Goal: Transaction & Acquisition: Purchase product/service

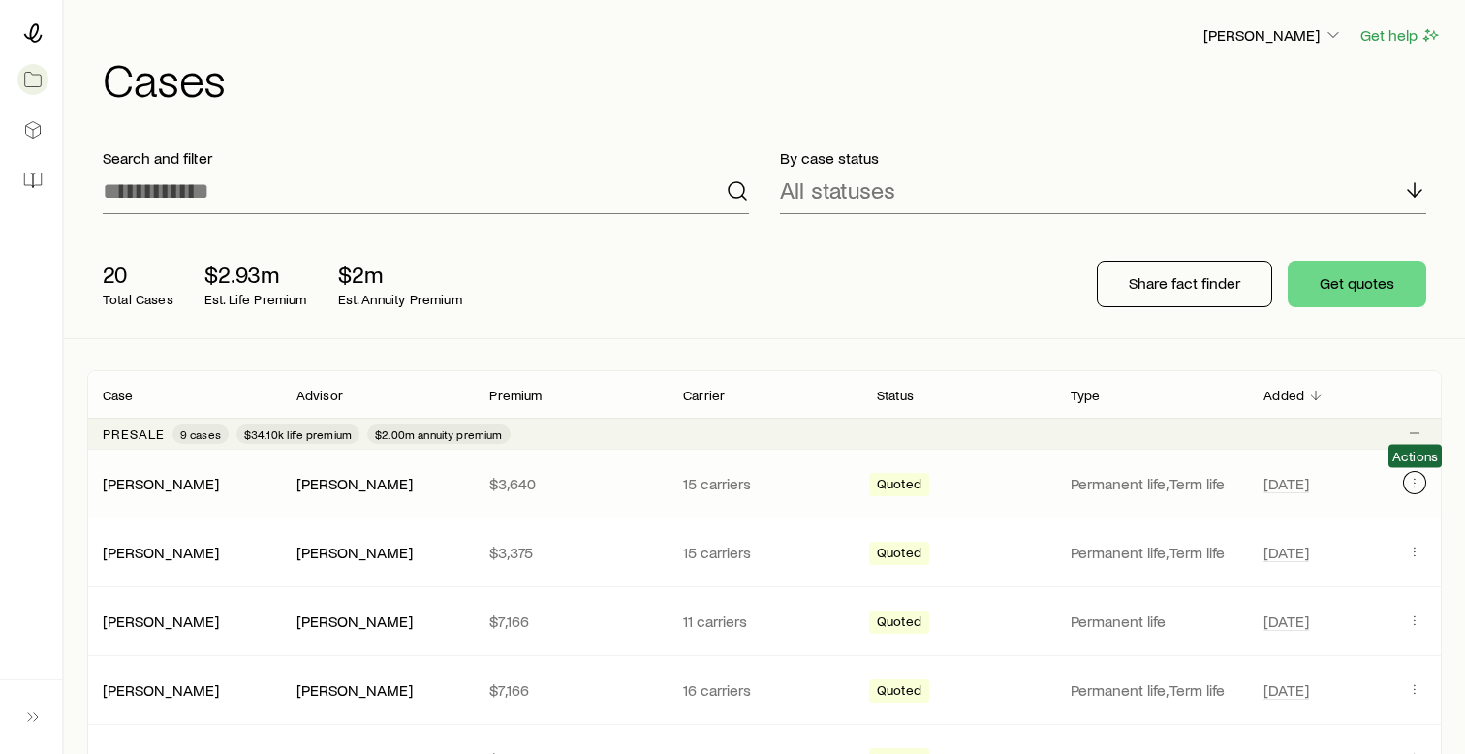
click at [1416, 485] on icon "Client cases" at bounding box center [1415, 483] width 16 height 16
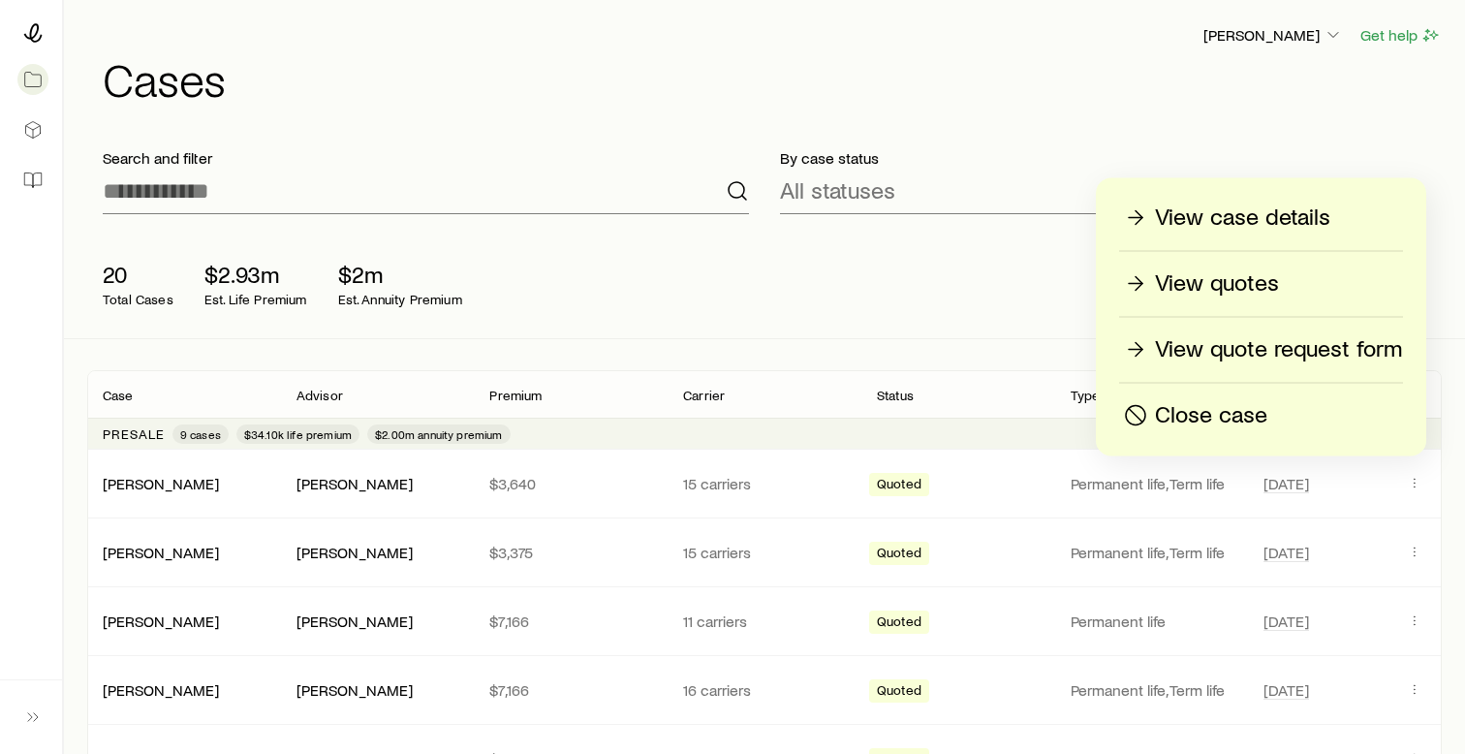
click at [1266, 414] on p "Close case" at bounding box center [1211, 415] width 112 height 31
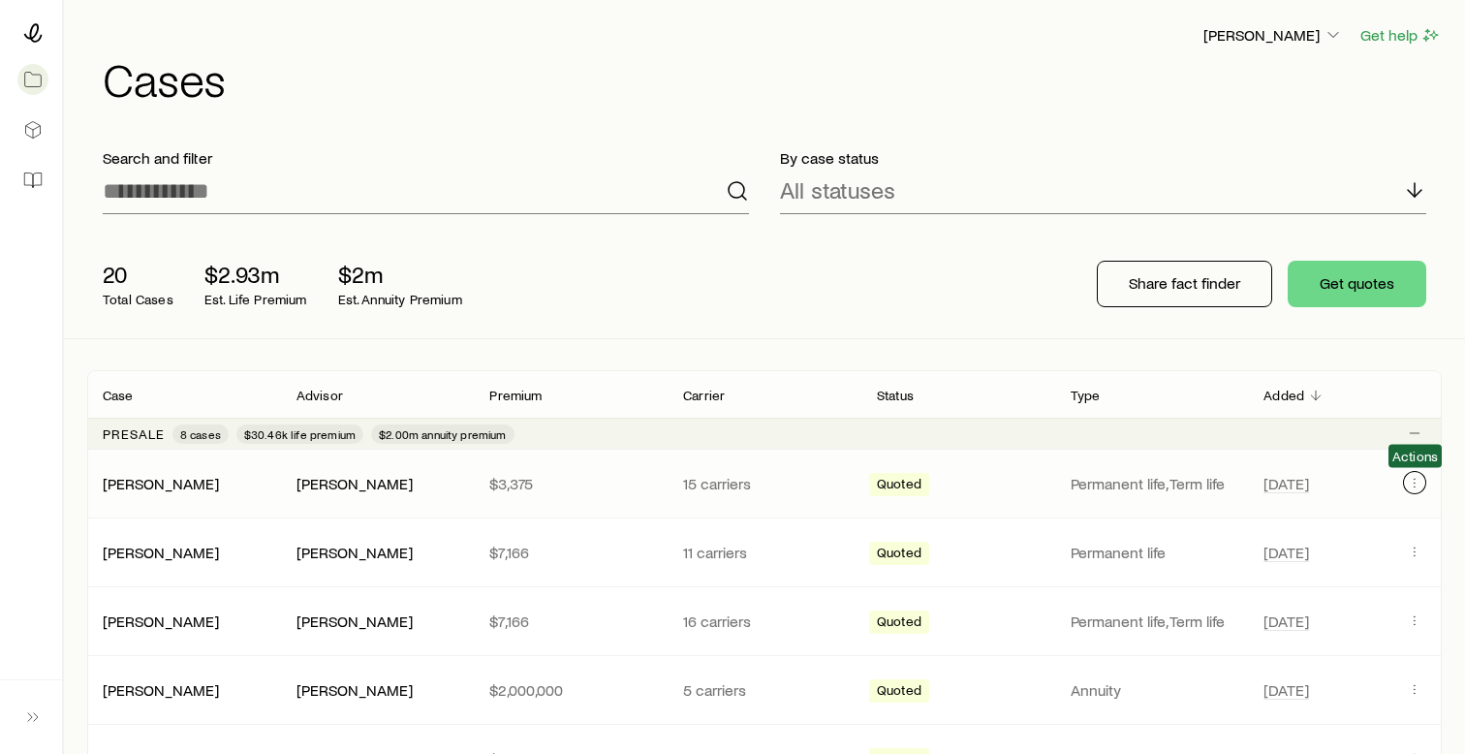
click at [1412, 480] on icon "Client cases" at bounding box center [1415, 483] width 16 height 16
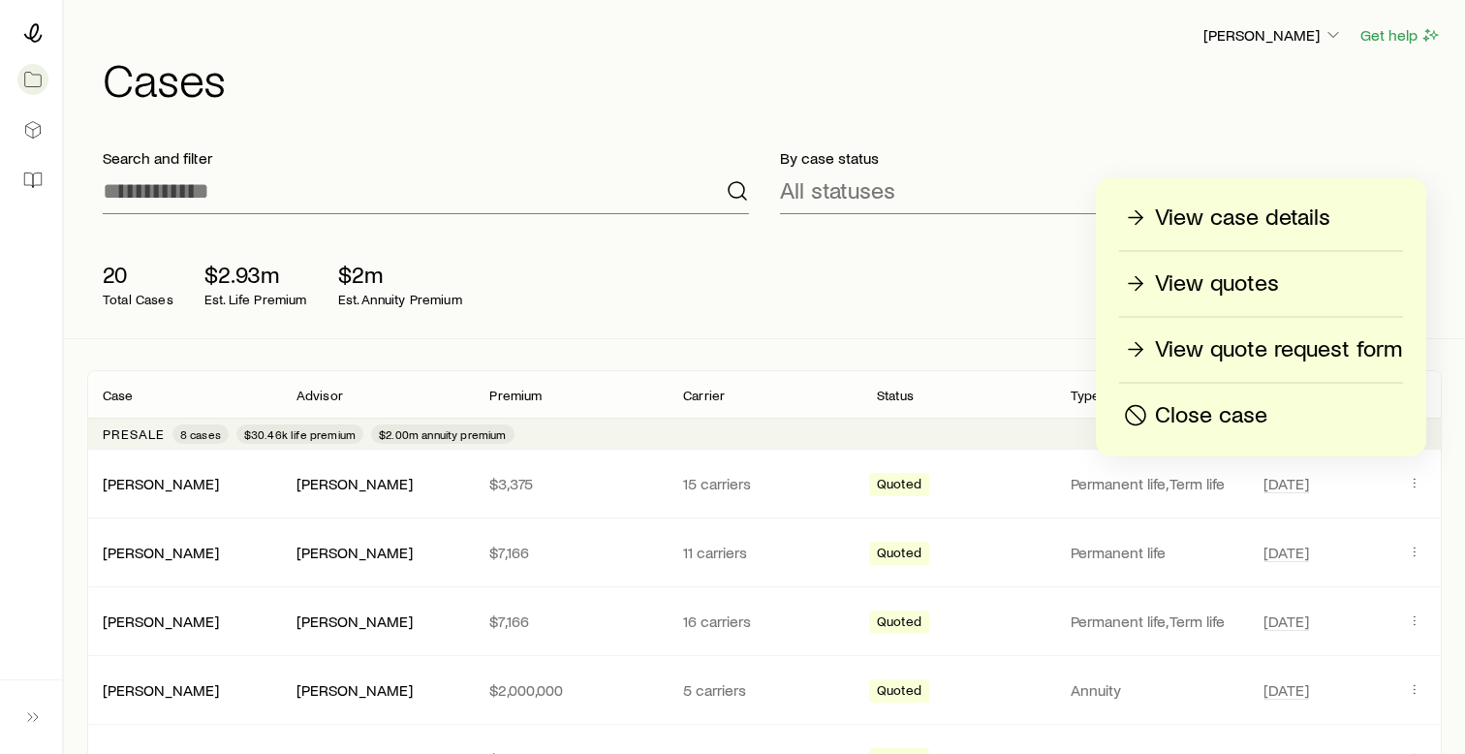
click at [1204, 419] on p "Close case" at bounding box center [1211, 415] width 112 height 31
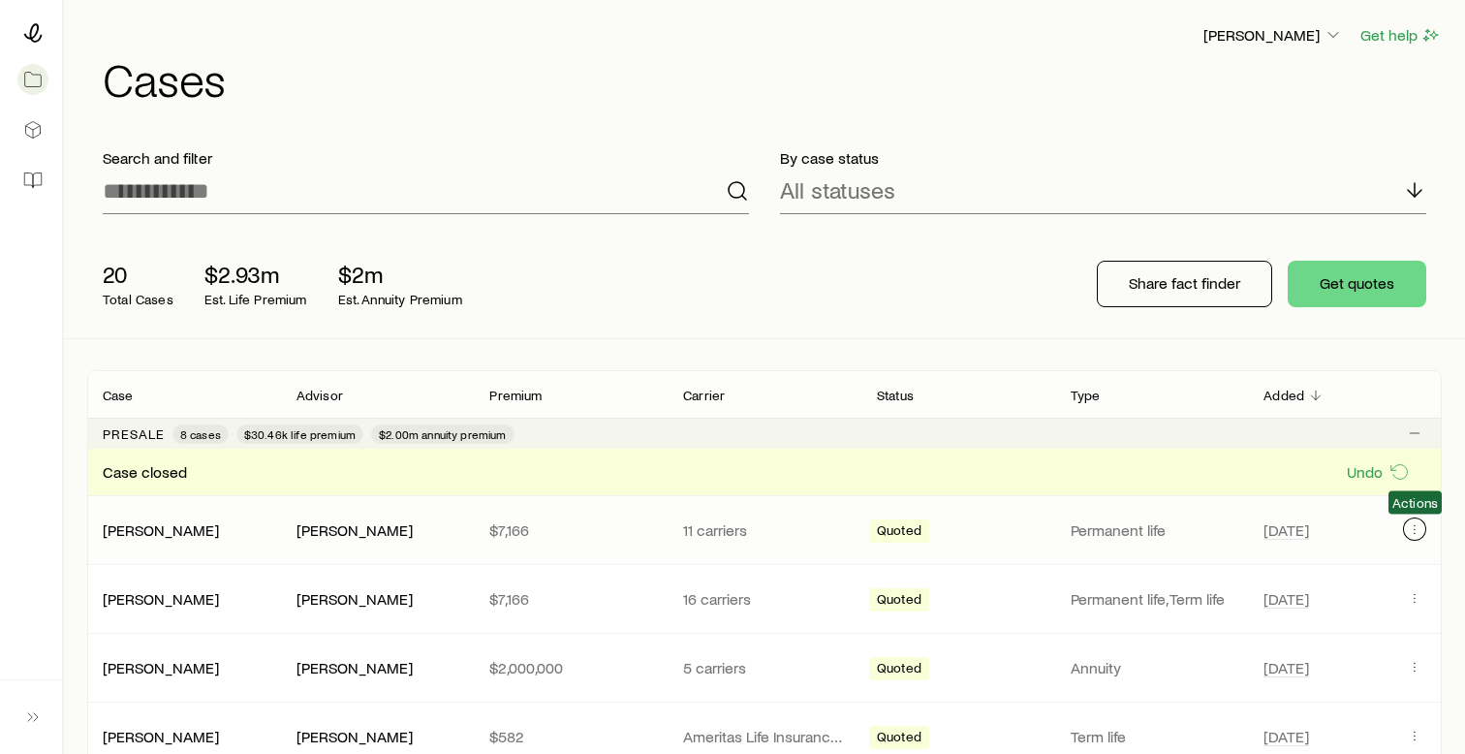
click at [1421, 534] on icon "Client cases" at bounding box center [1415, 529] width 16 height 16
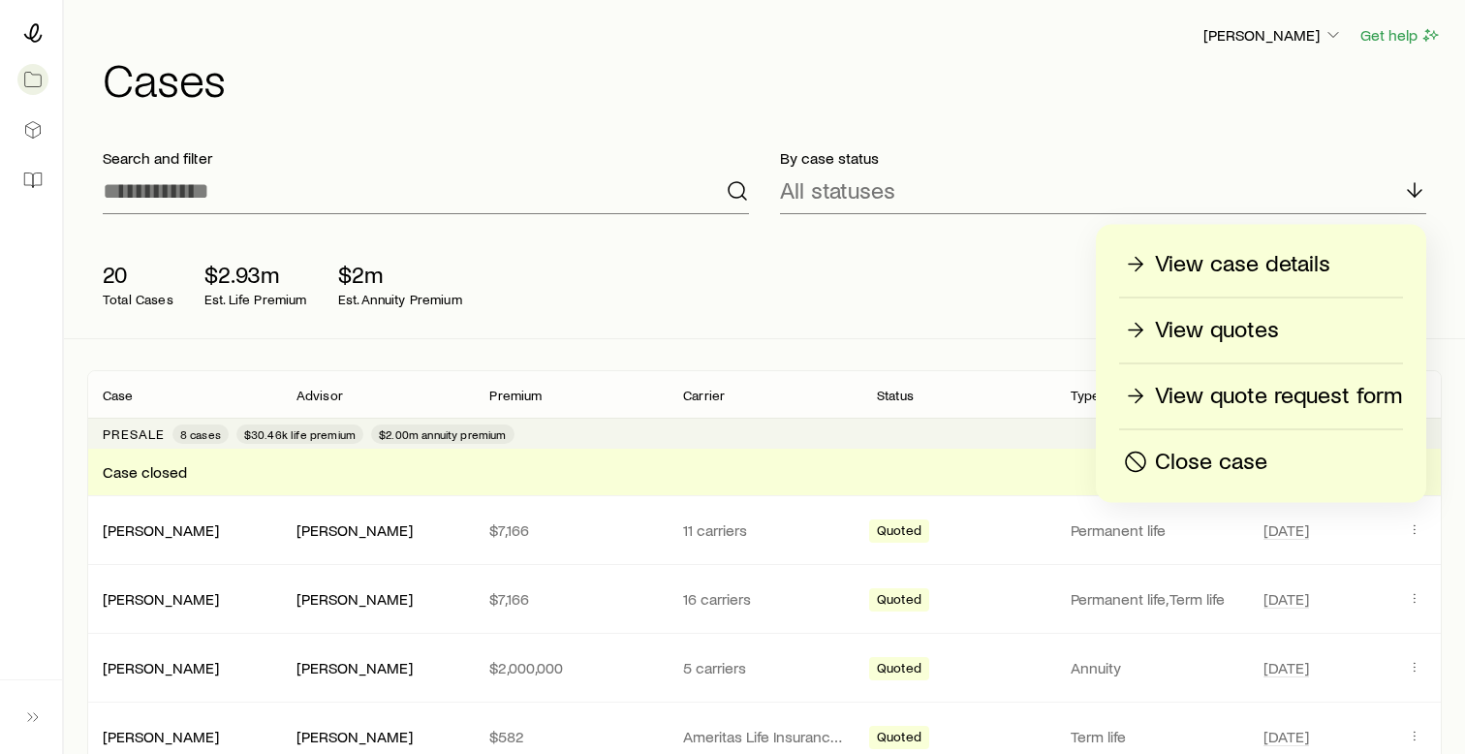
click at [1229, 462] on p "Close case" at bounding box center [1211, 462] width 112 height 31
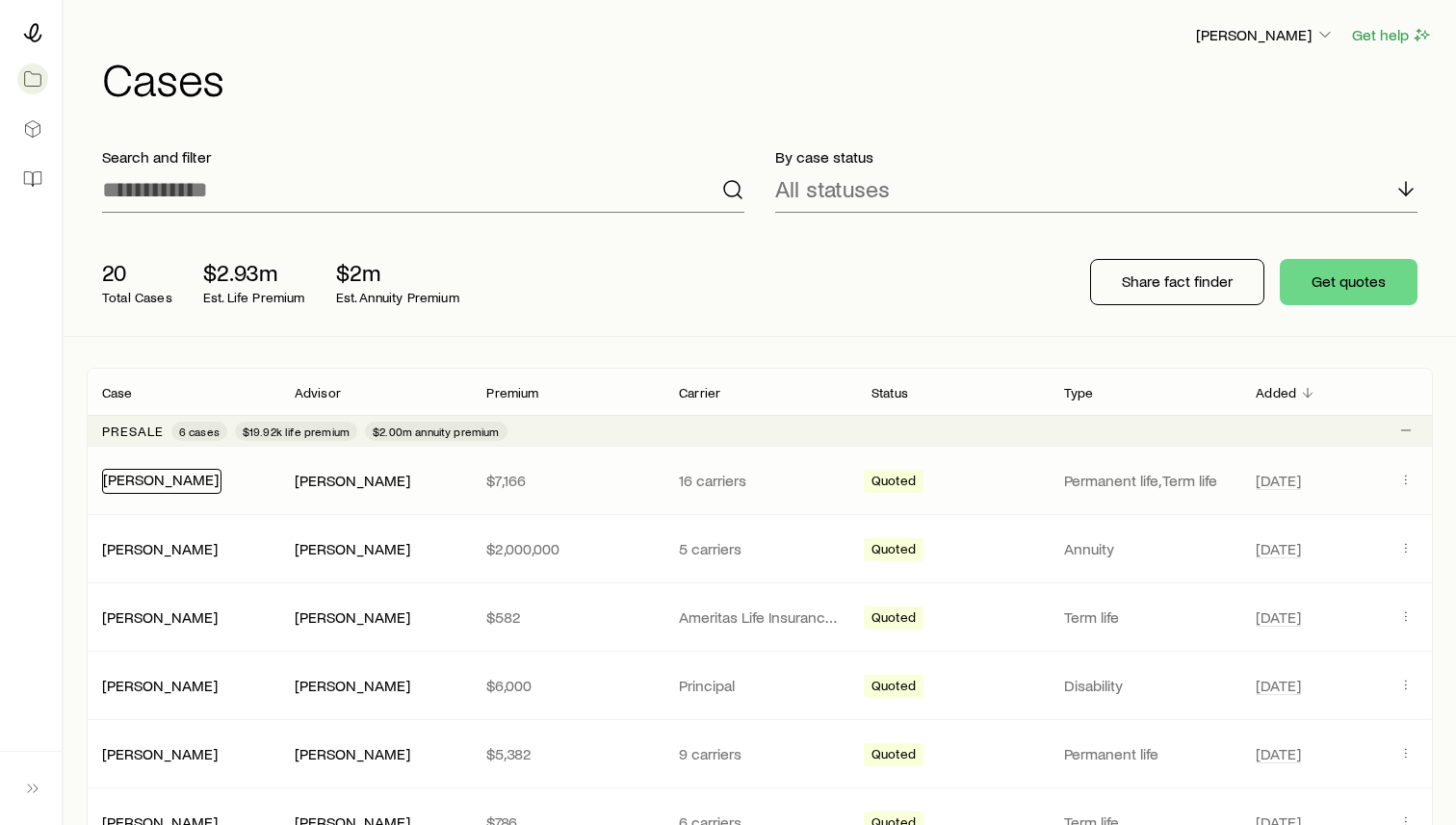
click at [143, 480] on link "[PERSON_NAME]" at bounding box center [161, 479] width 115 height 18
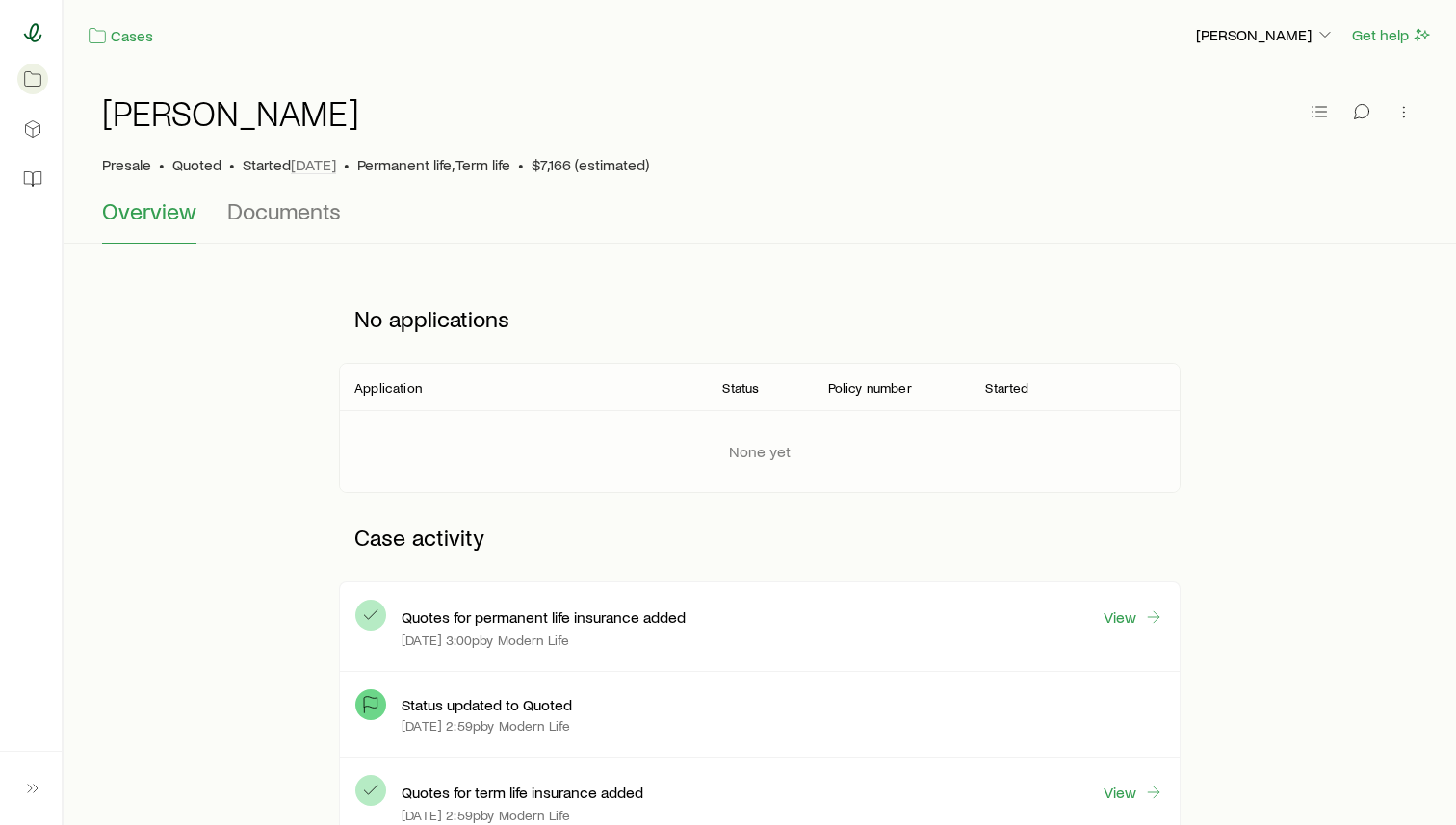
click at [32, 26] on icon at bounding box center [33, 32] width 18 height 19
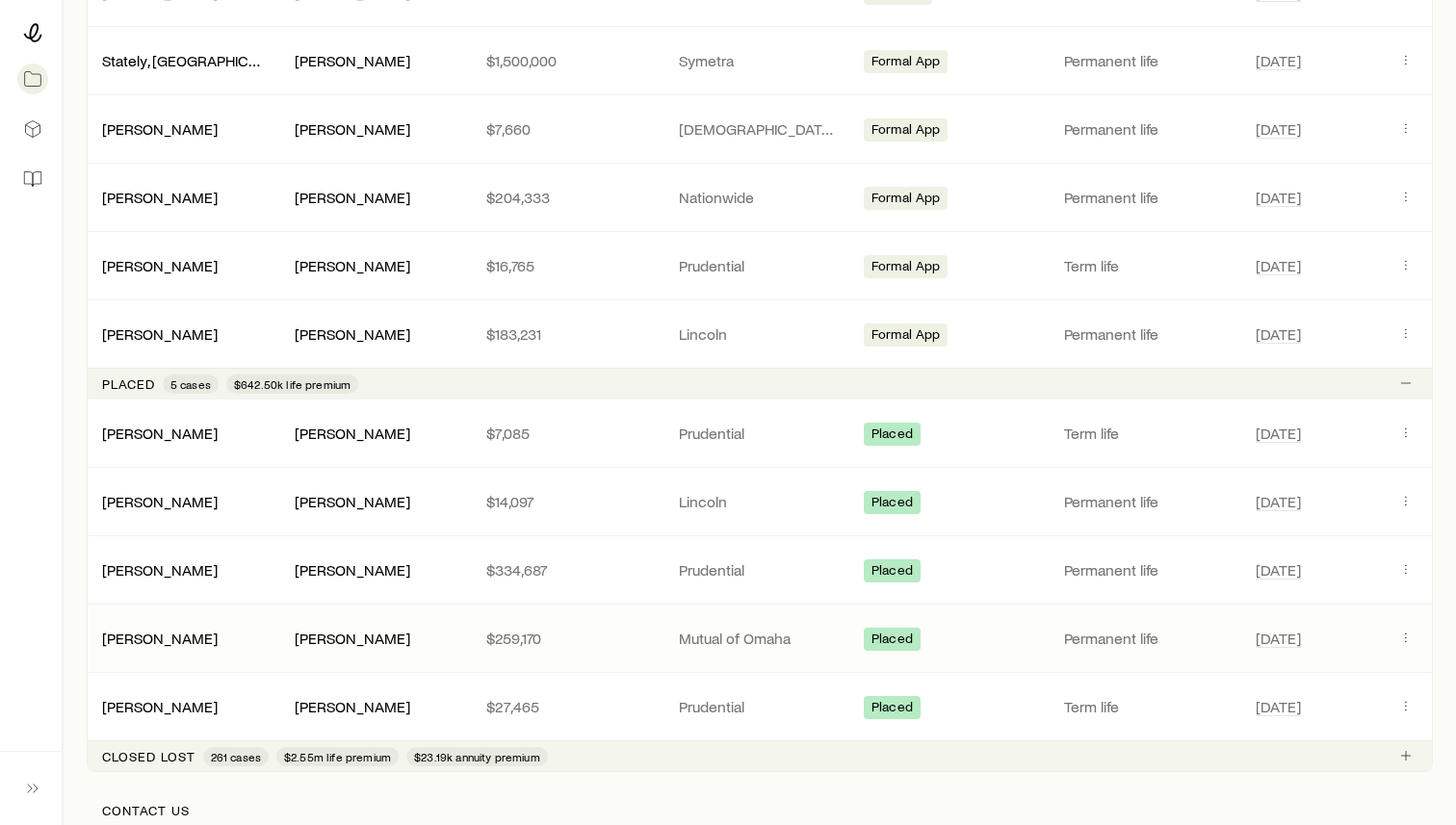
scroll to position [920, 0]
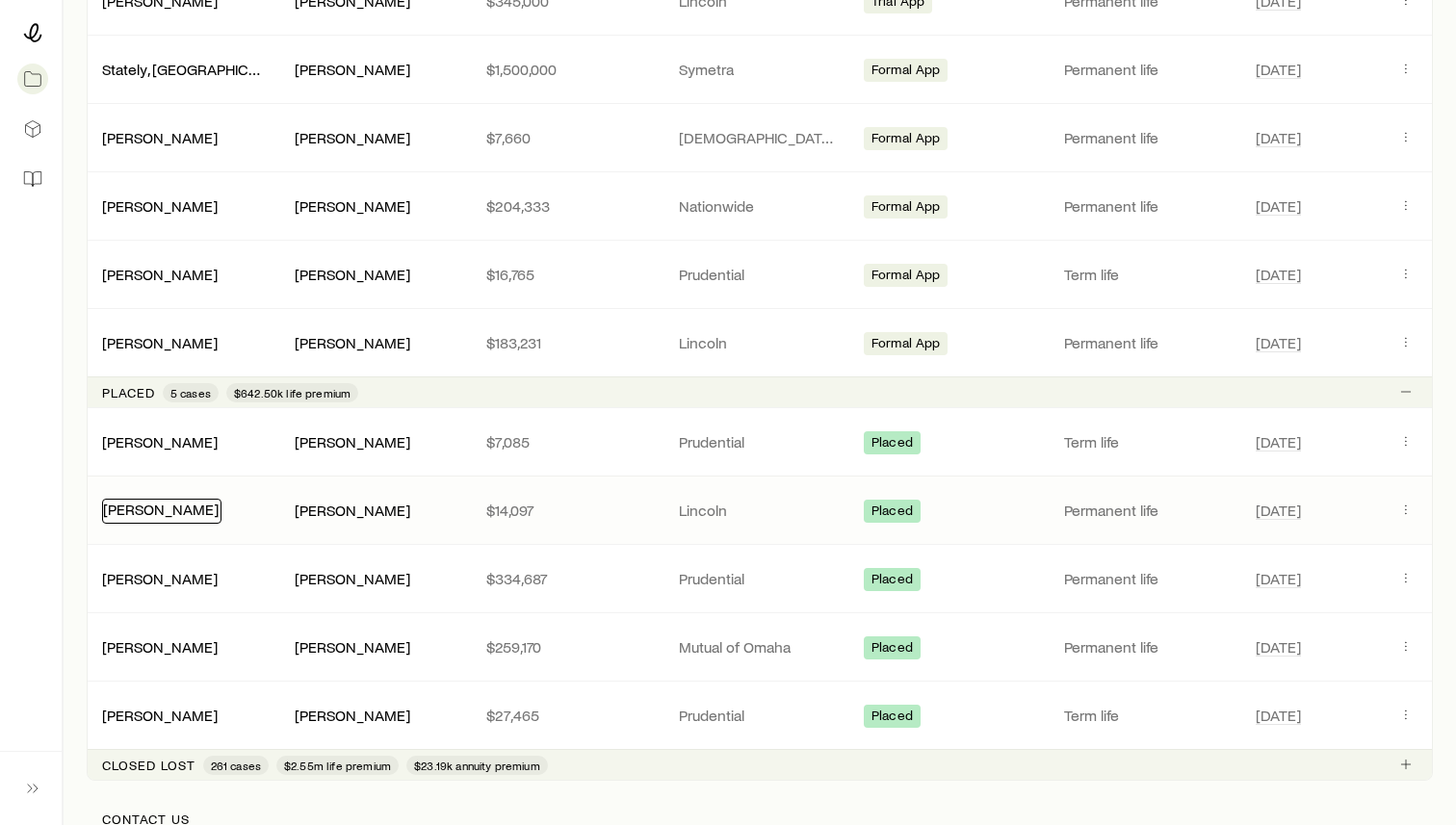
click at [149, 510] on link "[PERSON_NAME]" at bounding box center [161, 509] width 115 height 18
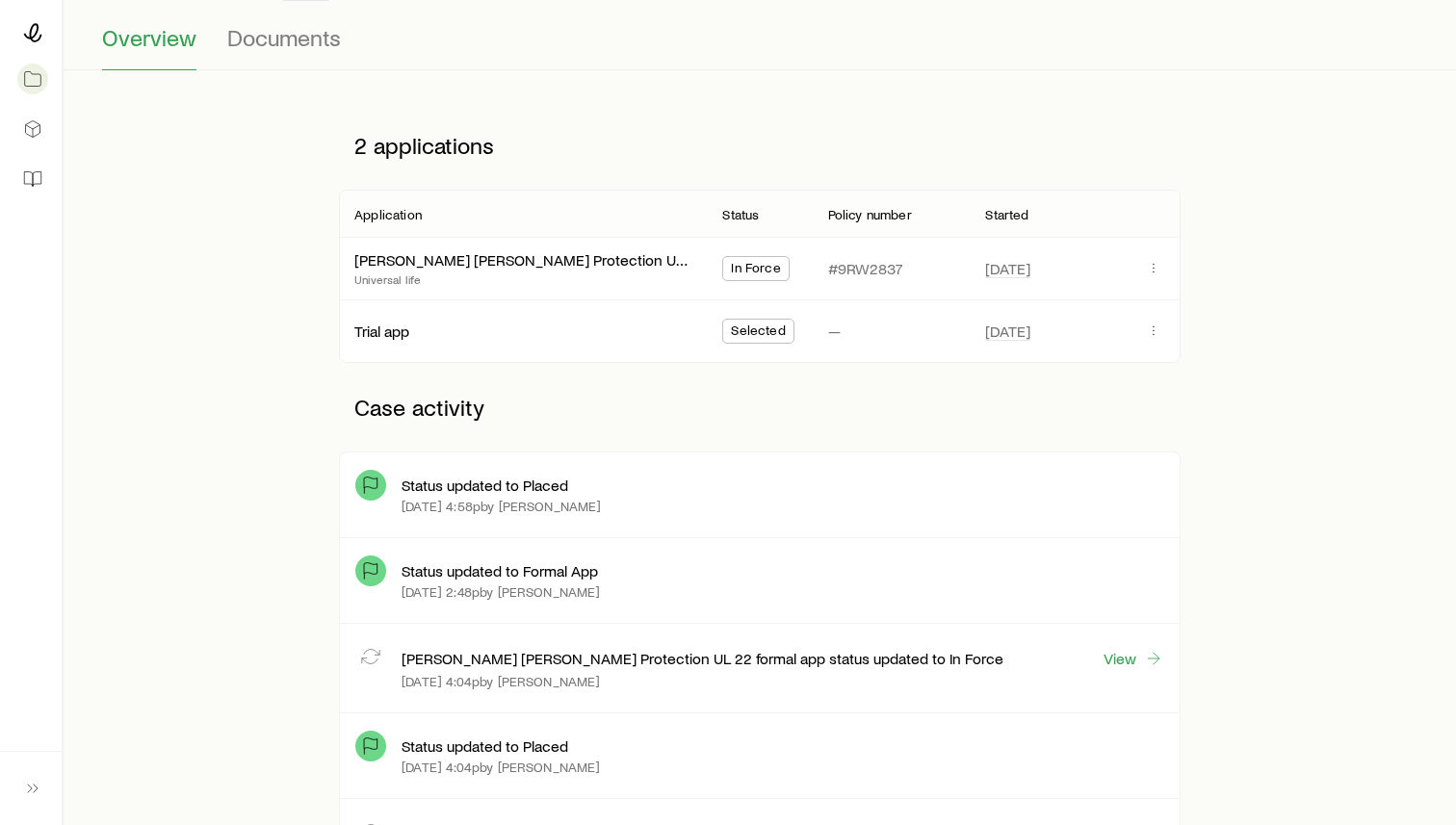
scroll to position [164, 0]
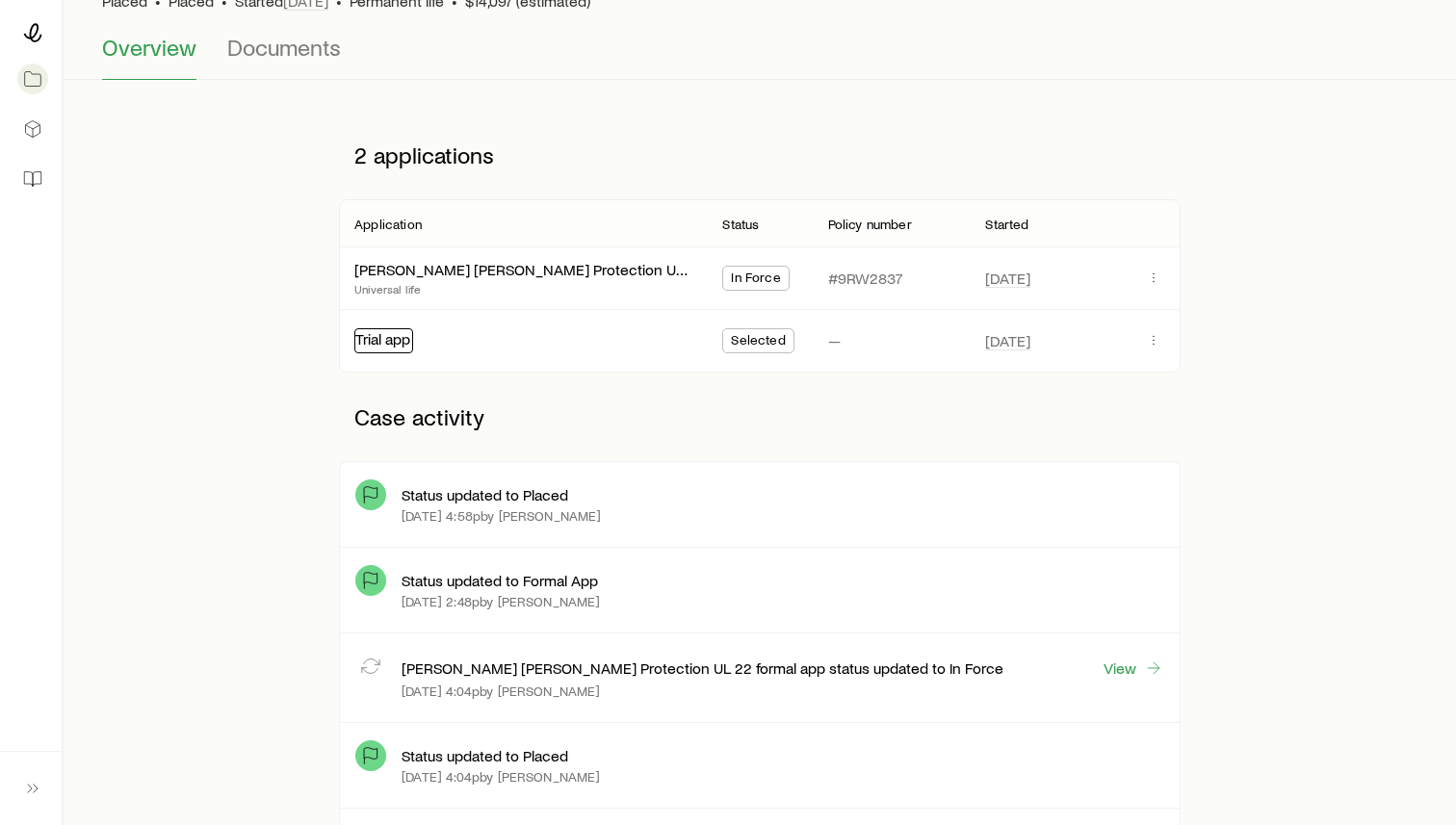
click at [376, 340] on link "Trial app" at bounding box center [382, 338] width 55 height 18
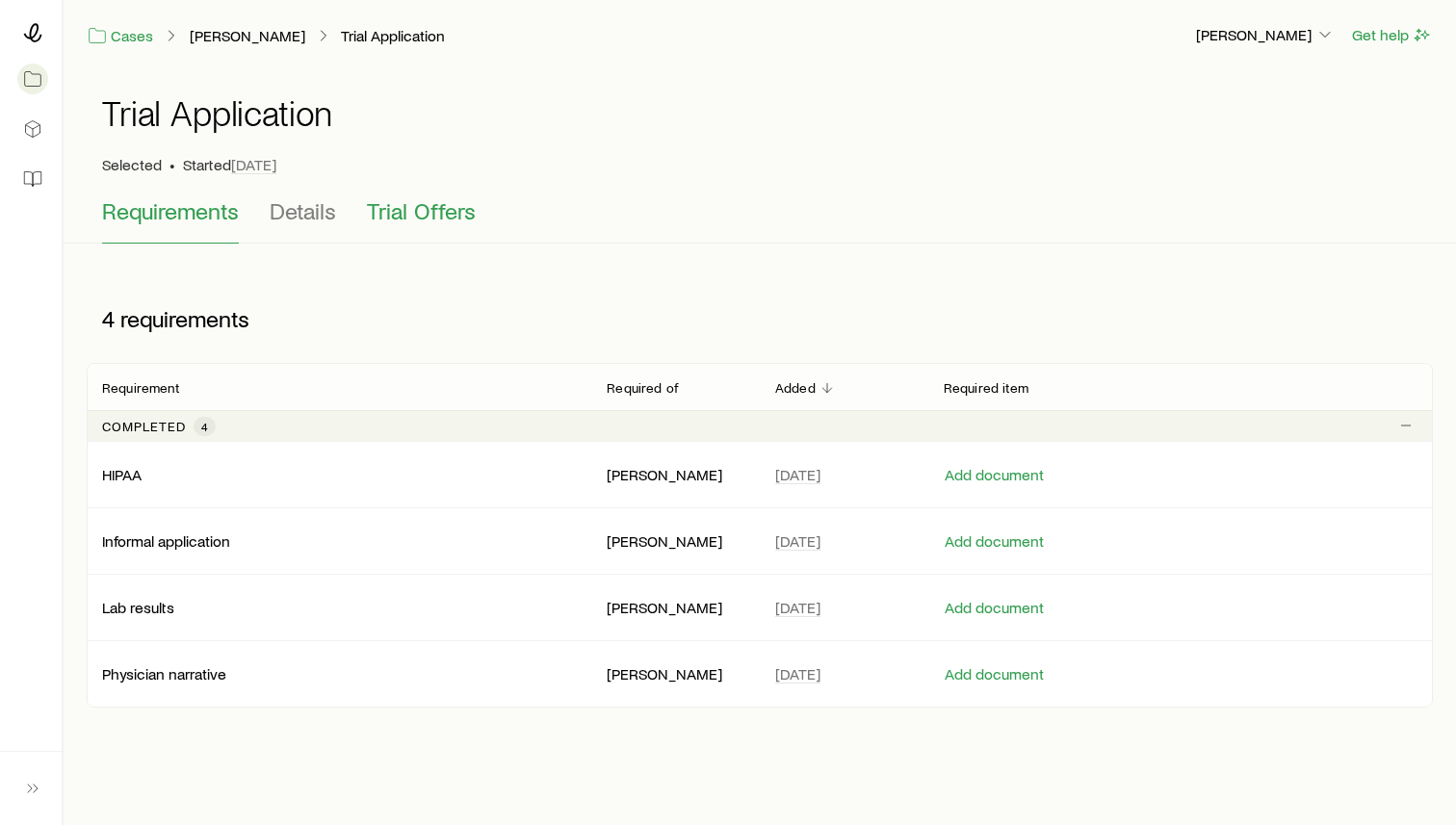
click at [422, 214] on span "Trial Offers" at bounding box center [420, 211] width 108 height 27
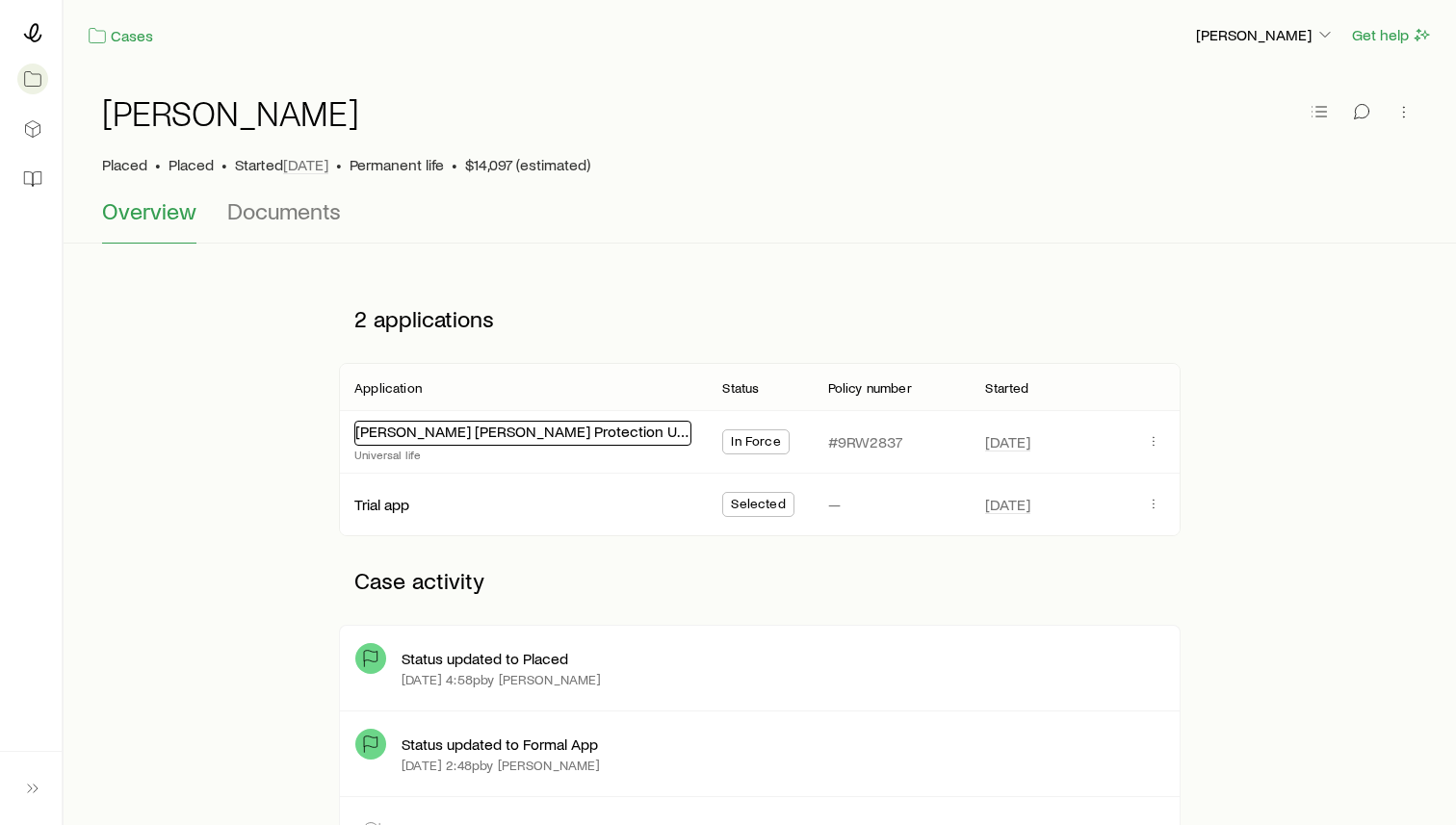
click at [455, 437] on link "[PERSON_NAME] [PERSON_NAME] Protection UL 22" at bounding box center [530, 430] width 351 height 18
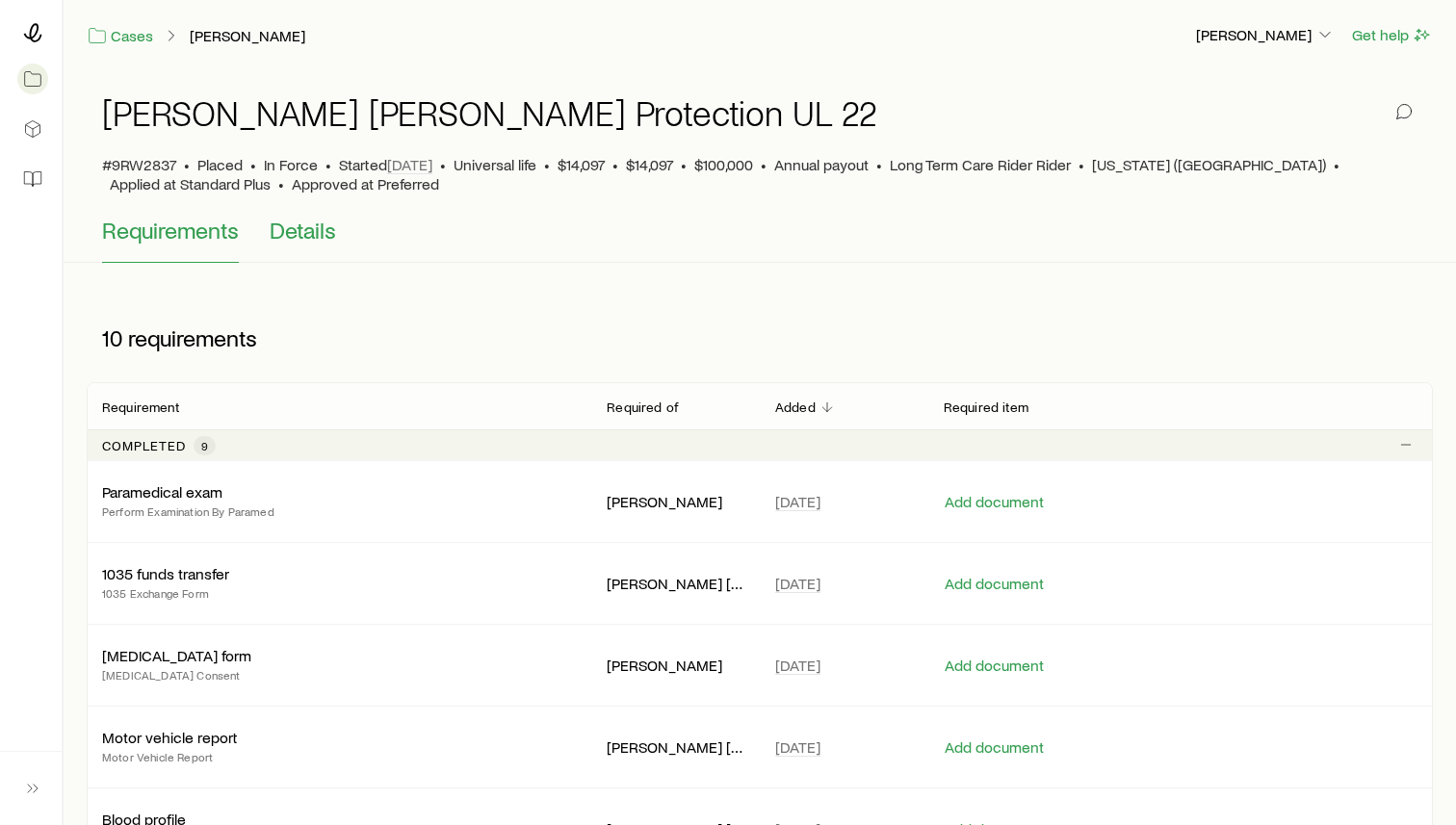
click at [323, 232] on span "Details" at bounding box center [302, 230] width 67 height 27
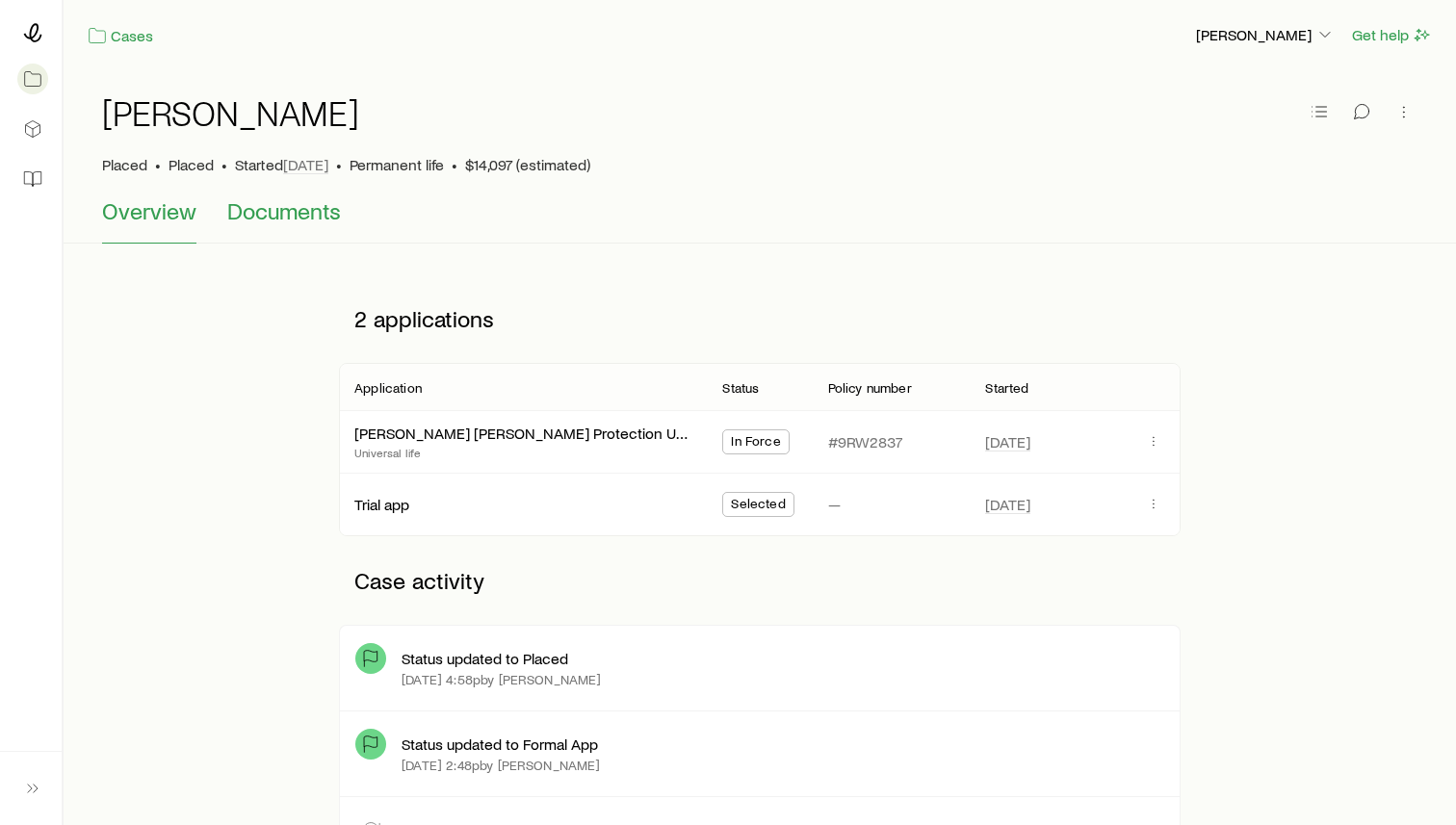
click at [294, 223] on span "Documents" at bounding box center [284, 211] width 113 height 27
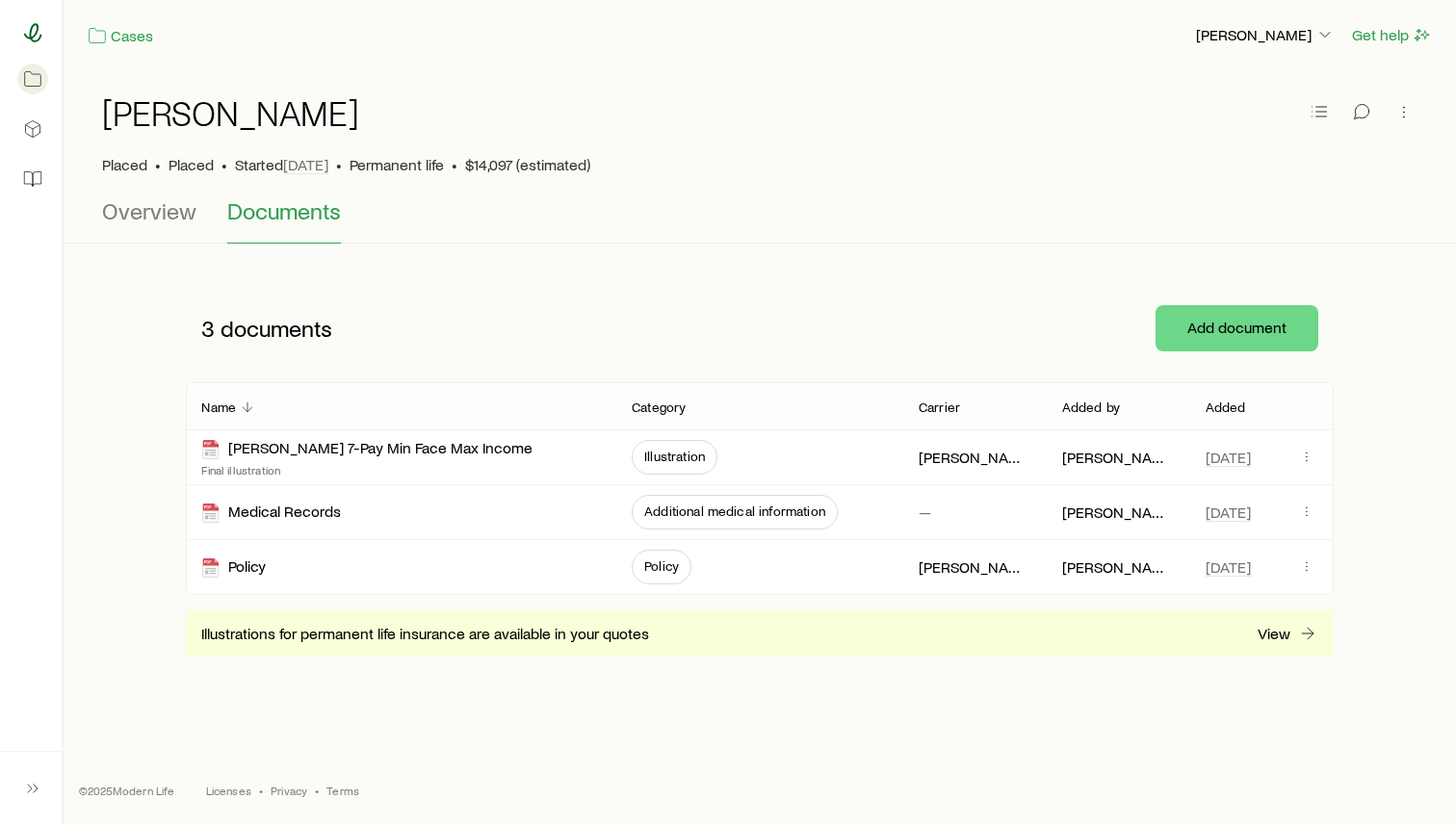
click at [35, 27] on icon at bounding box center [32, 32] width 19 height 19
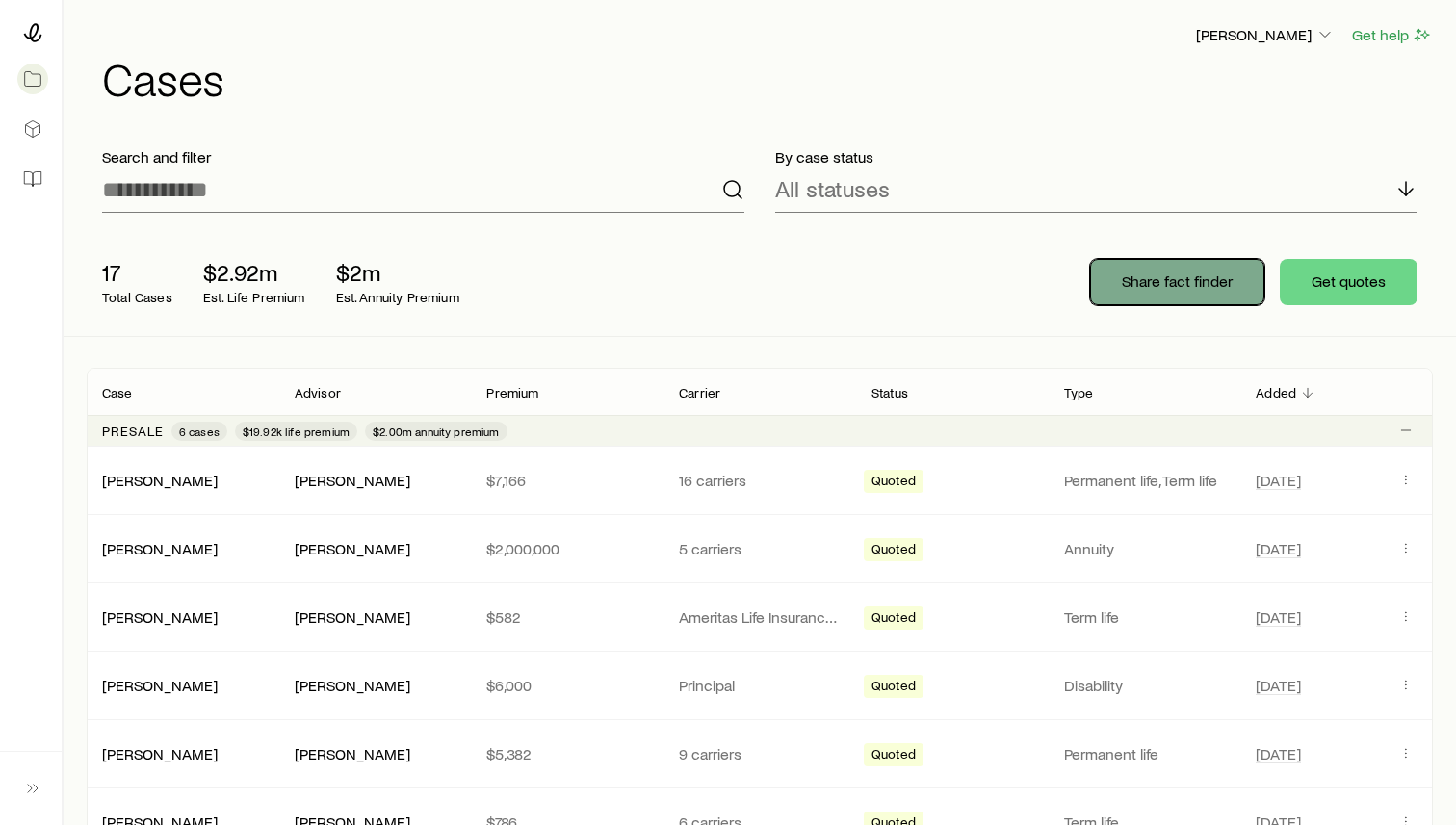
click at [1169, 288] on p "Share fact finder" at bounding box center [1177, 280] width 110 height 19
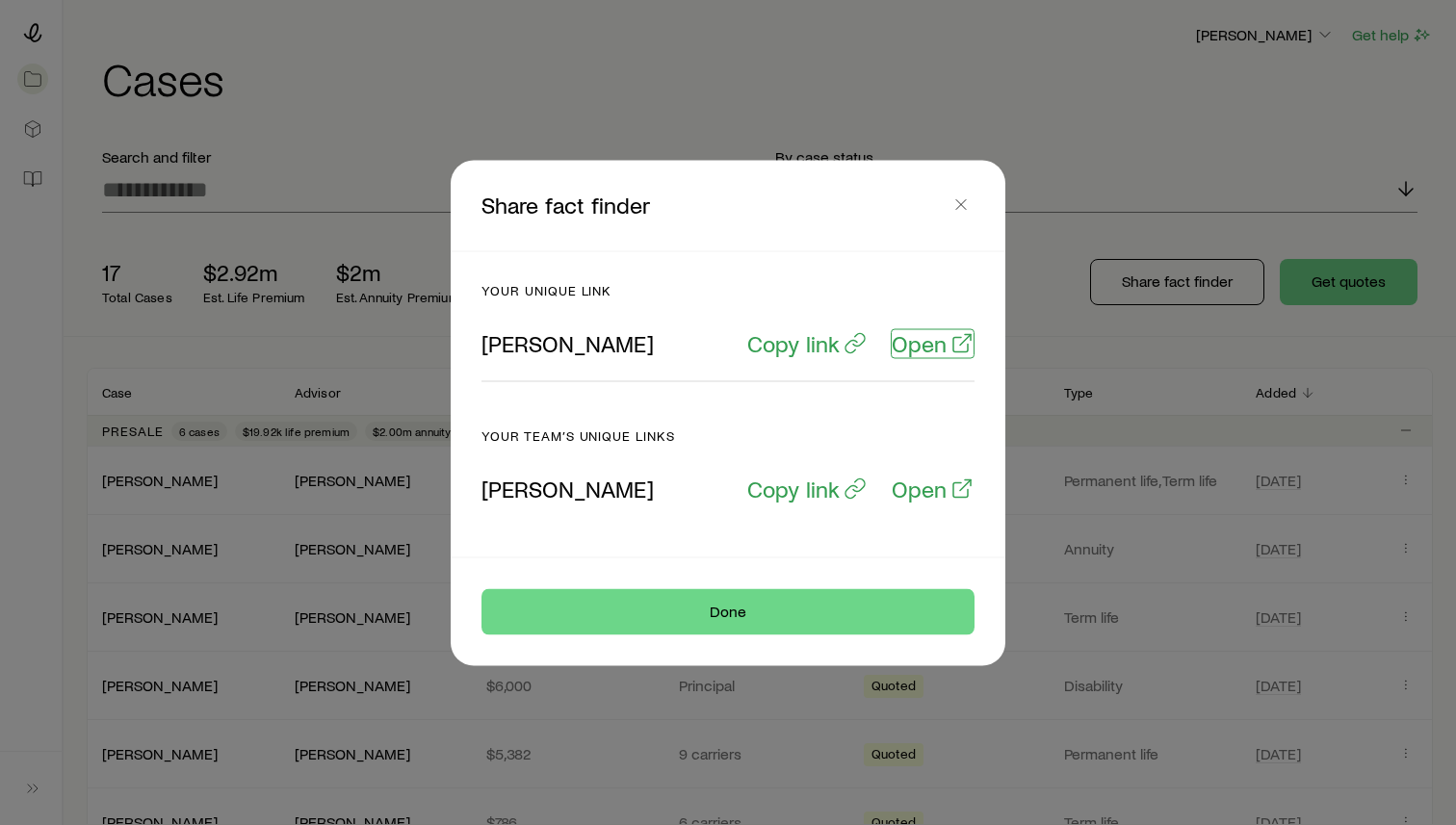
click at [917, 345] on p "Open" at bounding box center [918, 342] width 55 height 27
click at [963, 200] on icon "button" at bounding box center [960, 204] width 19 height 19
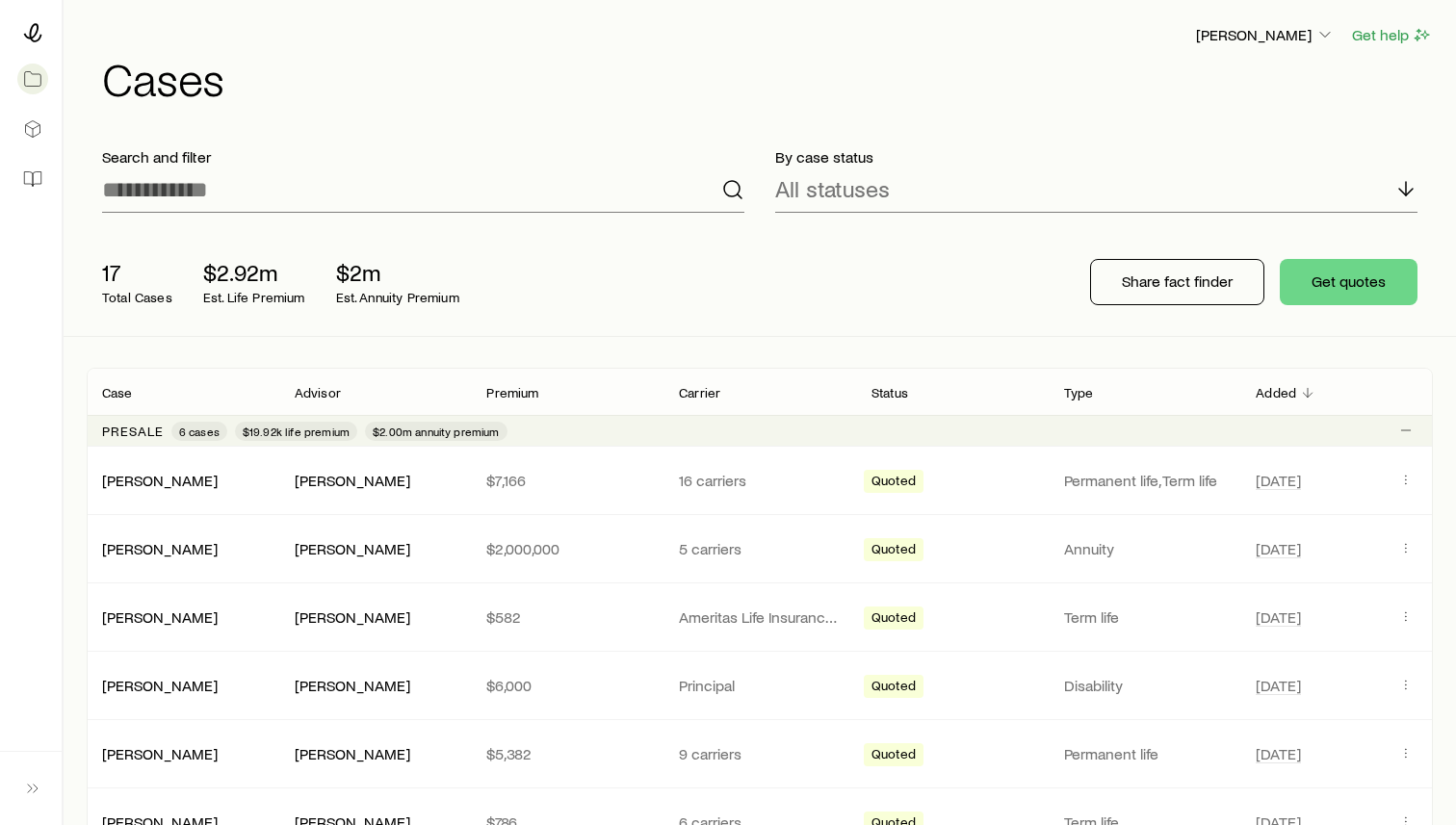
click at [1220, 91] on h1 "Cases" at bounding box center [767, 78] width 1331 height 47
click at [1367, 283] on button "Get quotes" at bounding box center [1349, 282] width 138 height 47
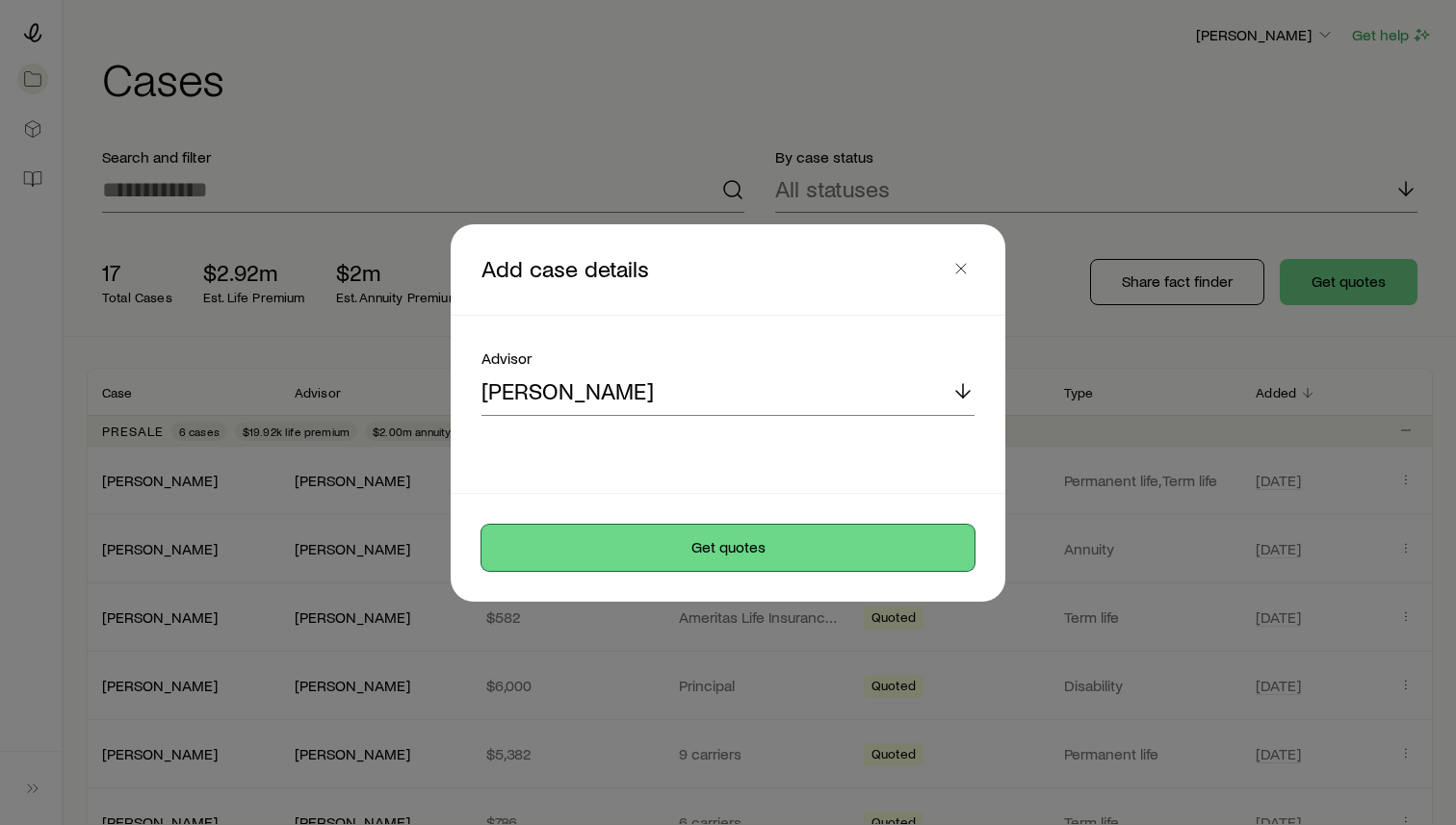
click at [821, 556] on button "Get quotes" at bounding box center [728, 548] width 493 height 47
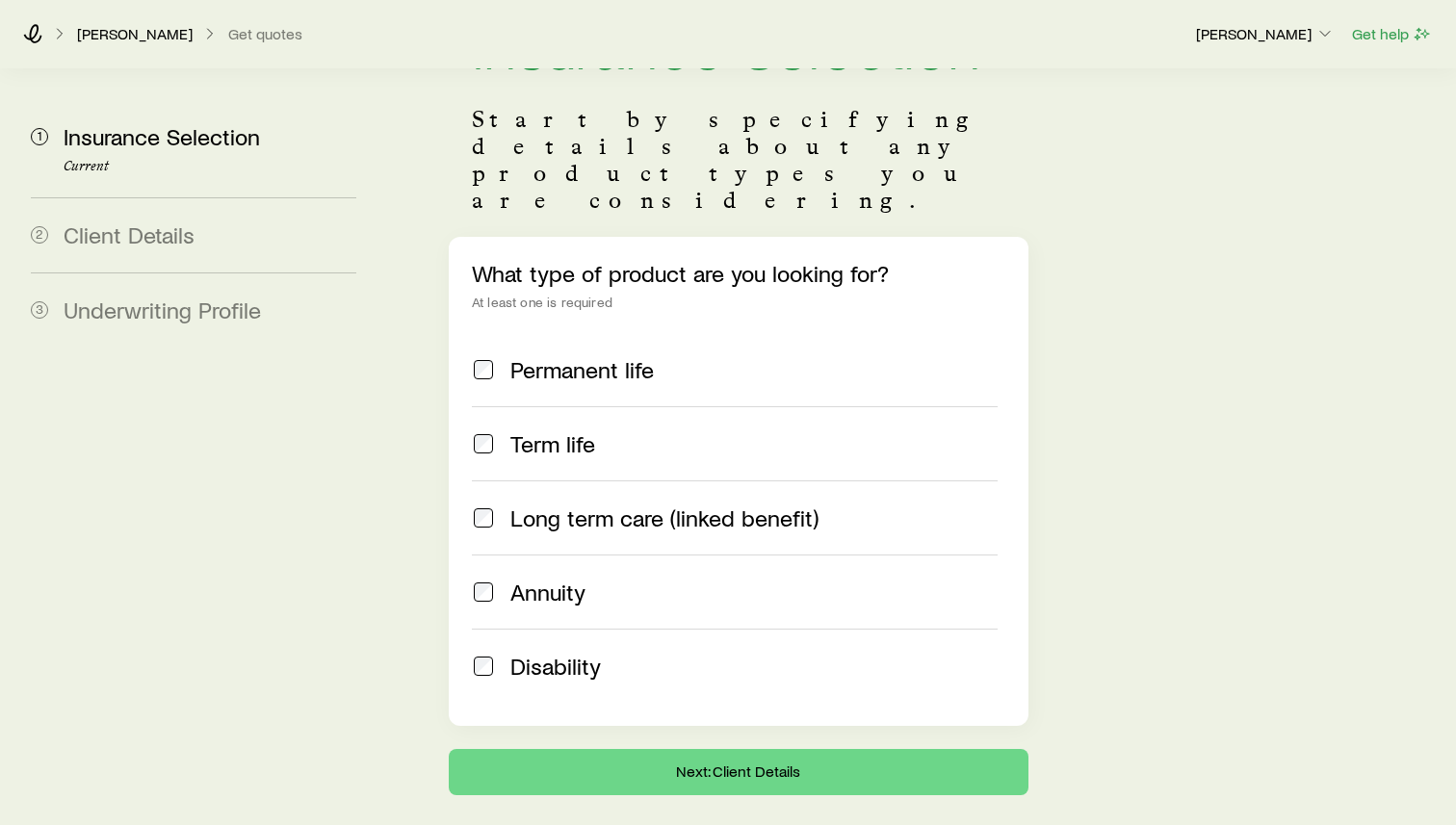
scroll to position [131, 0]
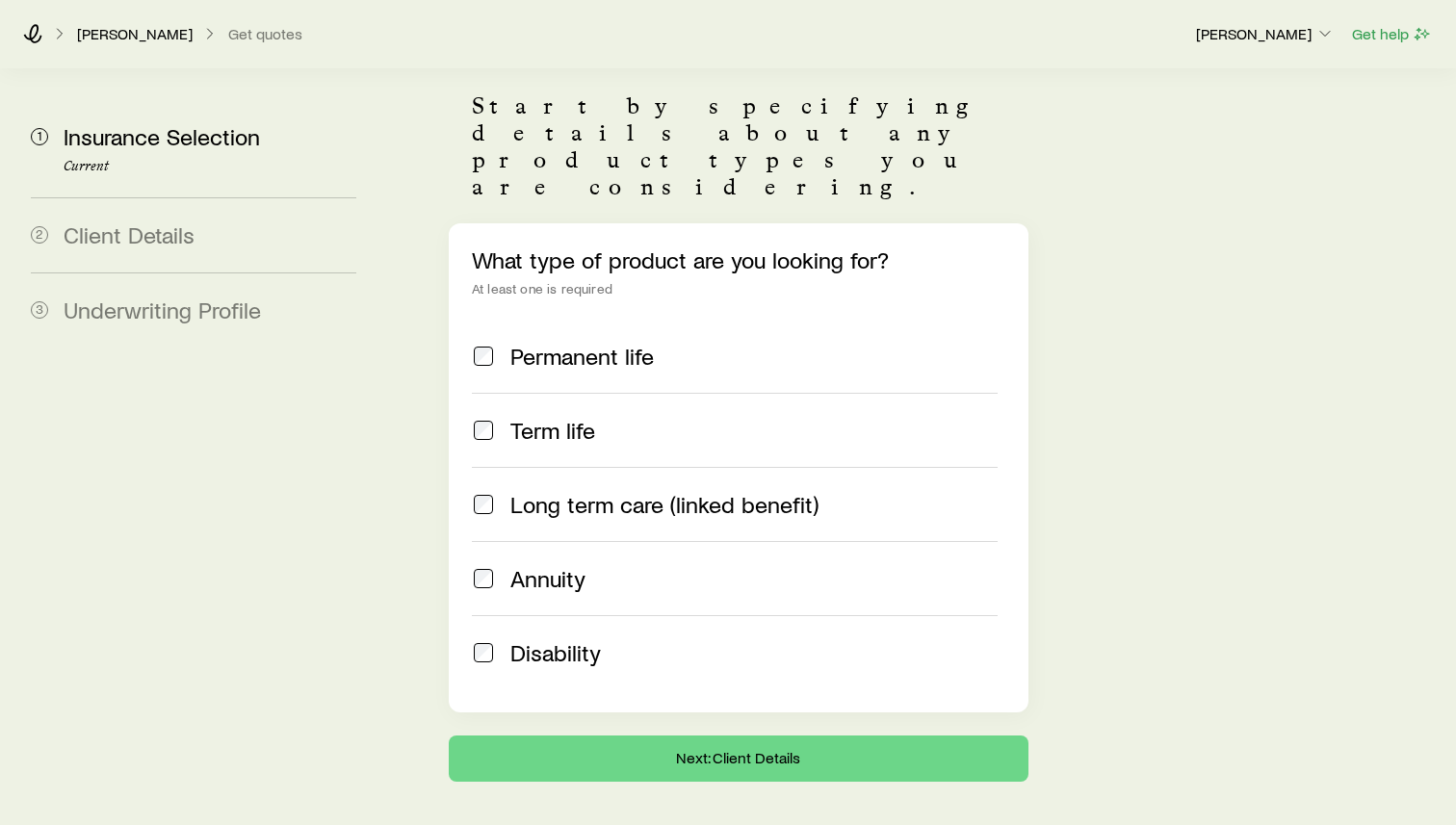
click at [586, 343] on span "Permanent life" at bounding box center [581, 356] width 143 height 27
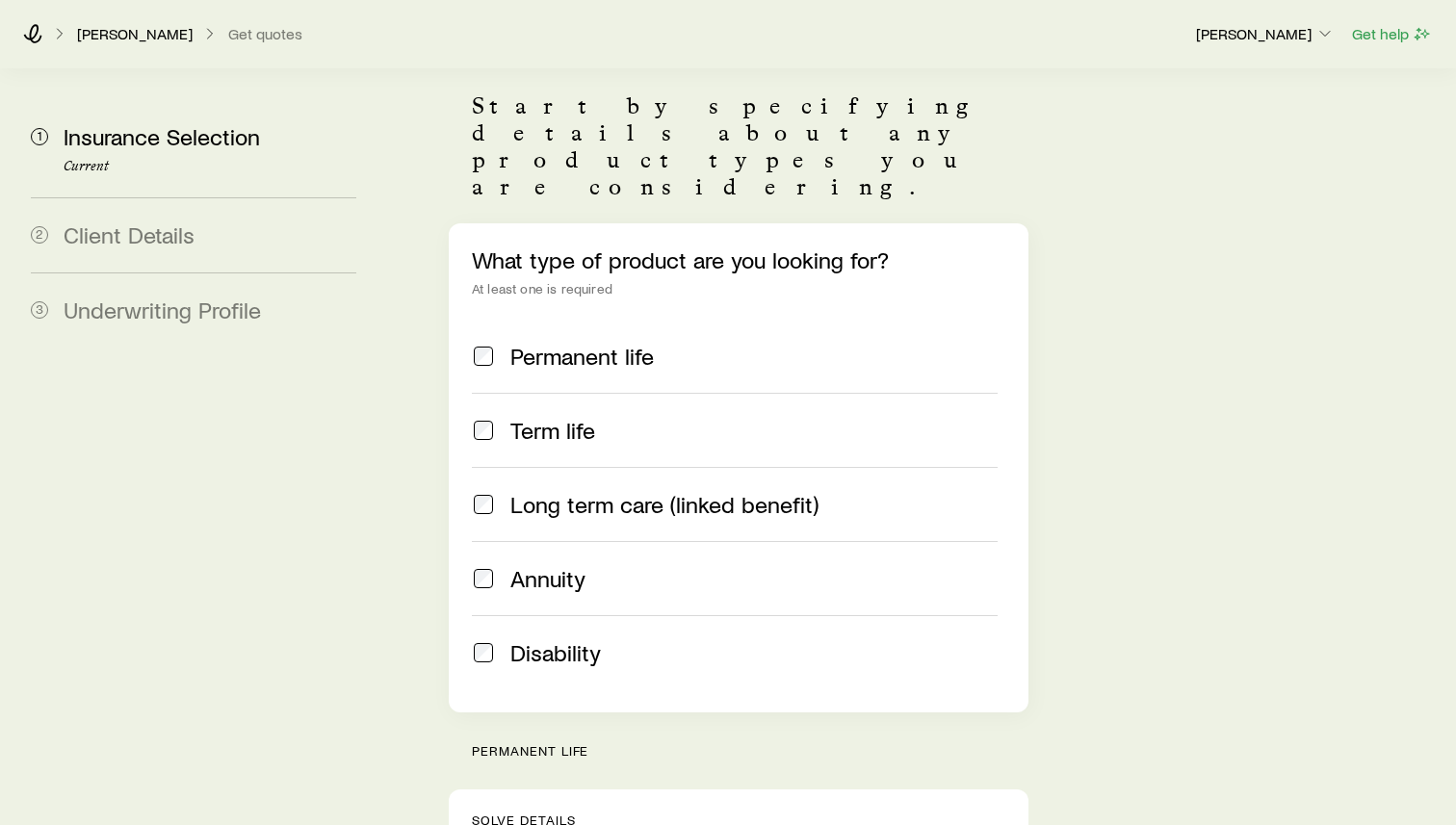
click at [562, 416] on span "Term life" at bounding box center [552, 429] width 84 height 27
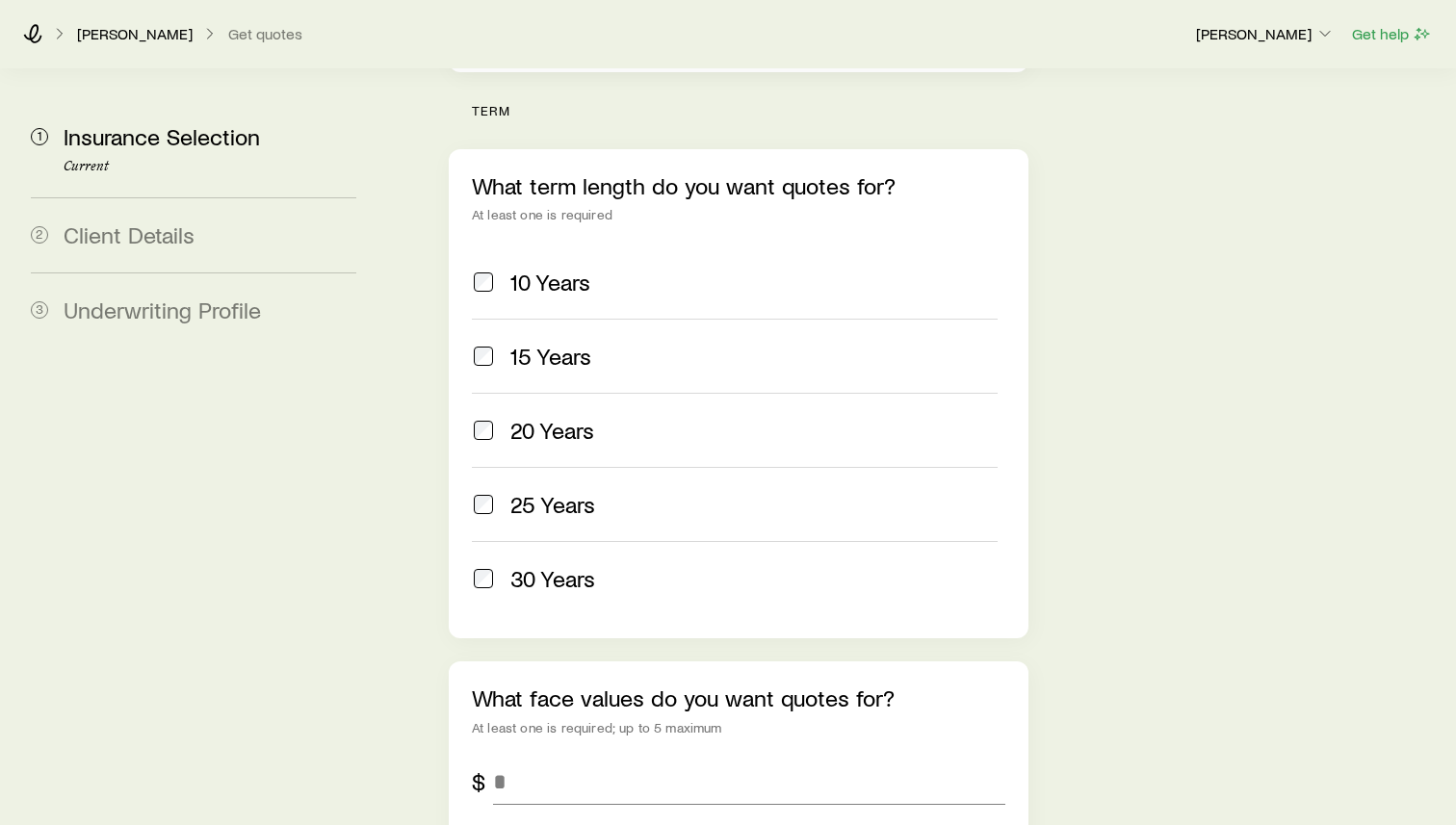
scroll to position [796, 0]
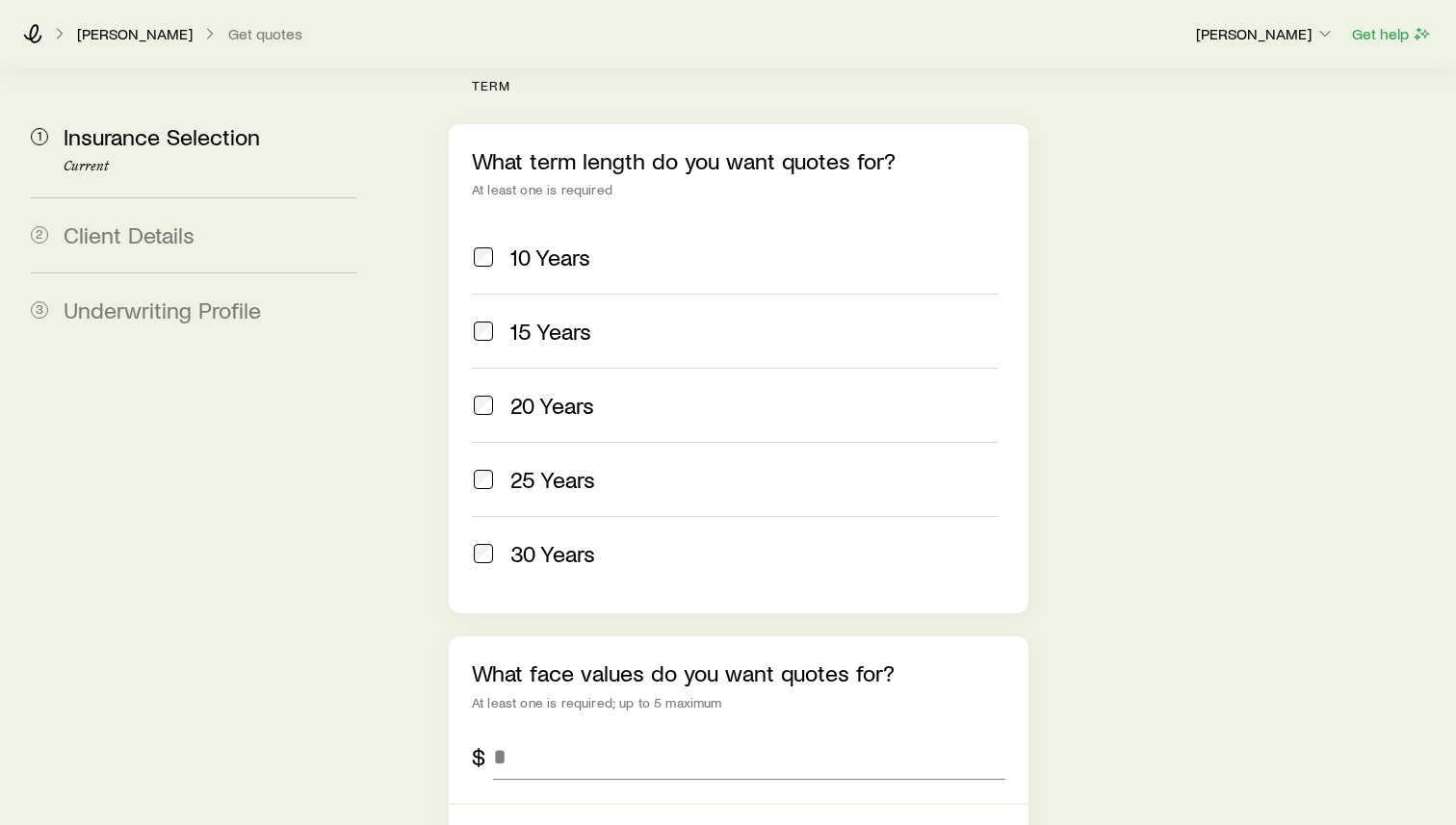
click at [546, 392] on span "20 Years" at bounding box center [552, 405] width 83 height 27
click at [547, 540] on span "30 Years" at bounding box center [552, 553] width 84 height 27
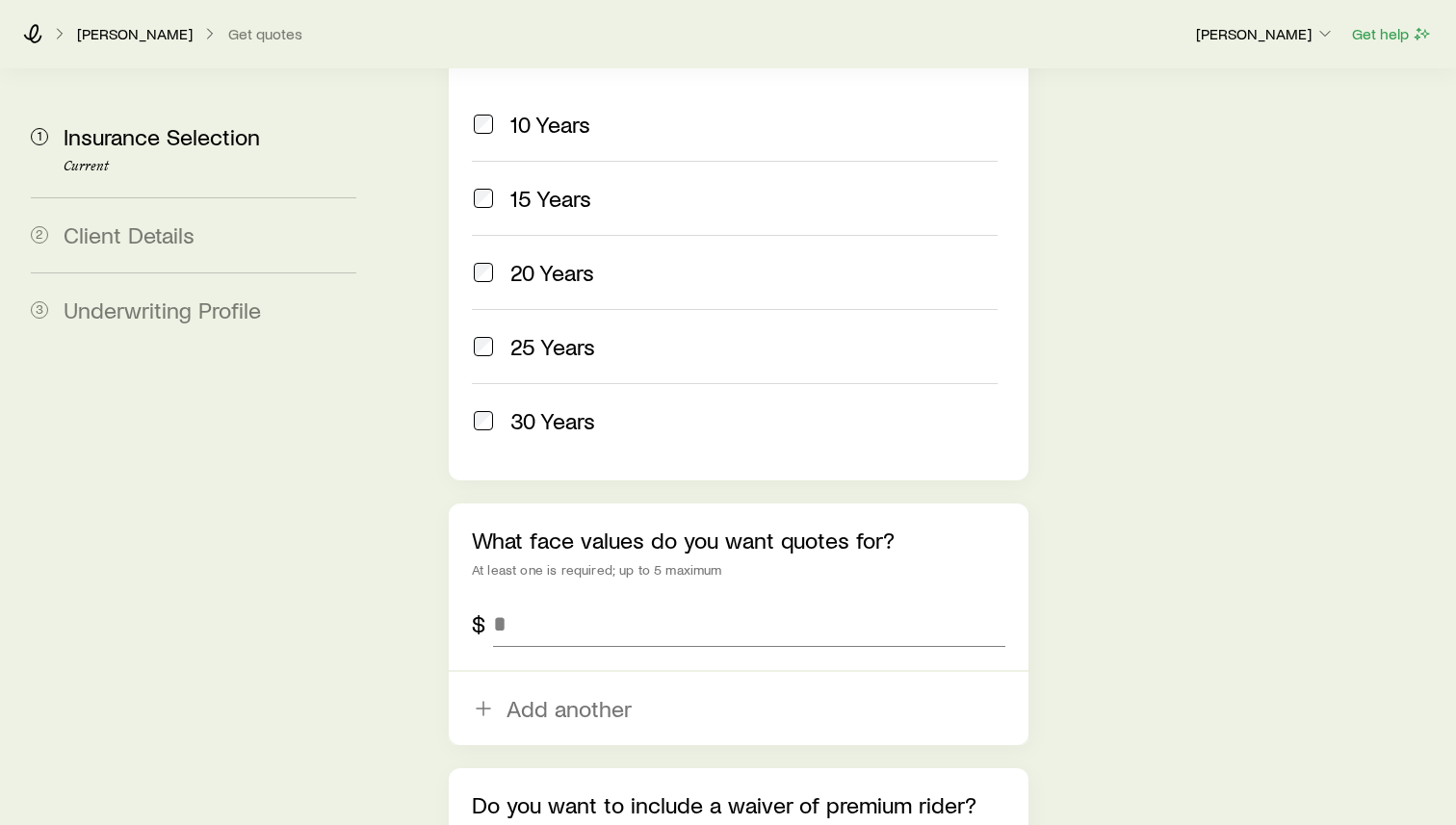
scroll to position [1092, 0]
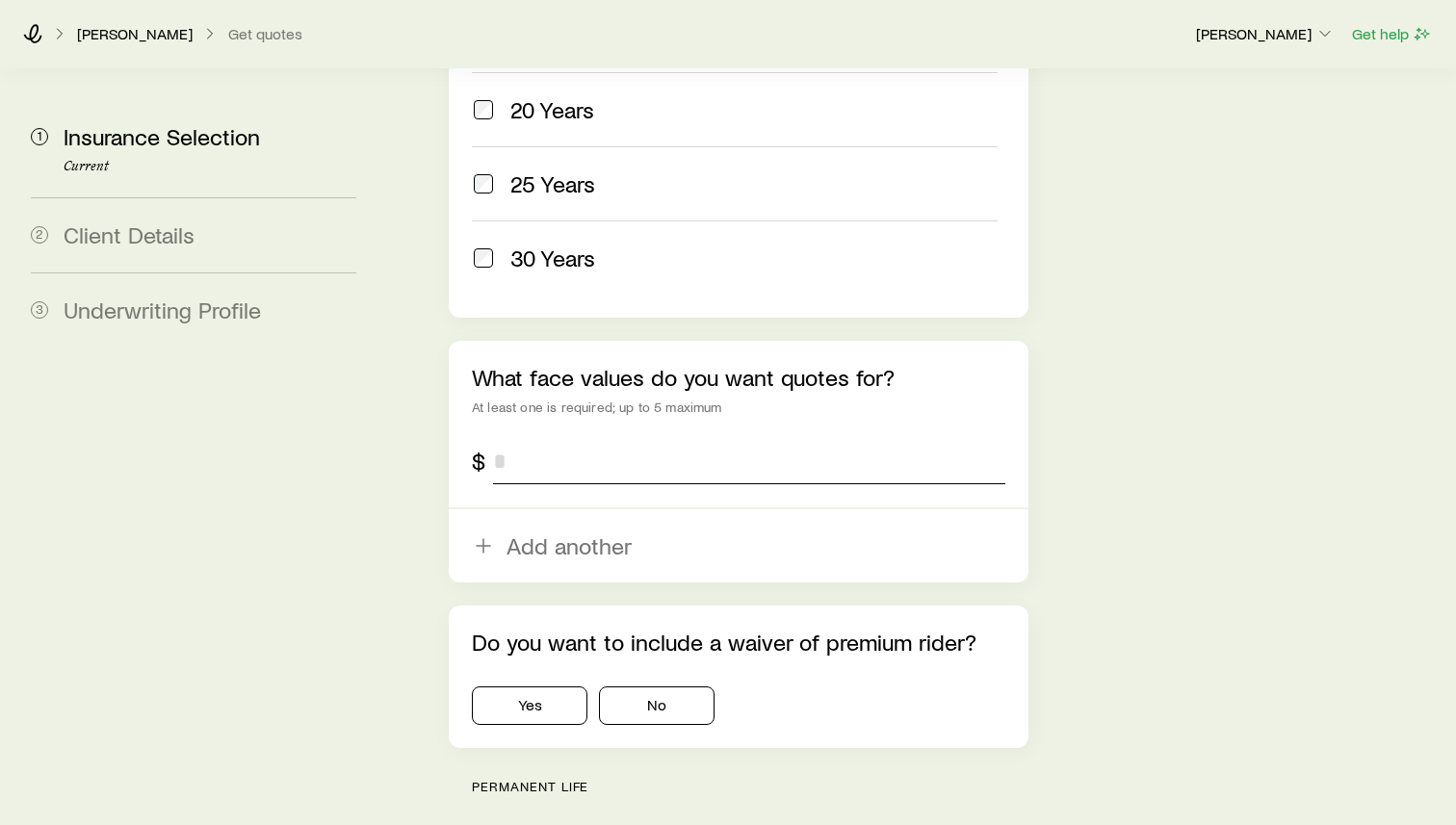
click at [601, 438] on input "tel" at bounding box center [748, 461] width 512 height 47
type input "*********"
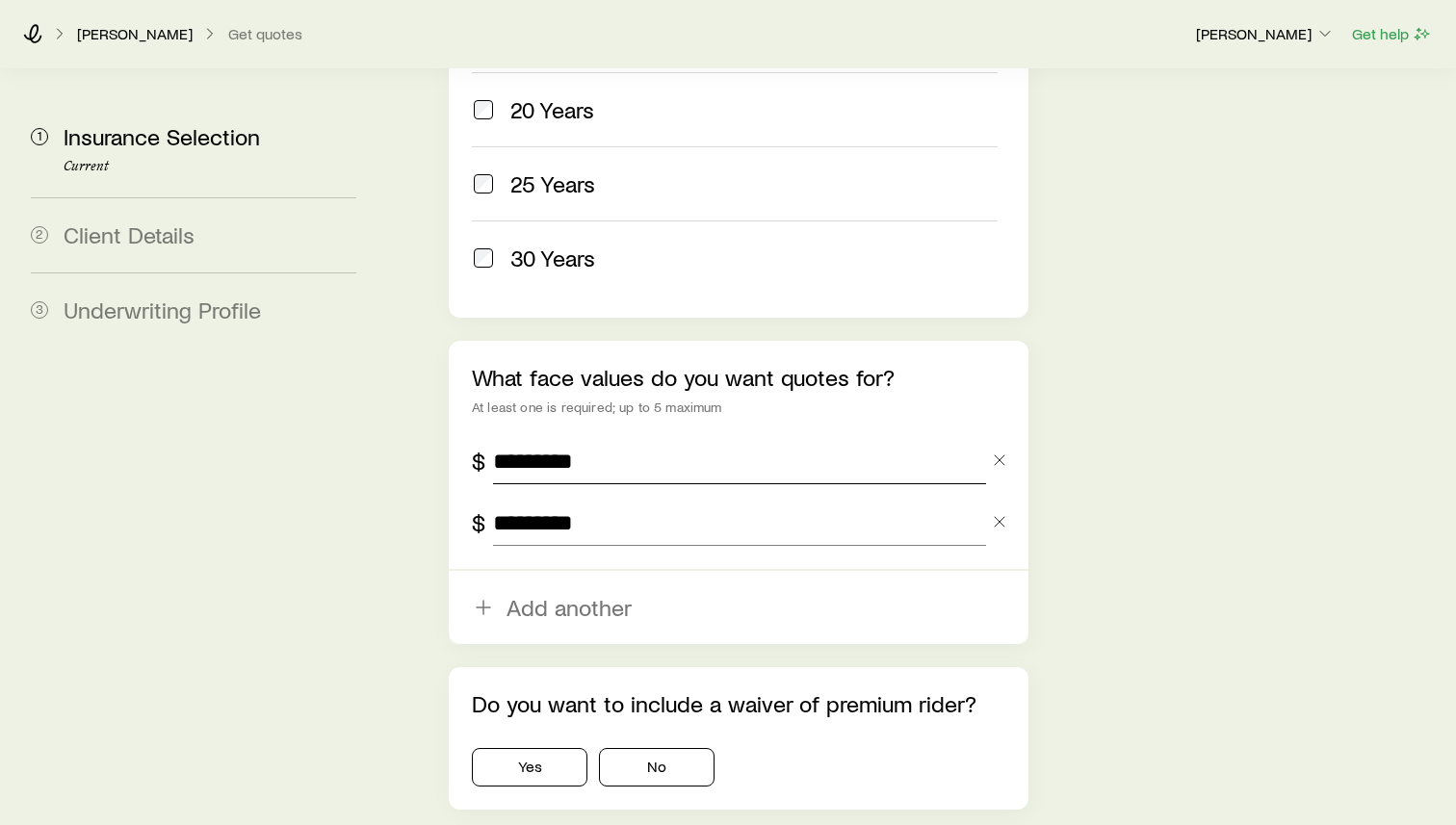
type input "*********"
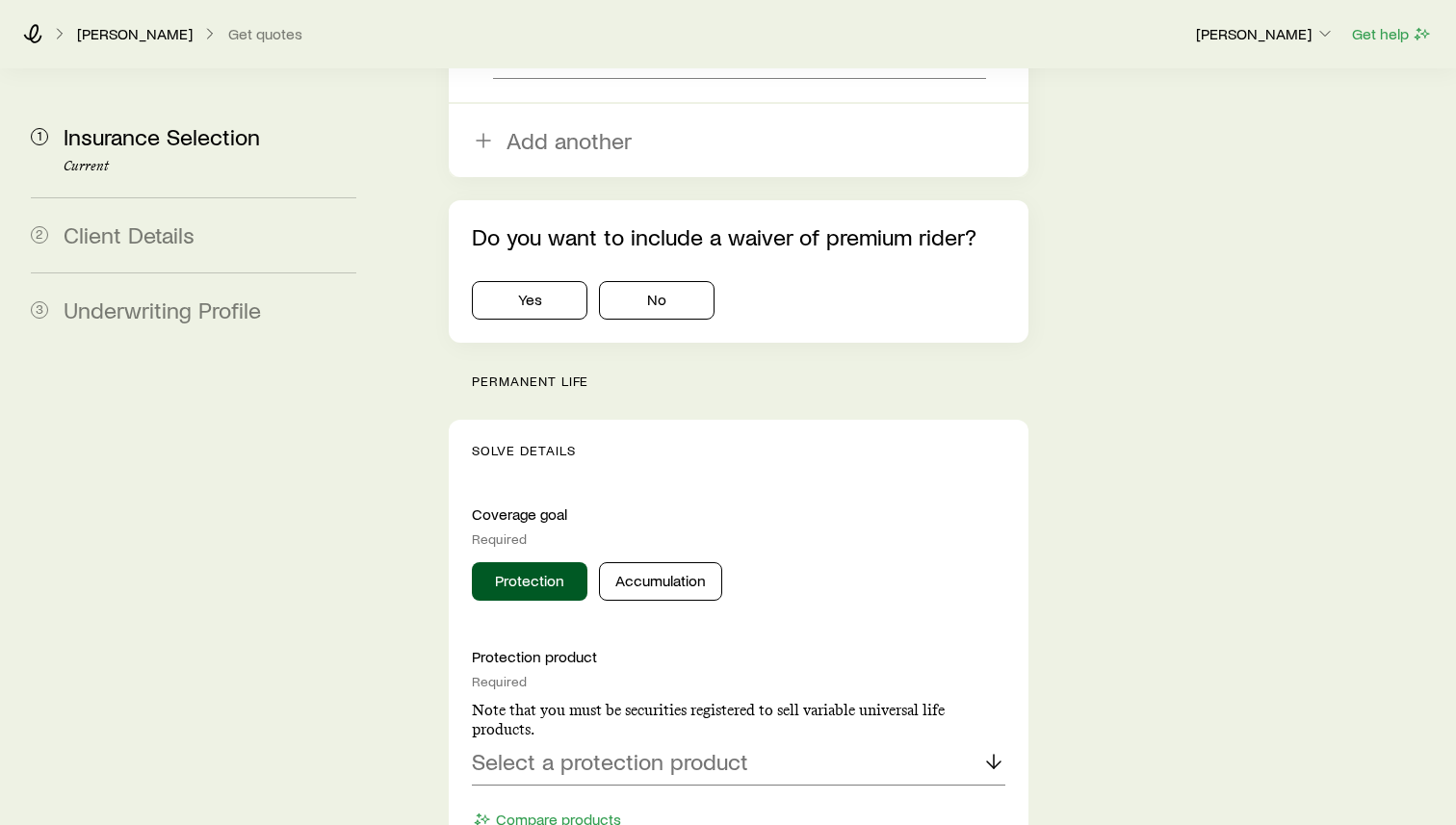
scroll to position [1627, 0]
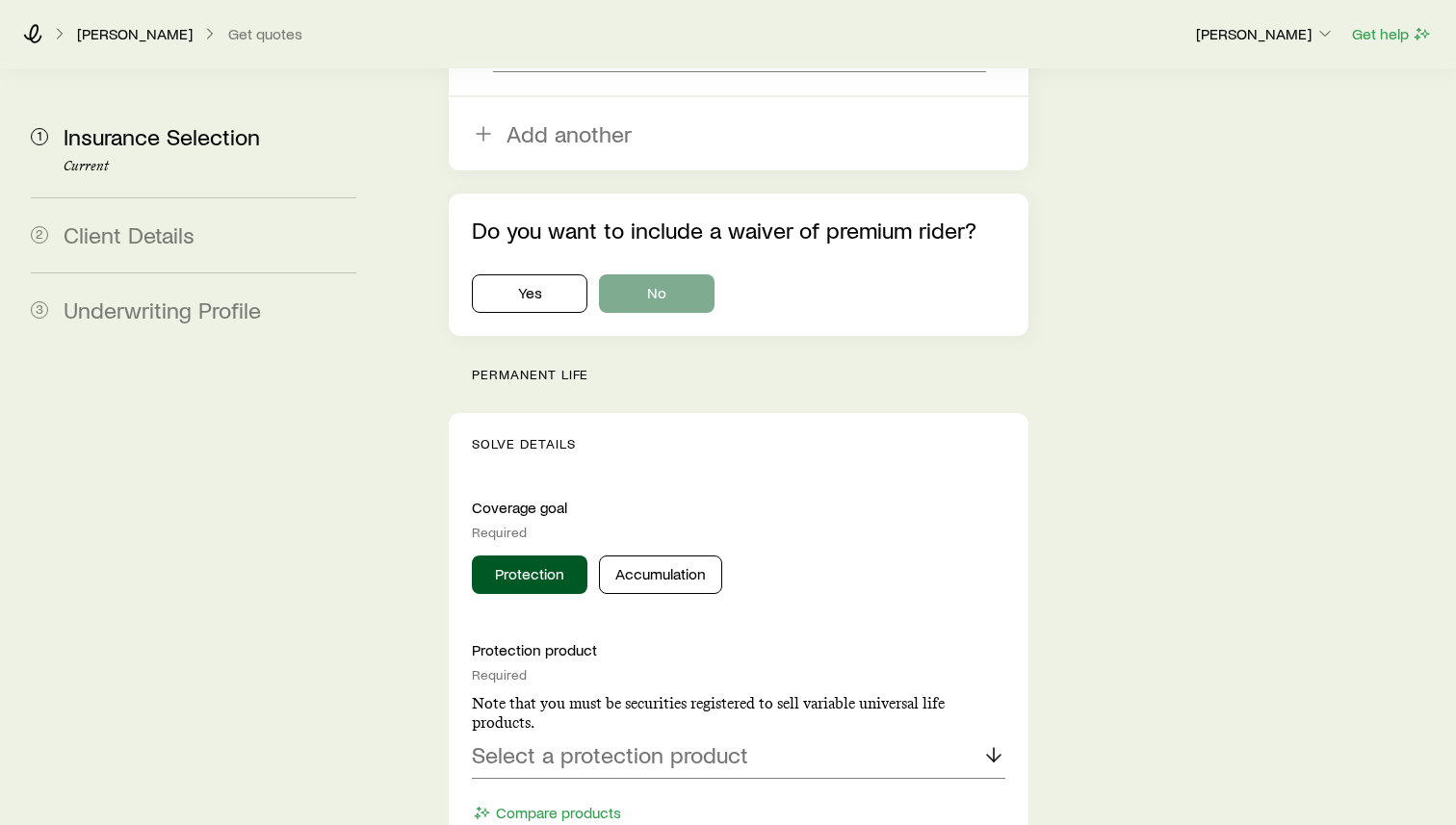
type input "*********"
click at [655, 274] on button "No" at bounding box center [657, 293] width 115 height 39
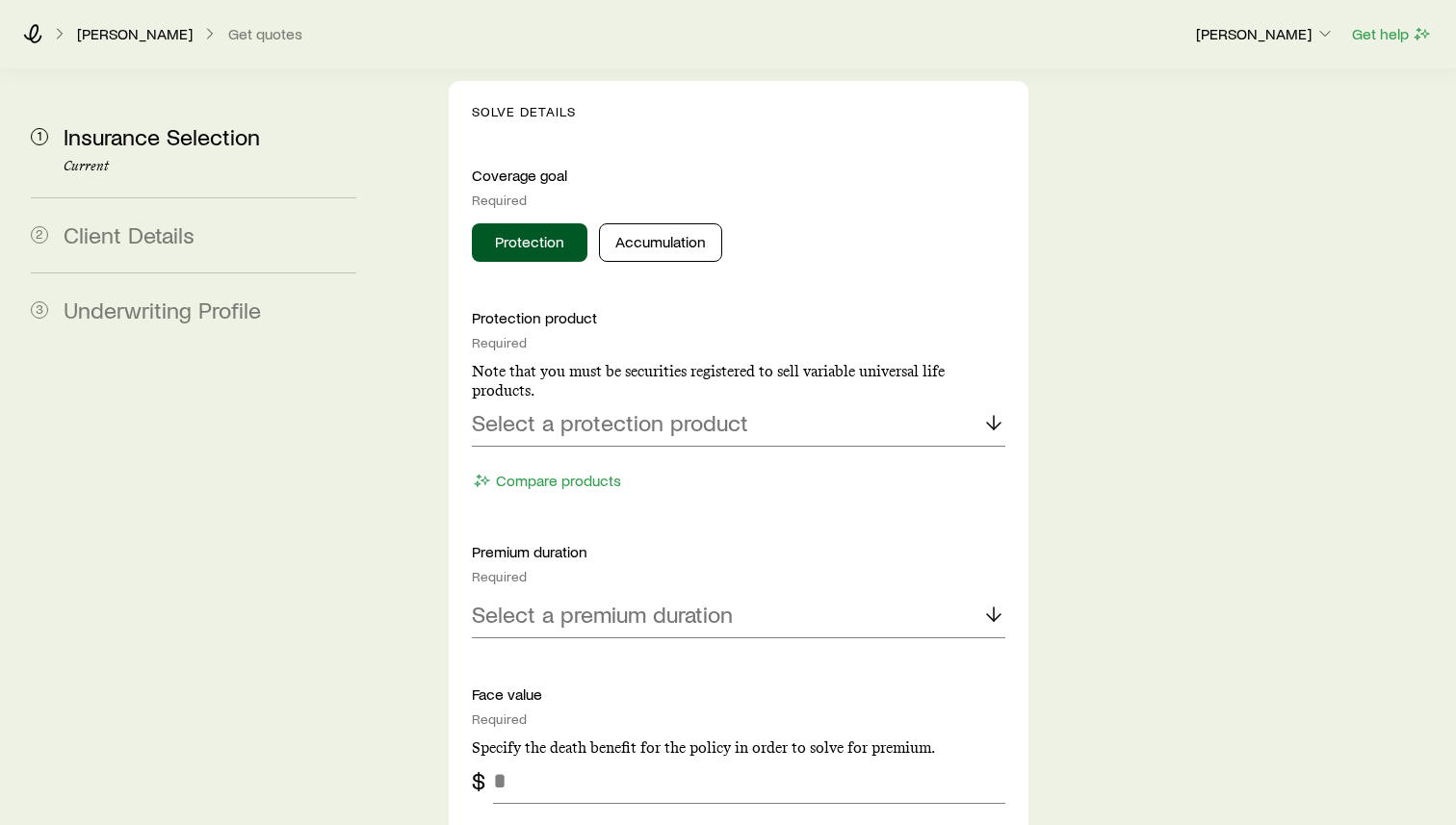
scroll to position [1965, 0]
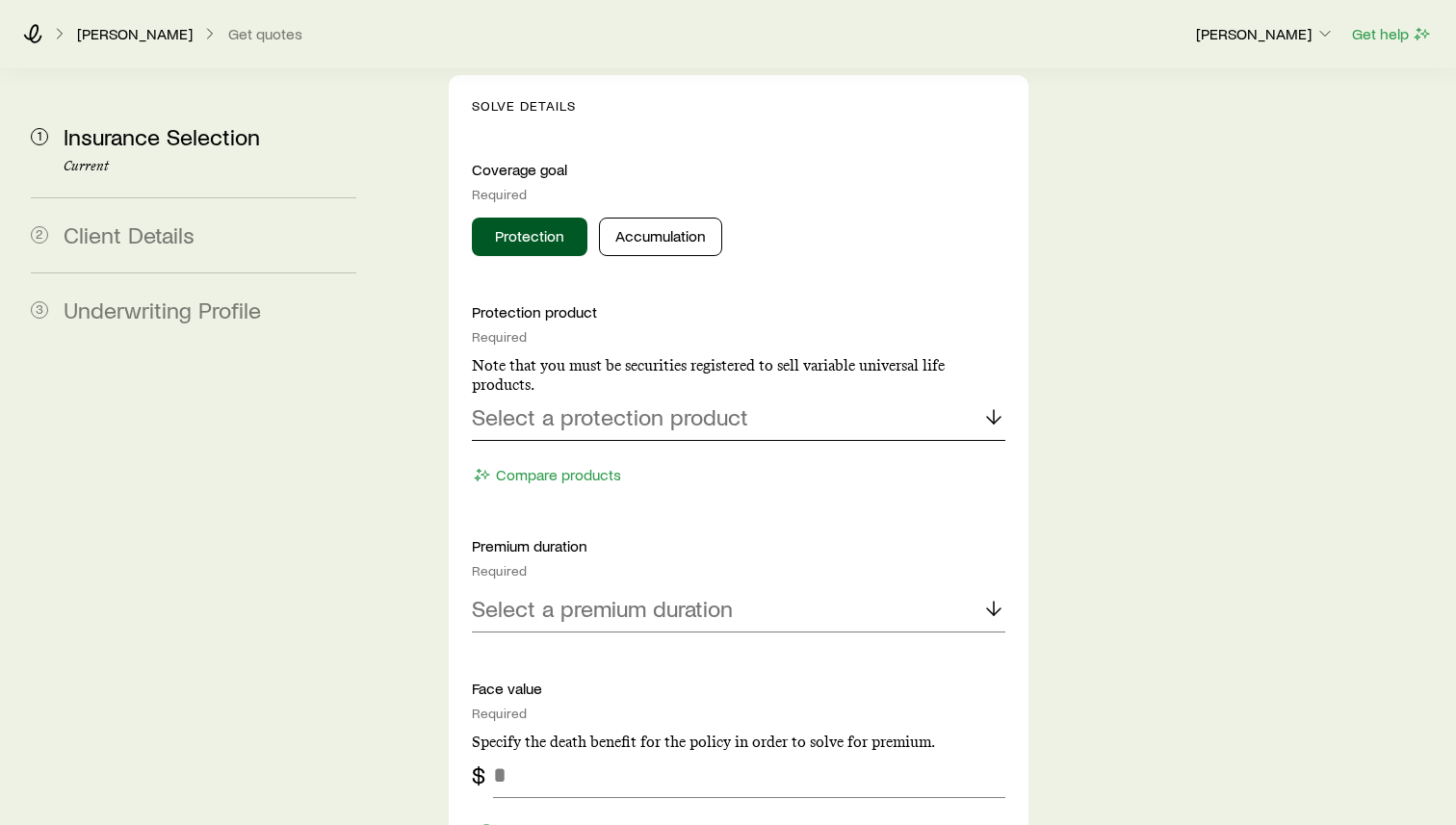
click at [704, 404] on p "Select a protection product" at bounding box center [610, 416] width 276 height 27
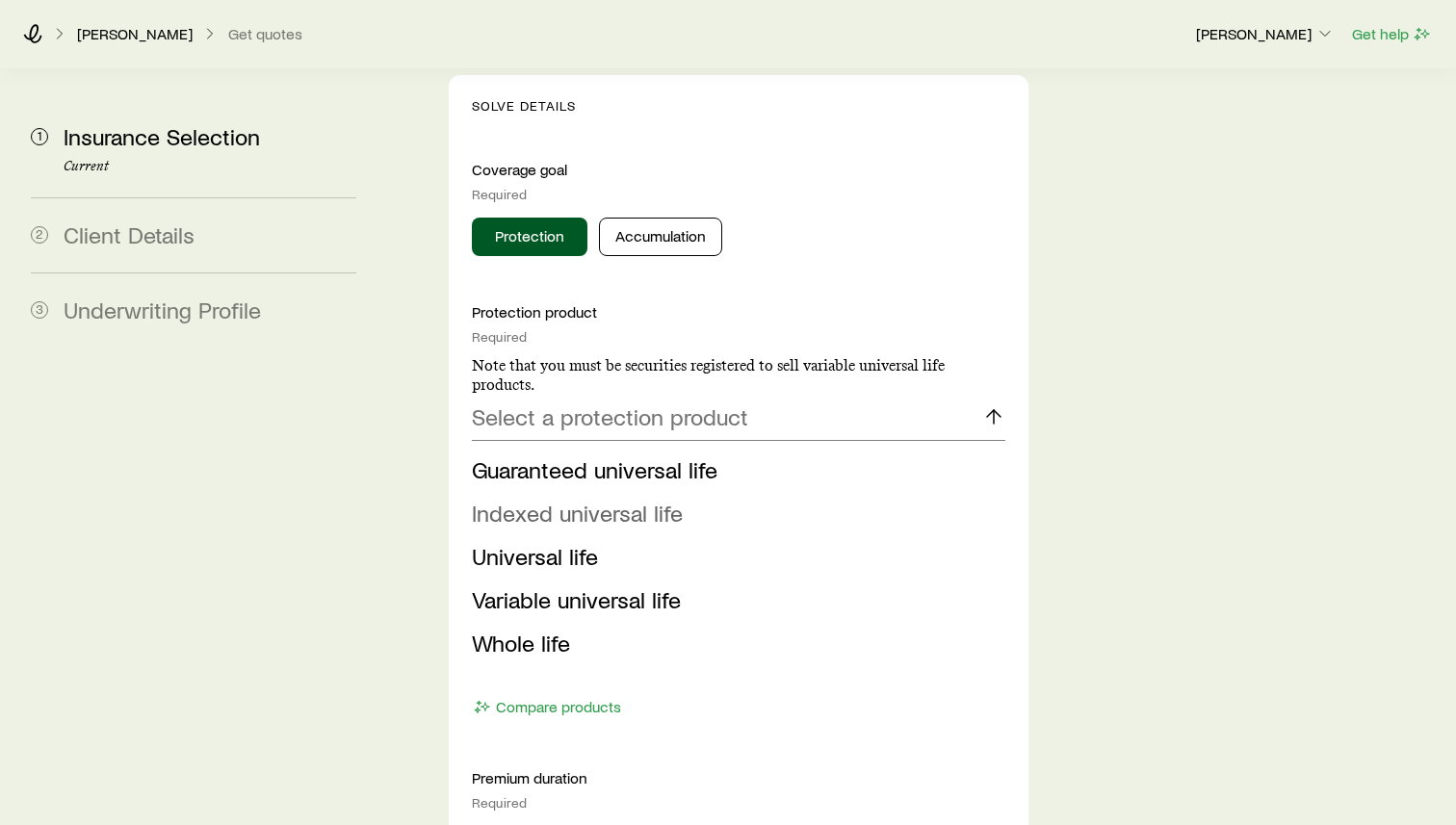
click at [663, 499] on span "Indexed universal life" at bounding box center [577, 513] width 211 height 28
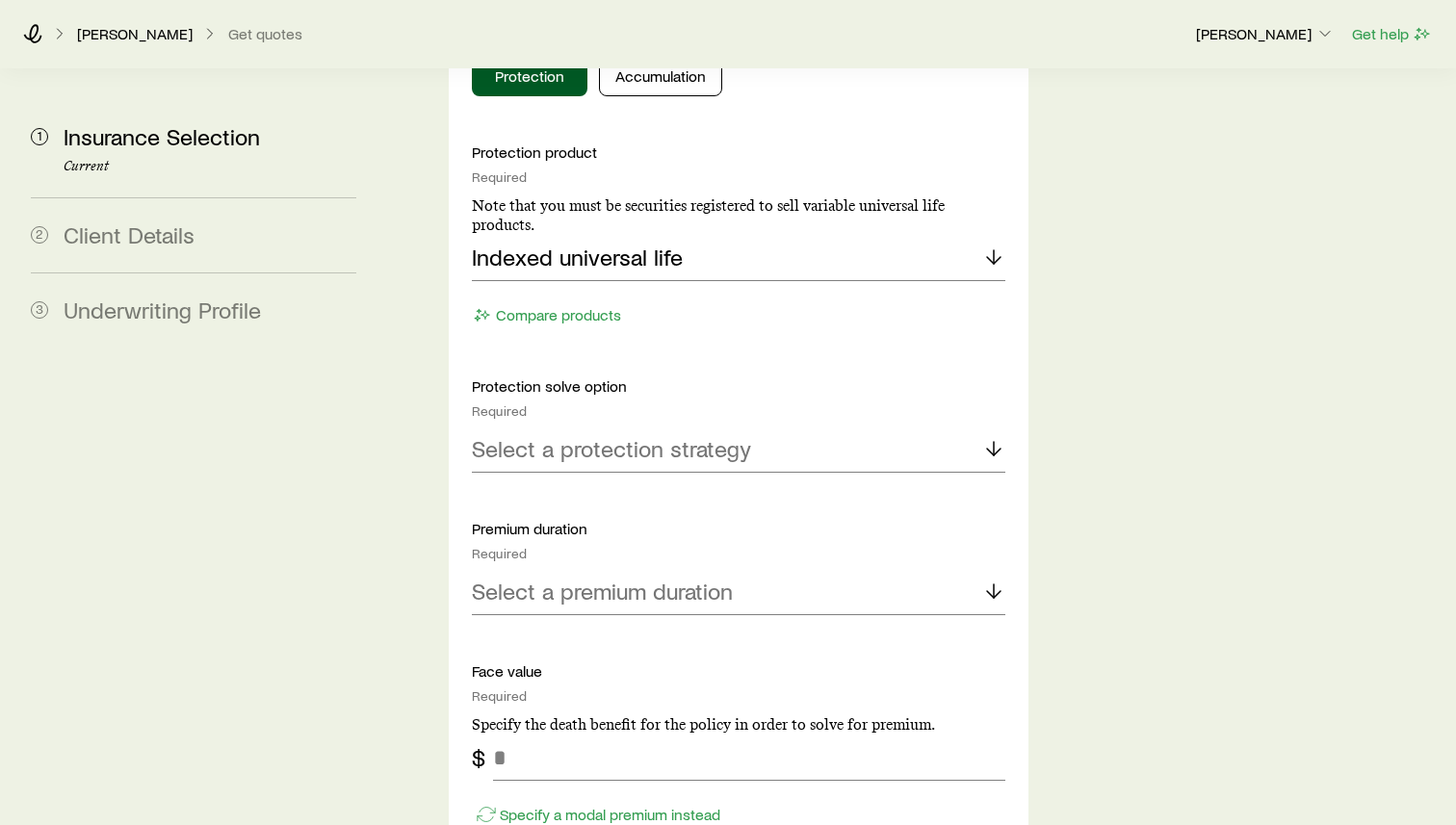
scroll to position [2124, 0]
click at [635, 436] on p "Select a protection strategy" at bounding box center [611, 449] width 279 height 27
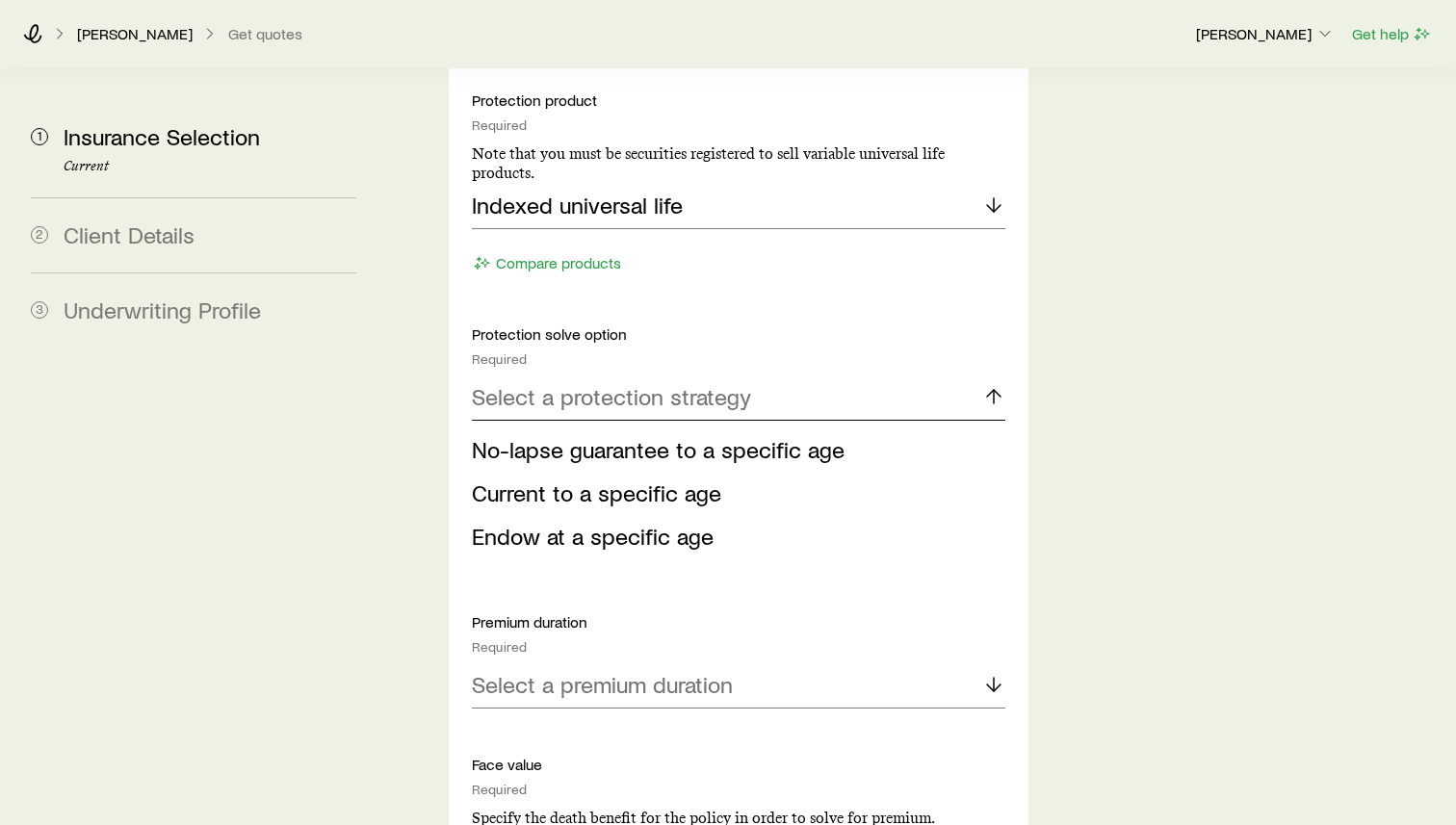
scroll to position [2184, 0]
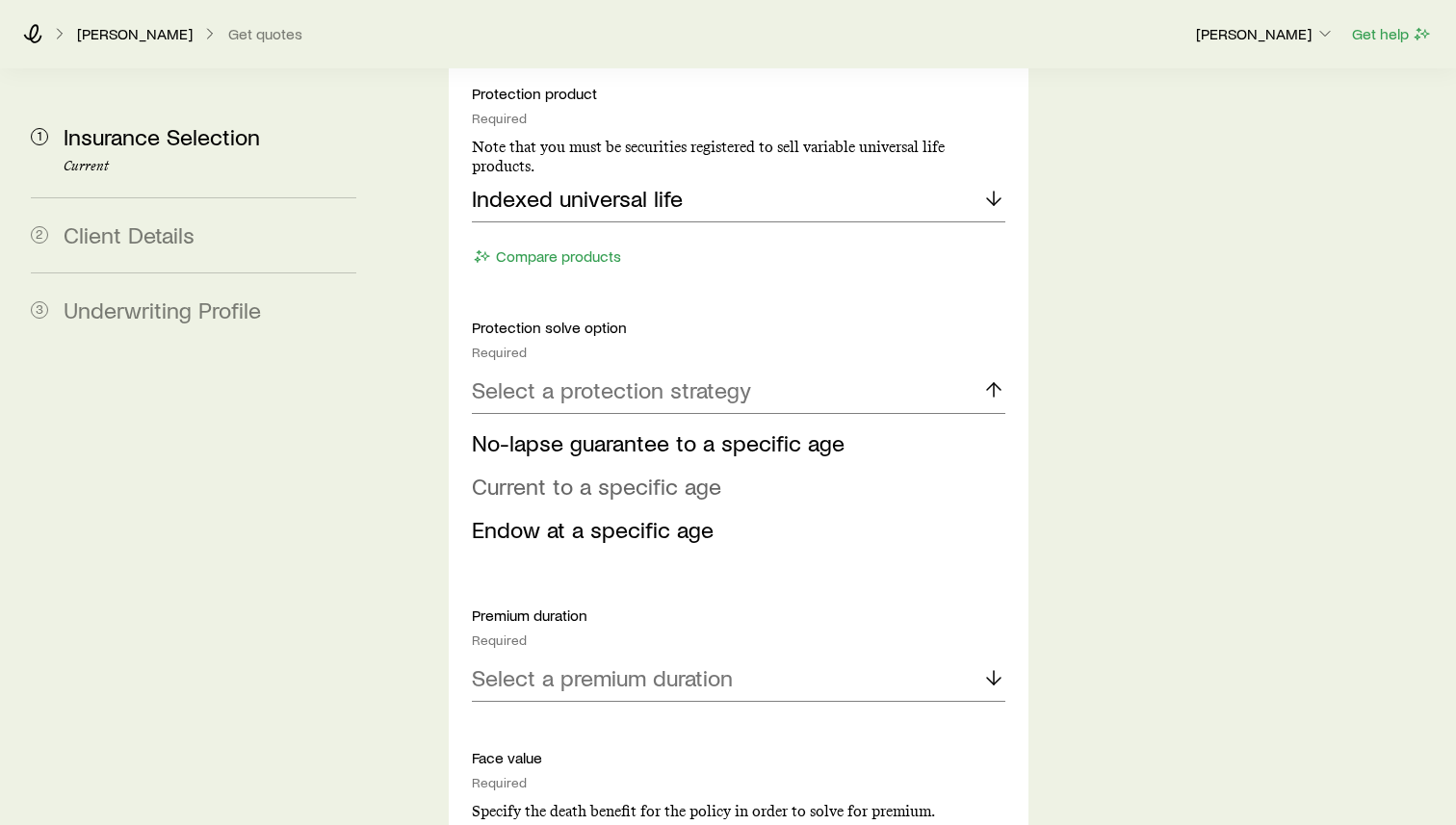
click at [621, 472] on span "Current to a specific age" at bounding box center [596, 486] width 249 height 28
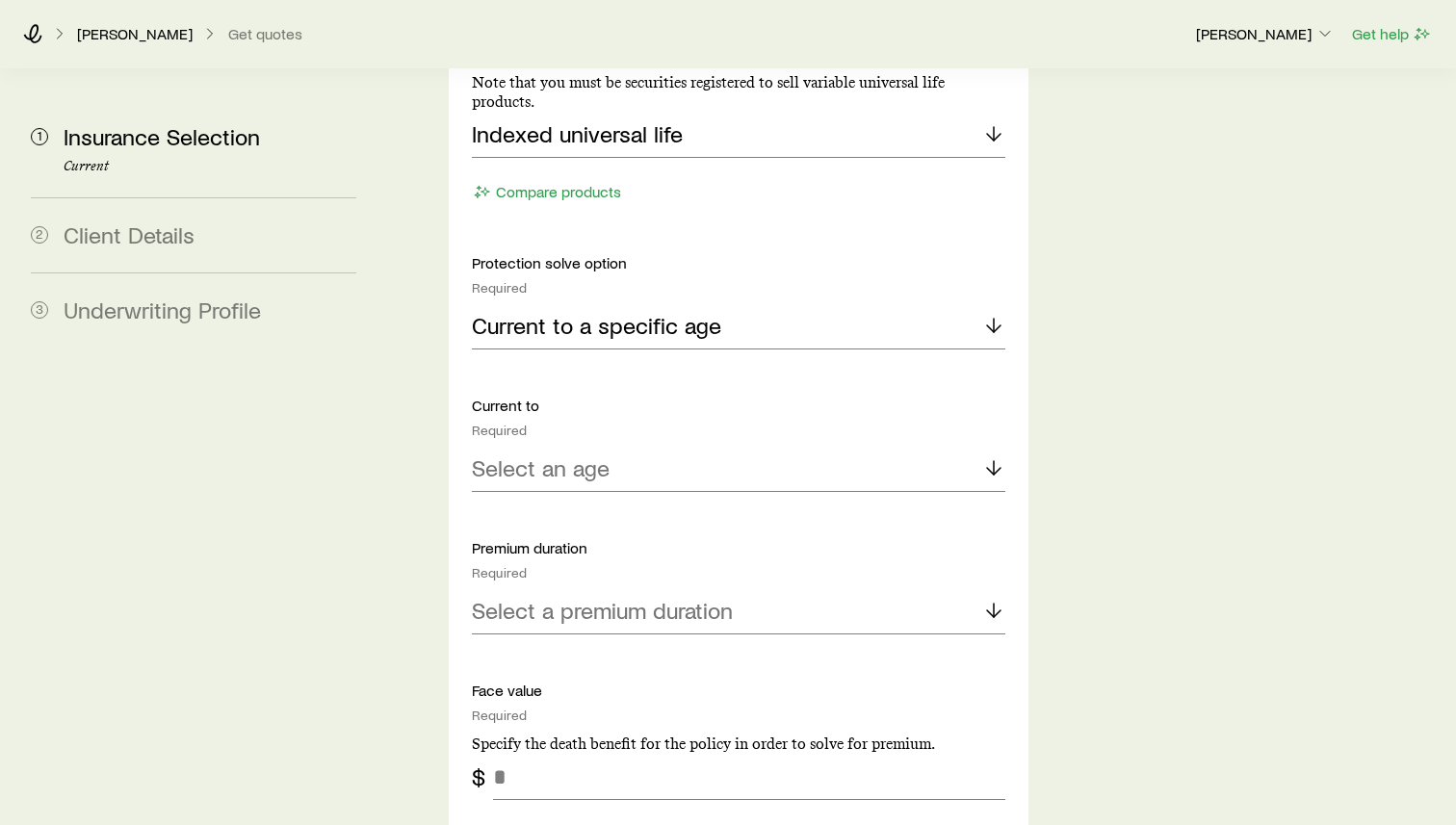
scroll to position [2252, 0]
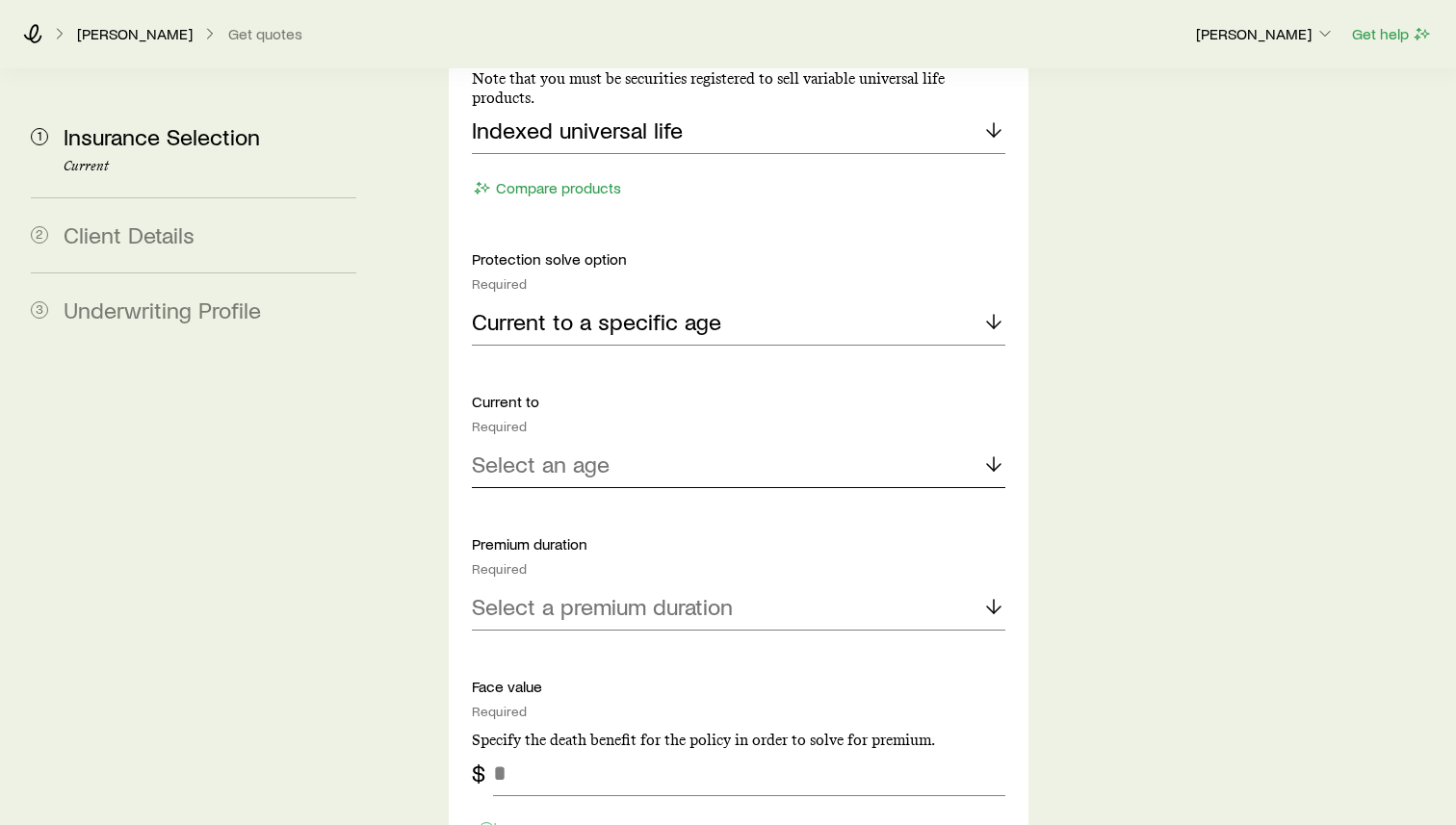
click at [638, 442] on div "Select an age" at bounding box center [738, 465] width 534 height 47
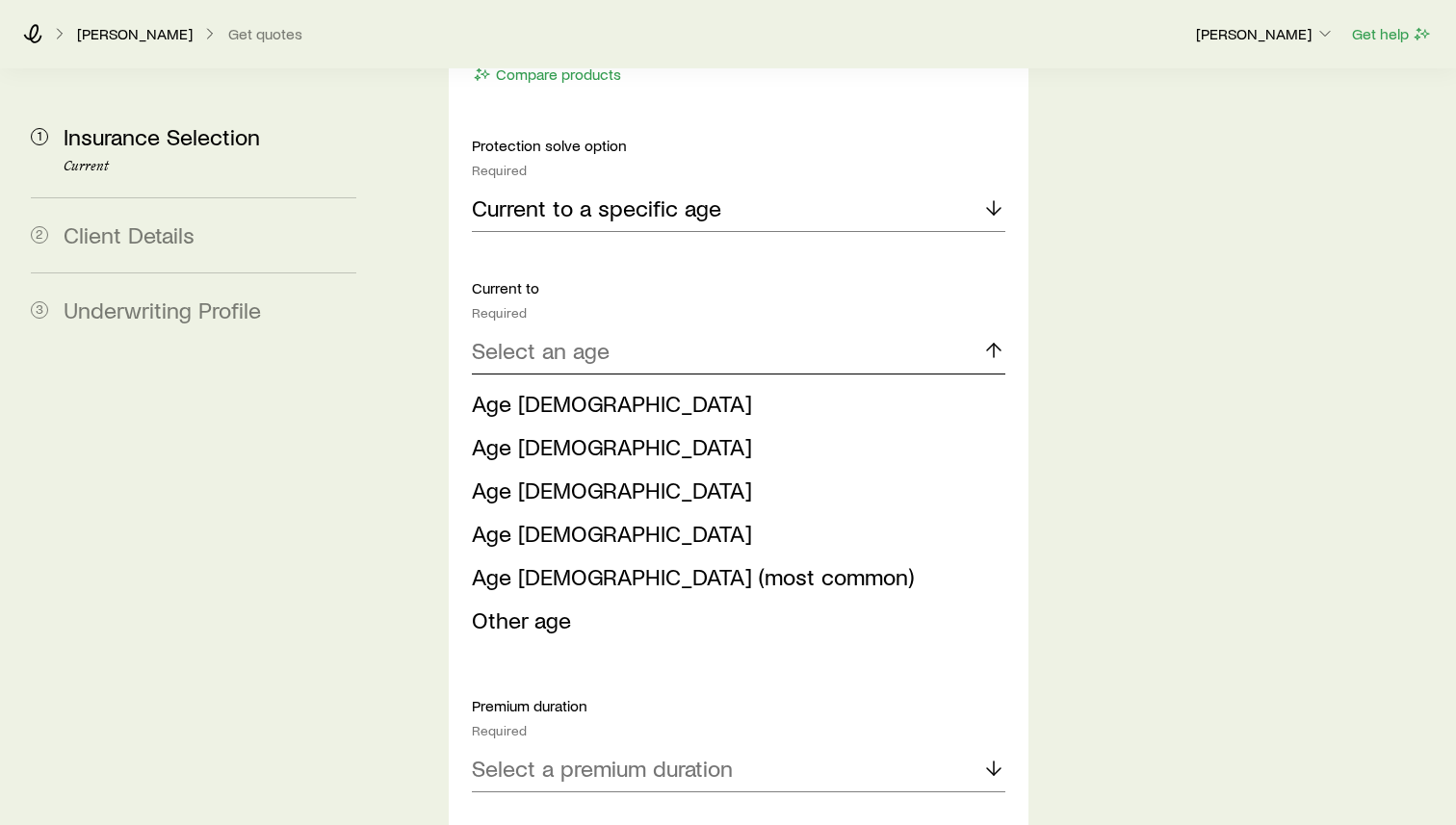
scroll to position [2402, 0]
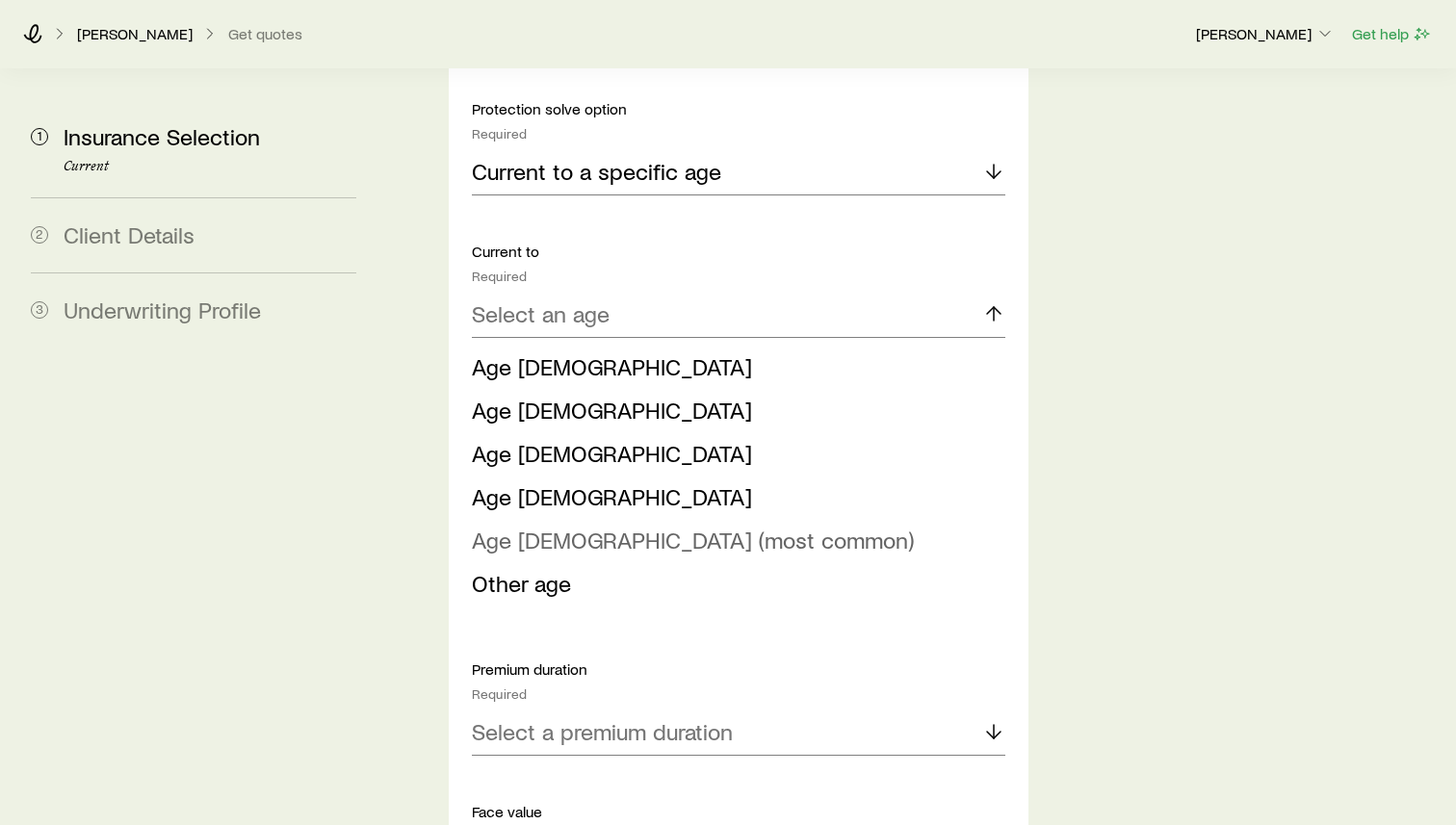
click at [633, 526] on span "Age [DEMOGRAPHIC_DATA] (most common)" at bounding box center [693, 540] width 442 height 28
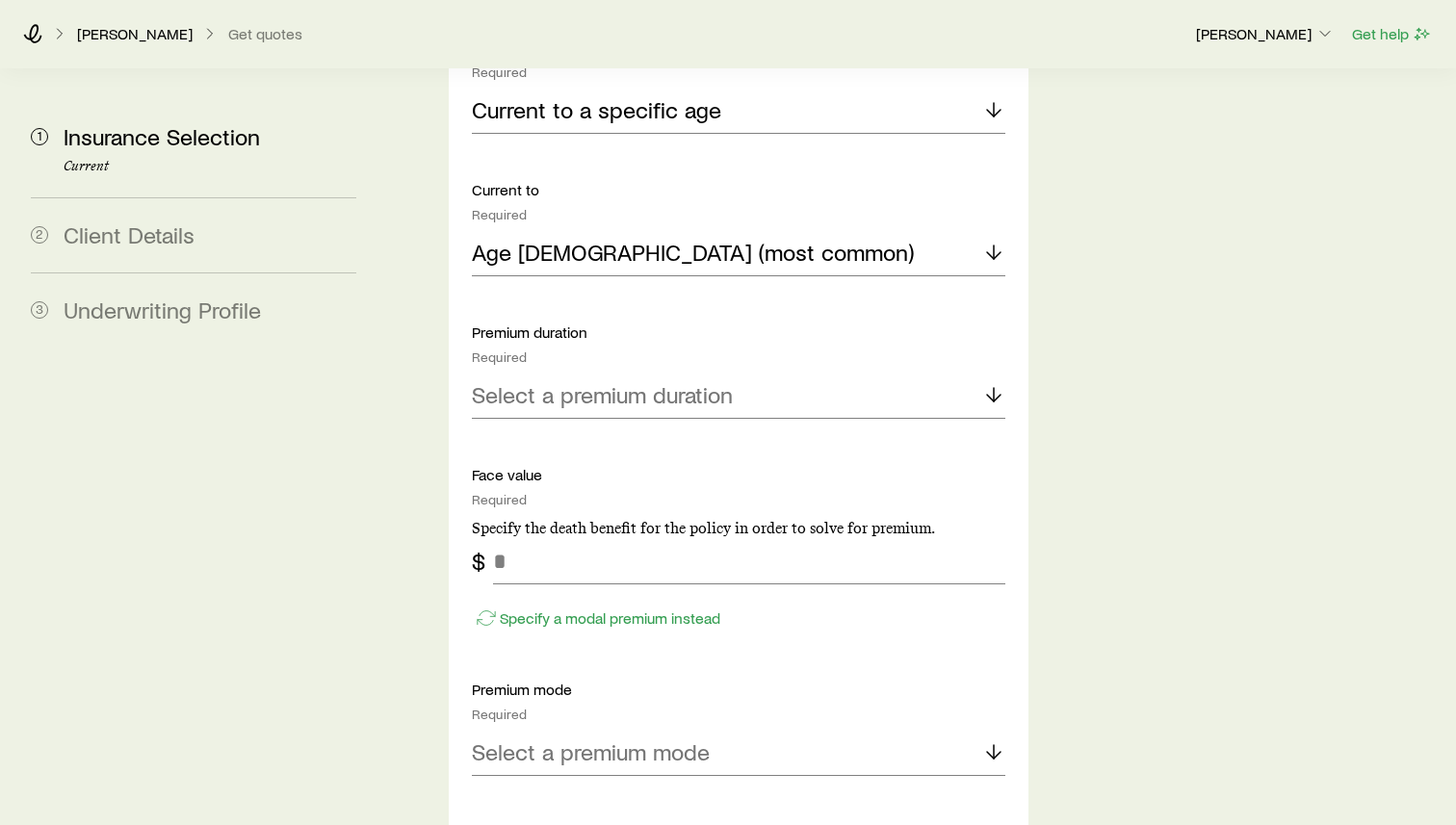
scroll to position [2469, 0]
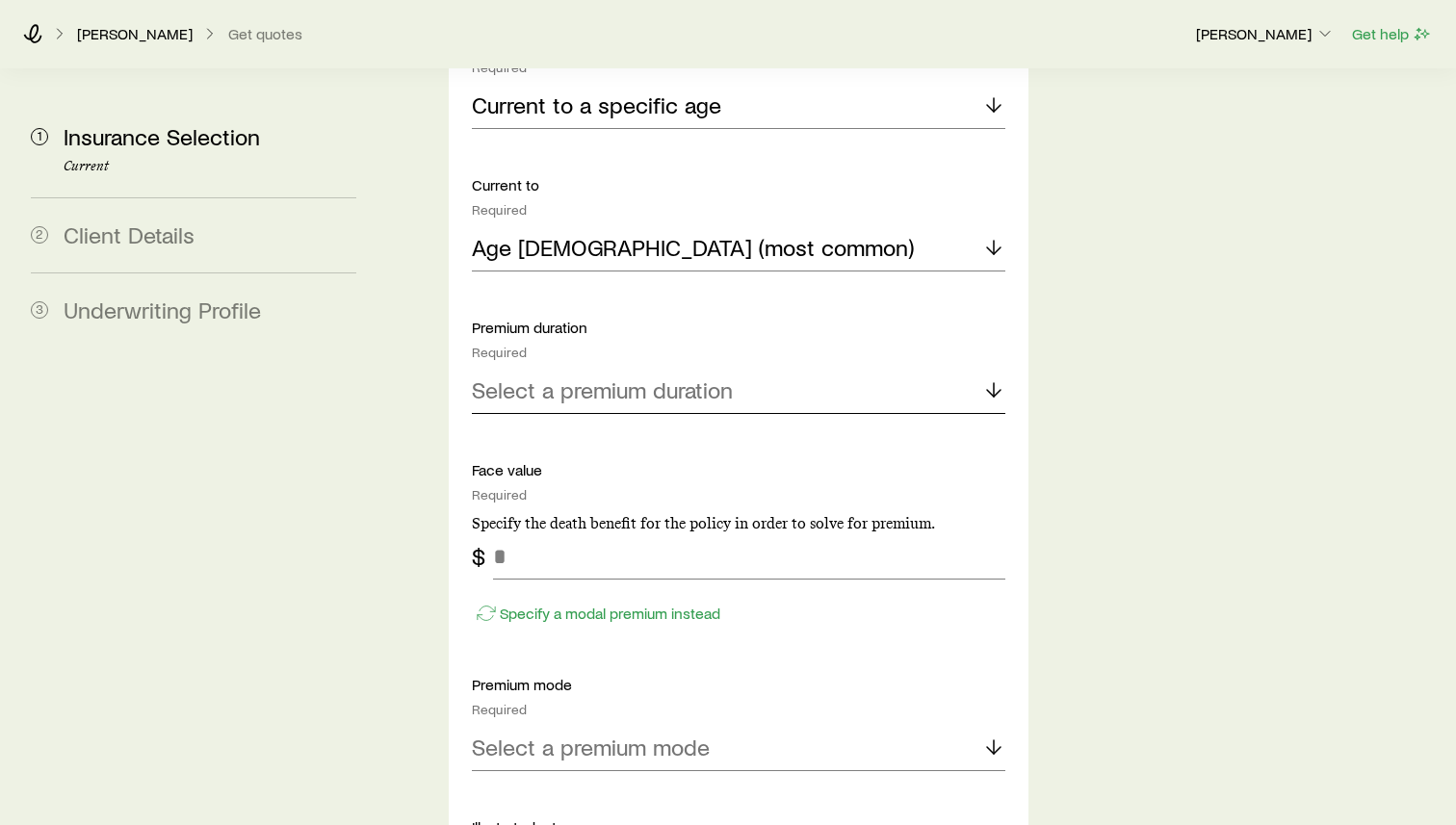
click at [851, 368] on div "Select a premium duration" at bounding box center [738, 391] width 534 height 47
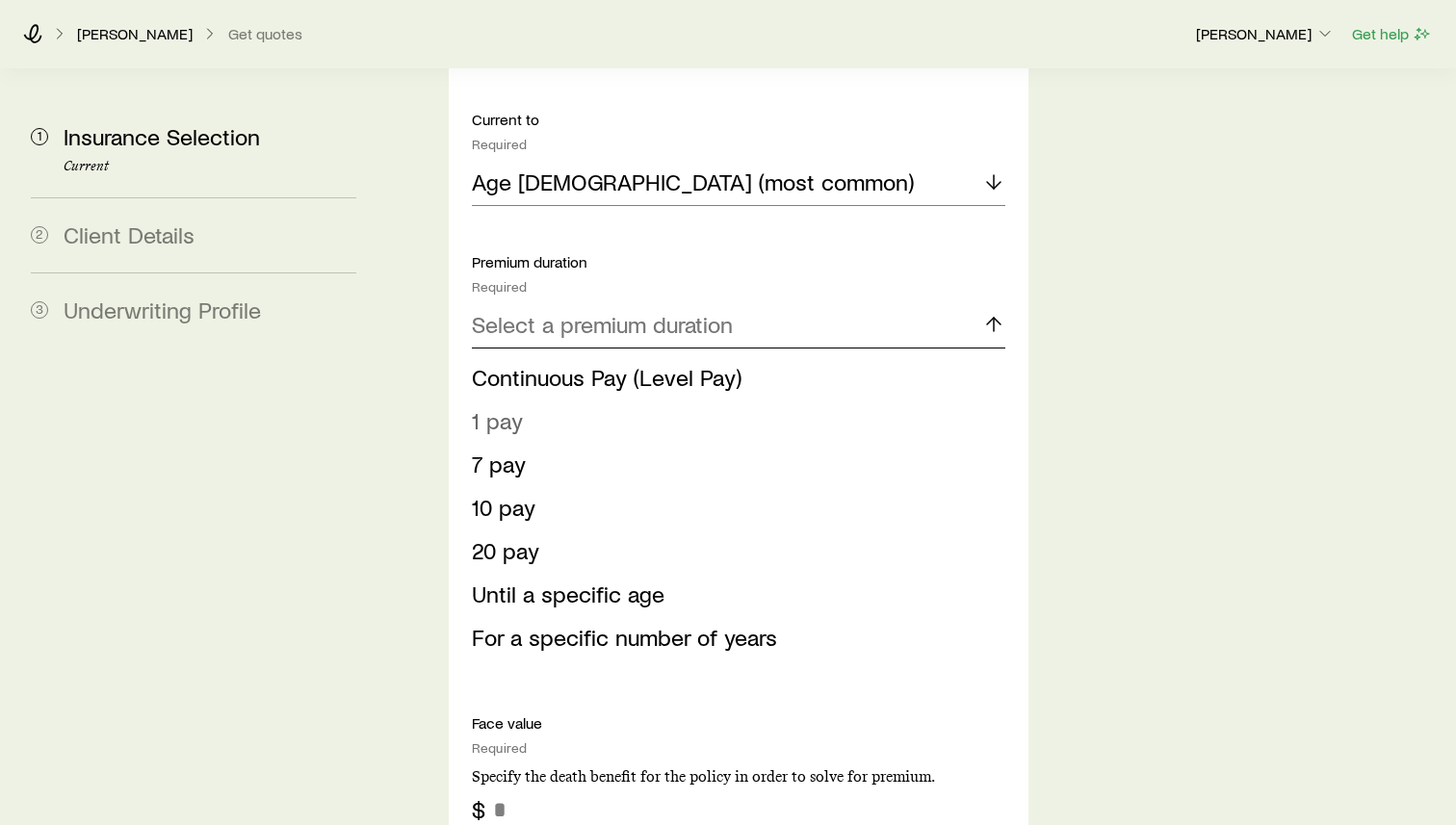
scroll to position [2537, 0]
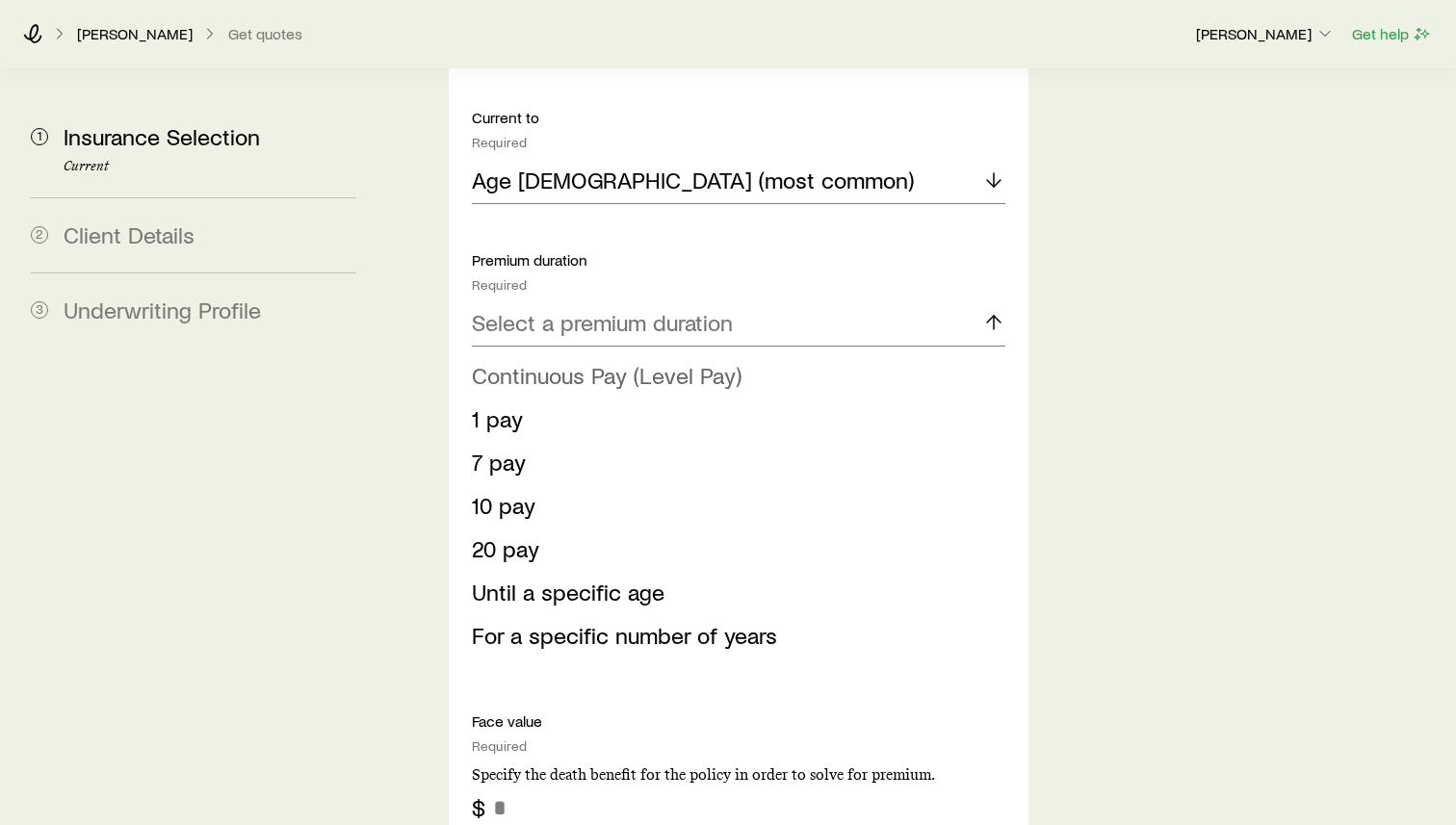
click at [822, 355] on li "Continuous Pay (Level Pay)" at bounding box center [732, 377] width 522 height 44
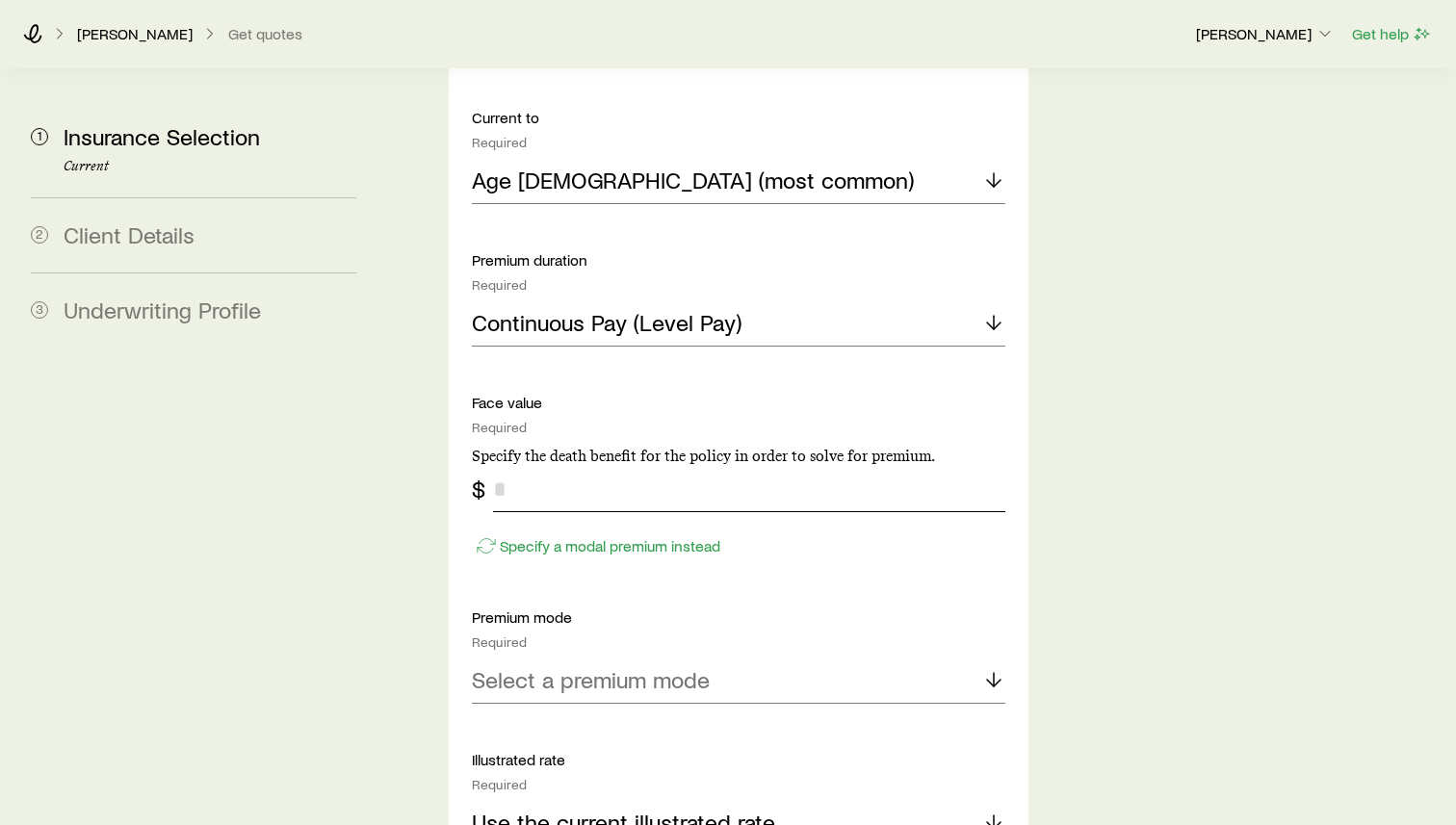
click at [772, 466] on input "tel" at bounding box center [748, 489] width 512 height 47
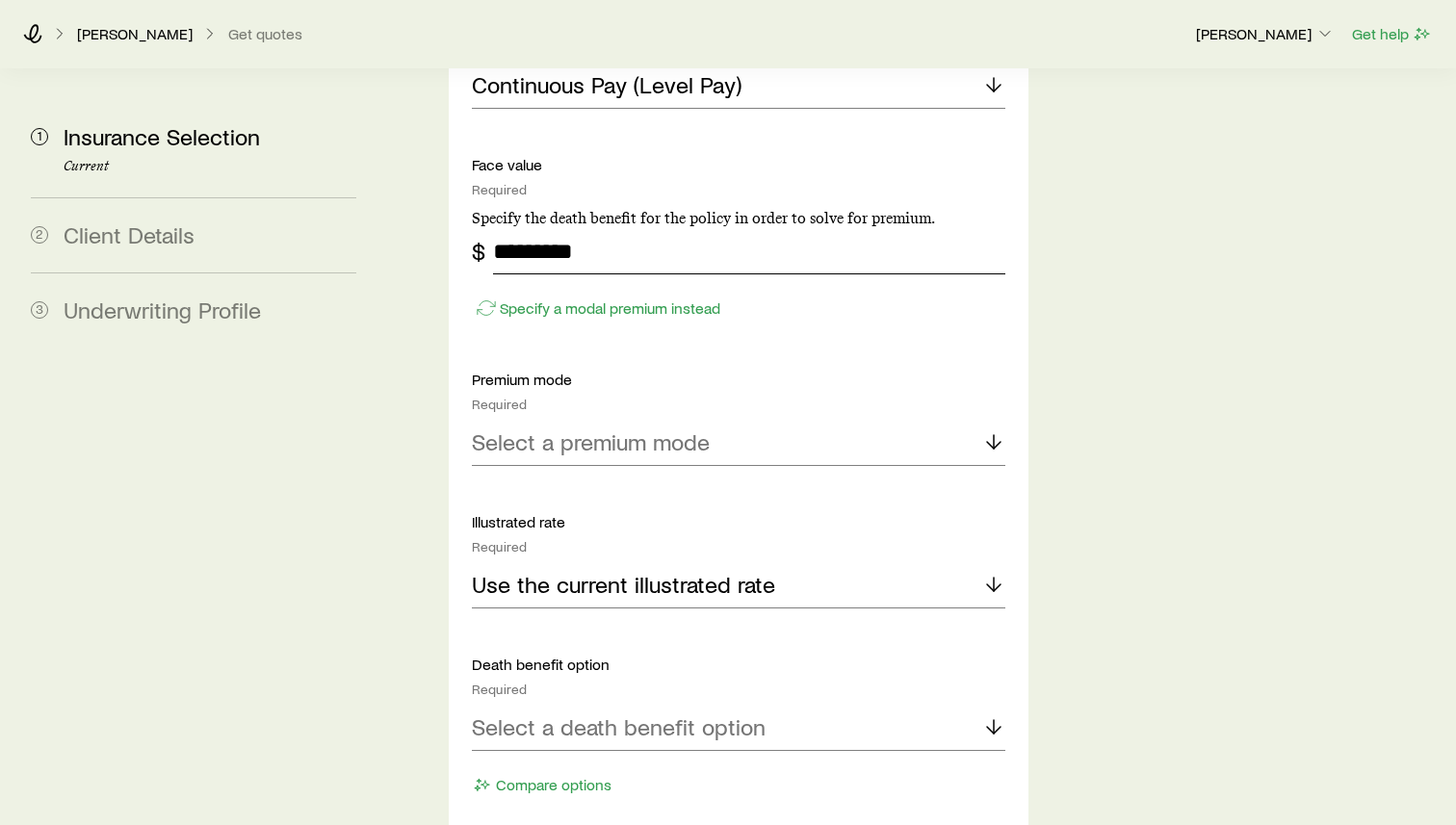
scroll to position [2778, 0]
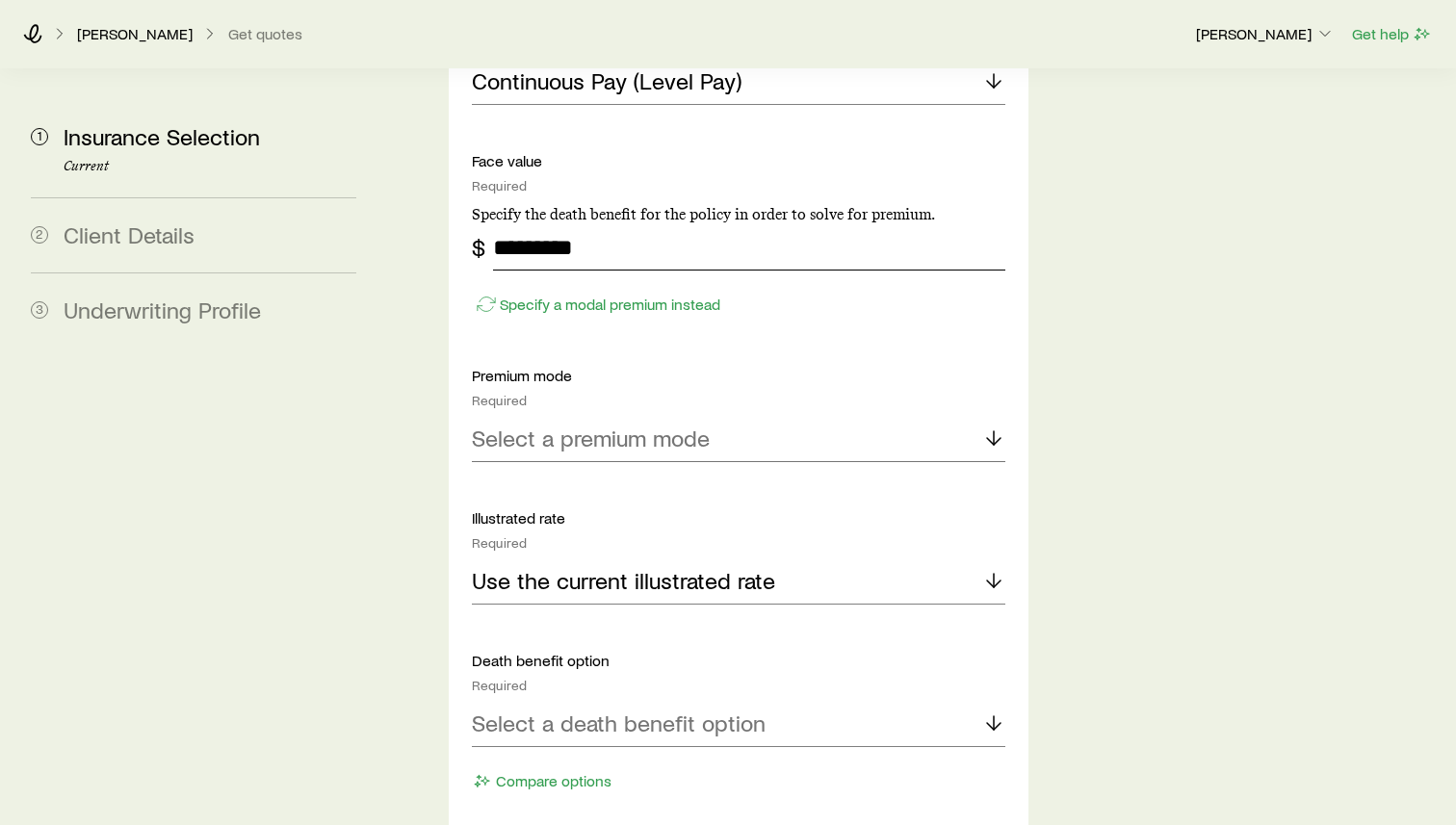
type input "*********"
click at [674, 424] on p "Select a premium mode" at bounding box center [590, 437] width 238 height 27
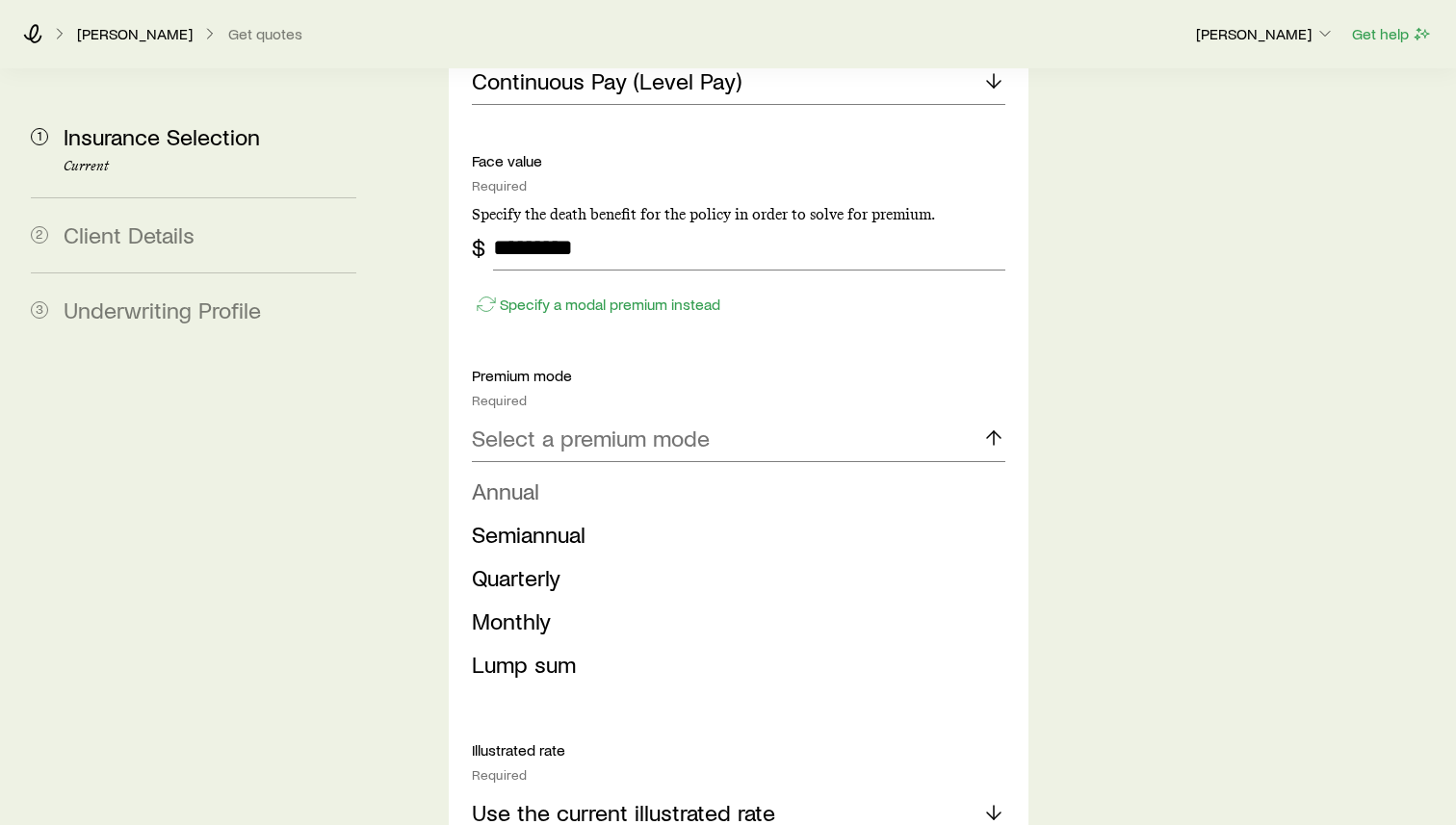
click at [671, 470] on li "Annual" at bounding box center [732, 492] width 522 height 44
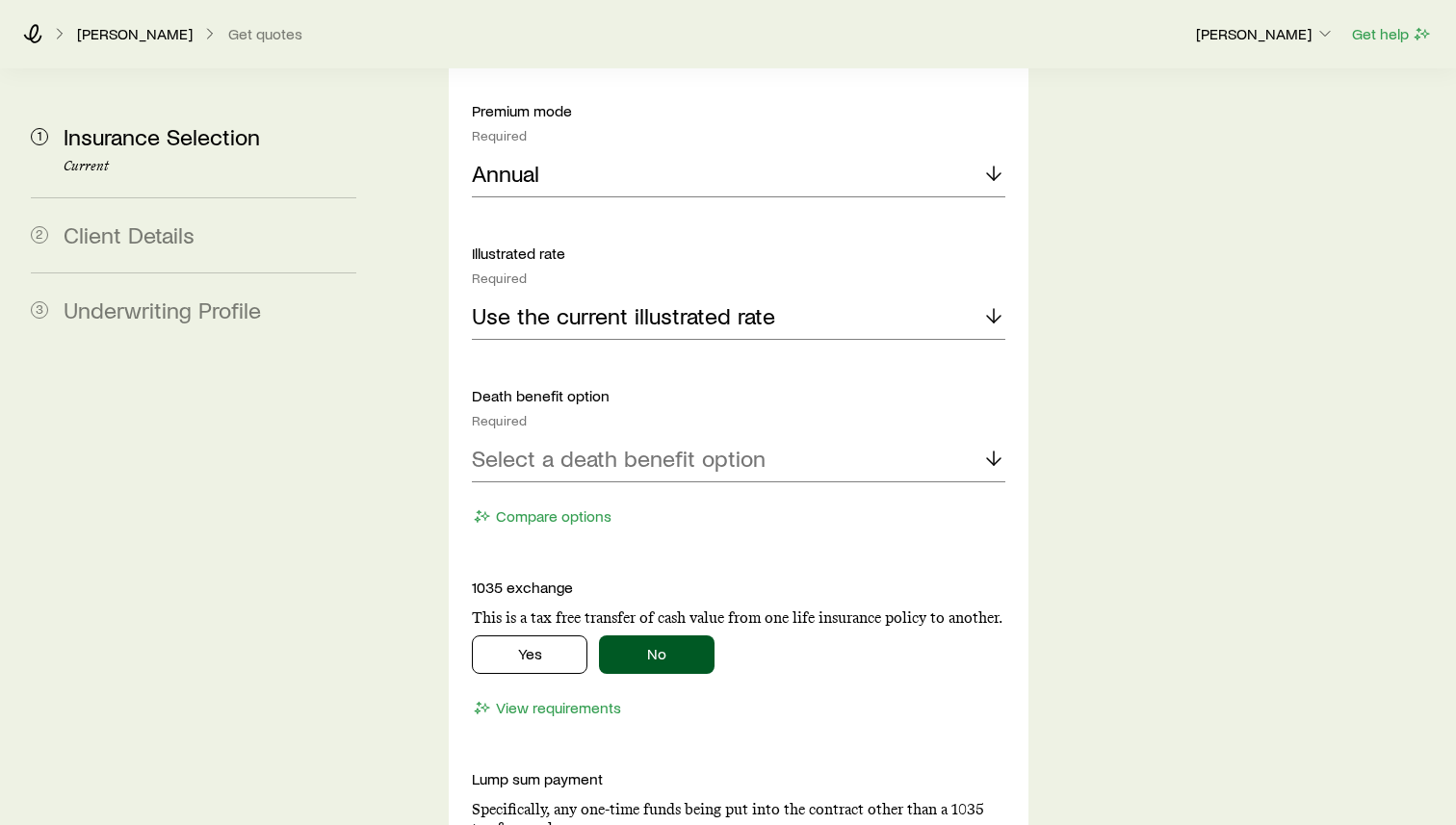
scroll to position [3046, 0]
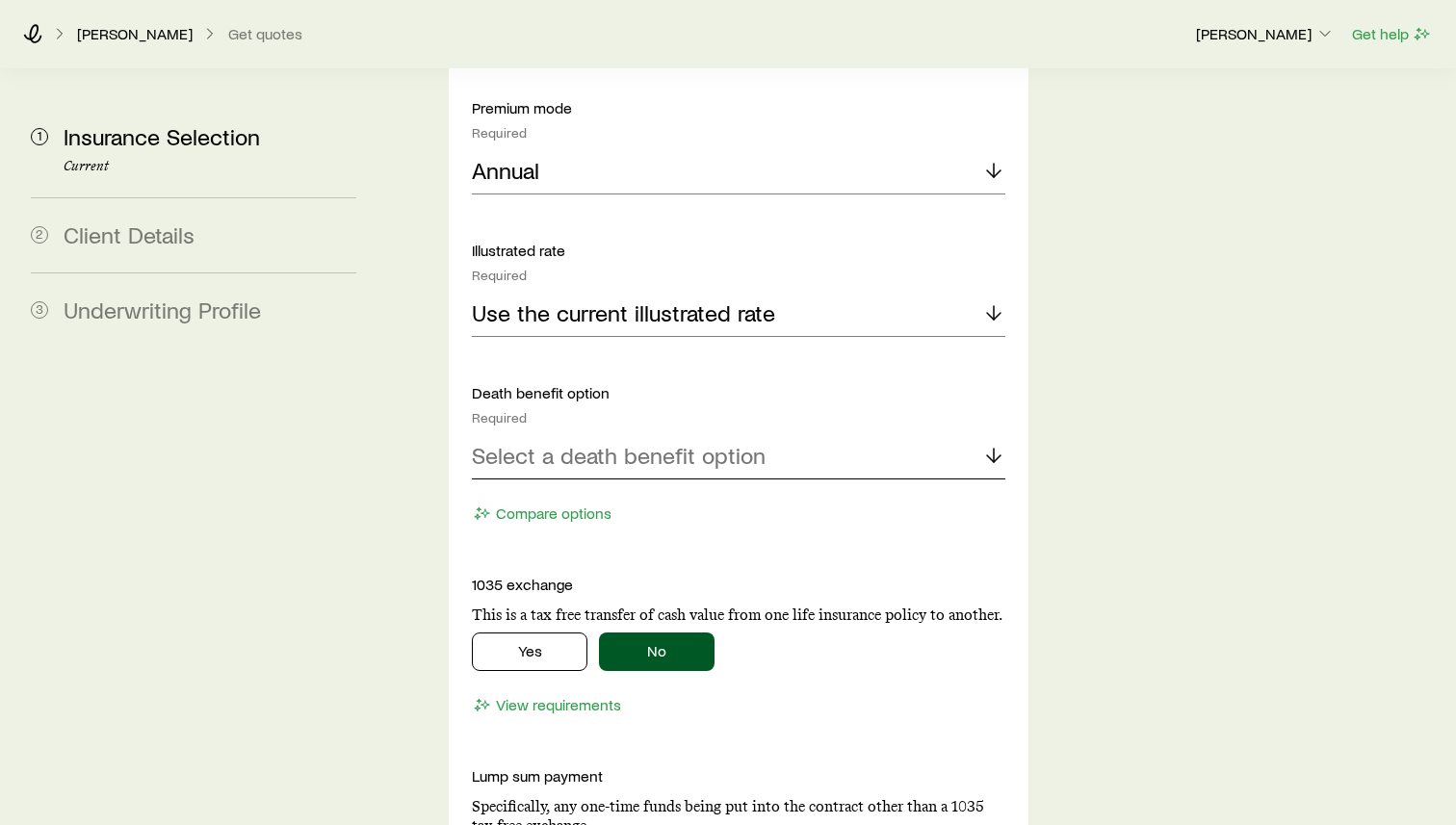
click at [700, 442] on p "Select a death benefit option" at bounding box center [618, 455] width 293 height 27
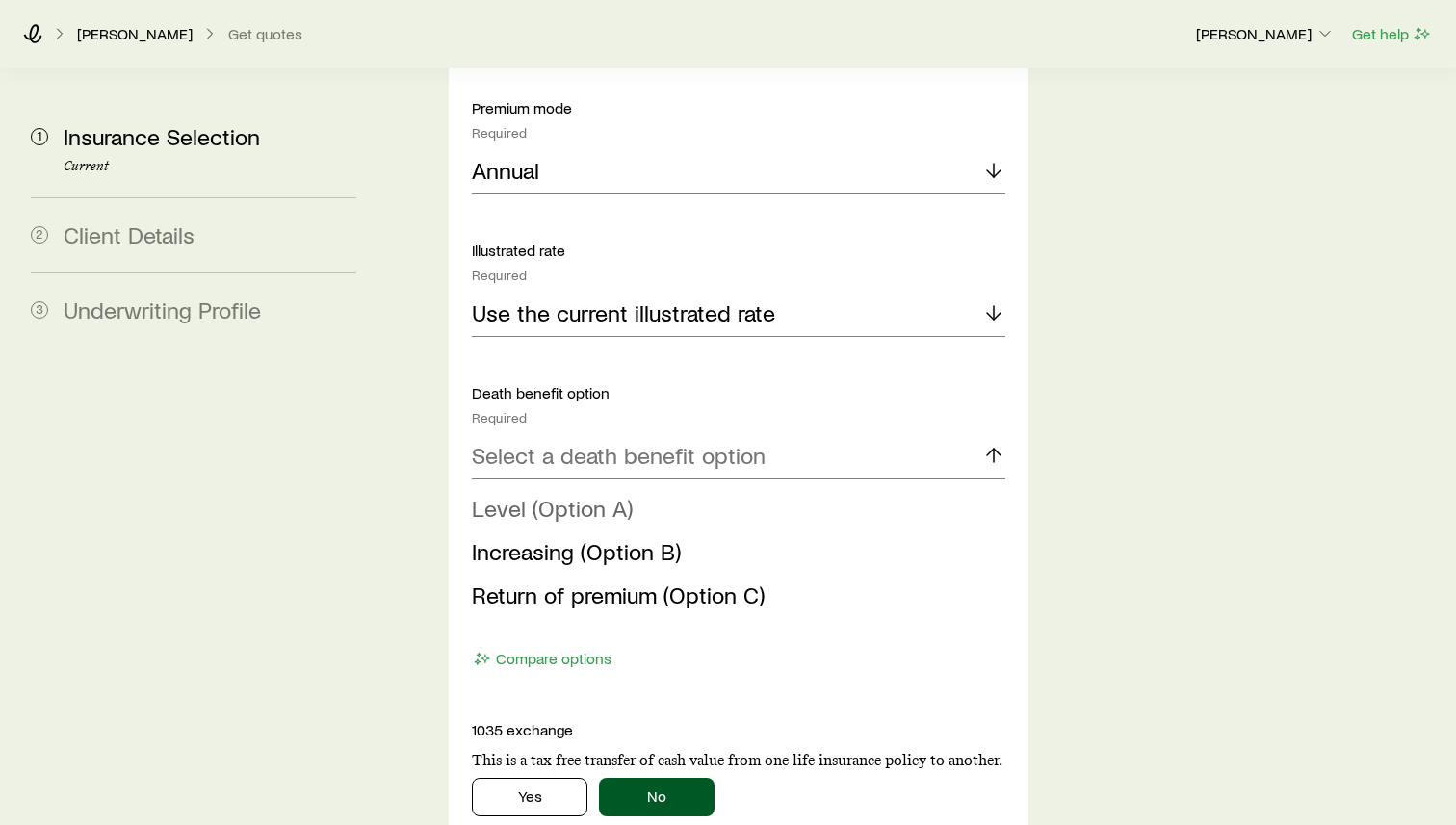
click at [574, 494] on span "Level (Option A)" at bounding box center [553, 508] width 161 height 28
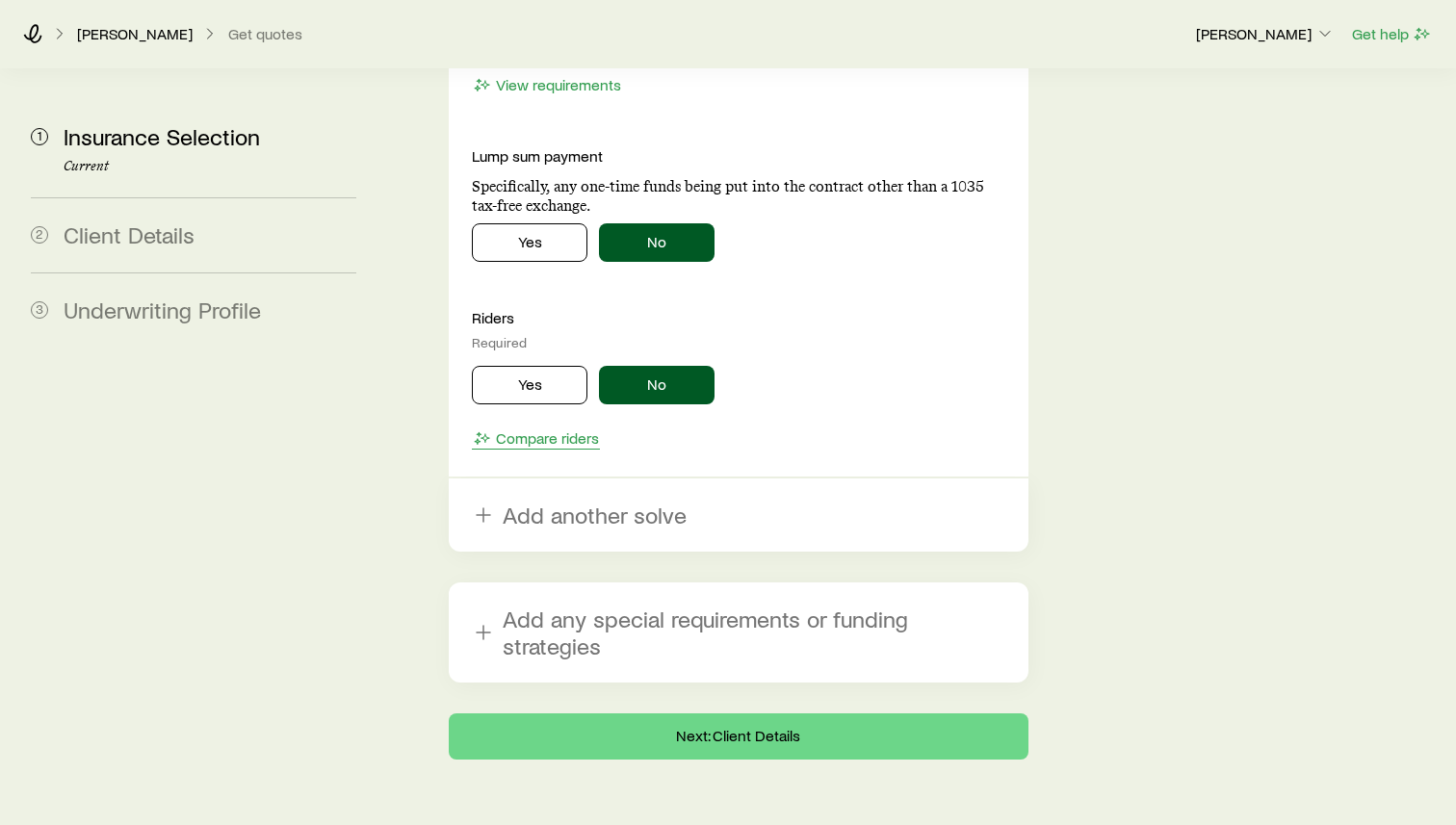
scroll to position [3675, 0]
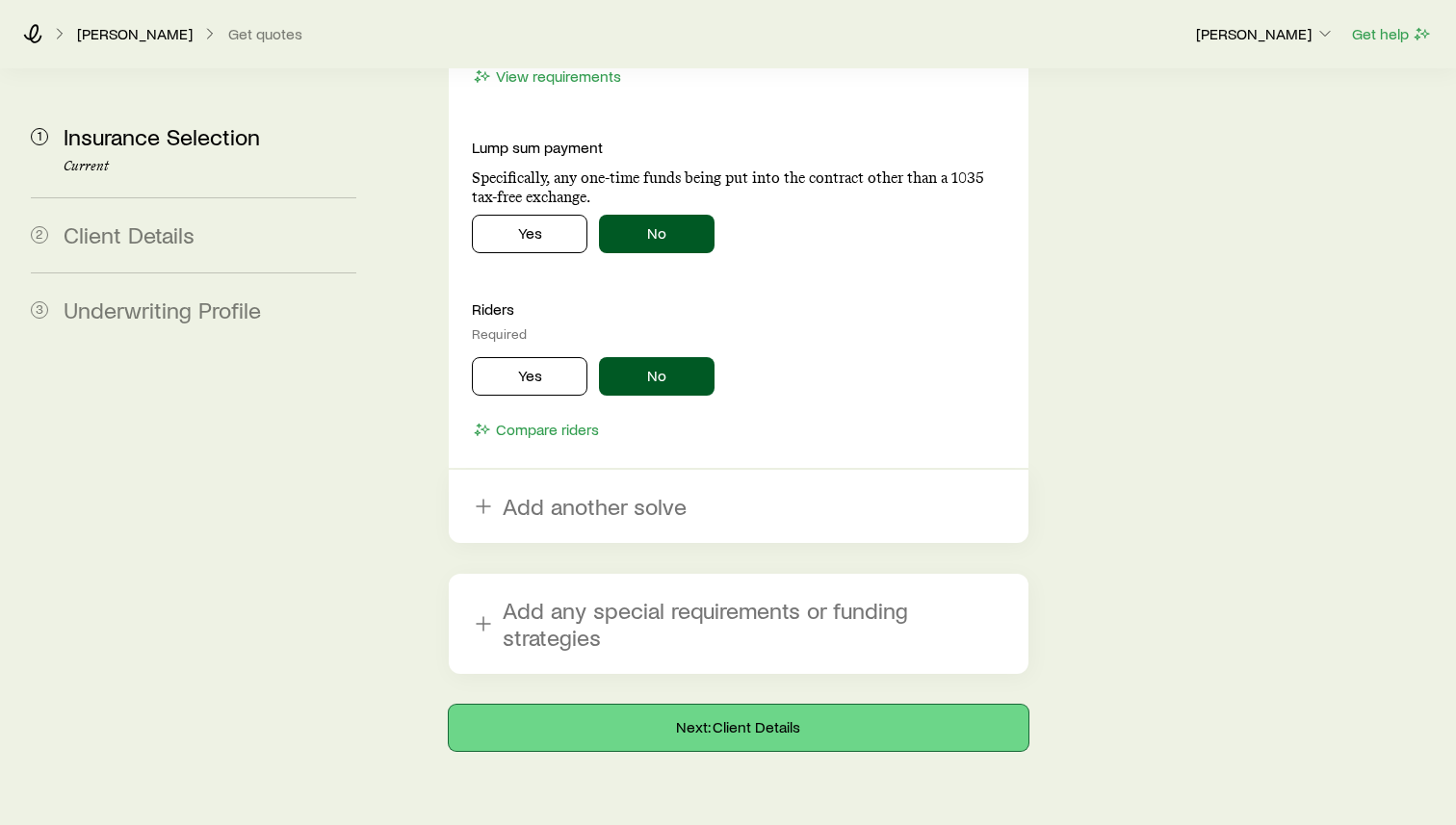
click at [742, 696] on button "Next: Client Details" at bounding box center [737, 728] width 579 height 47
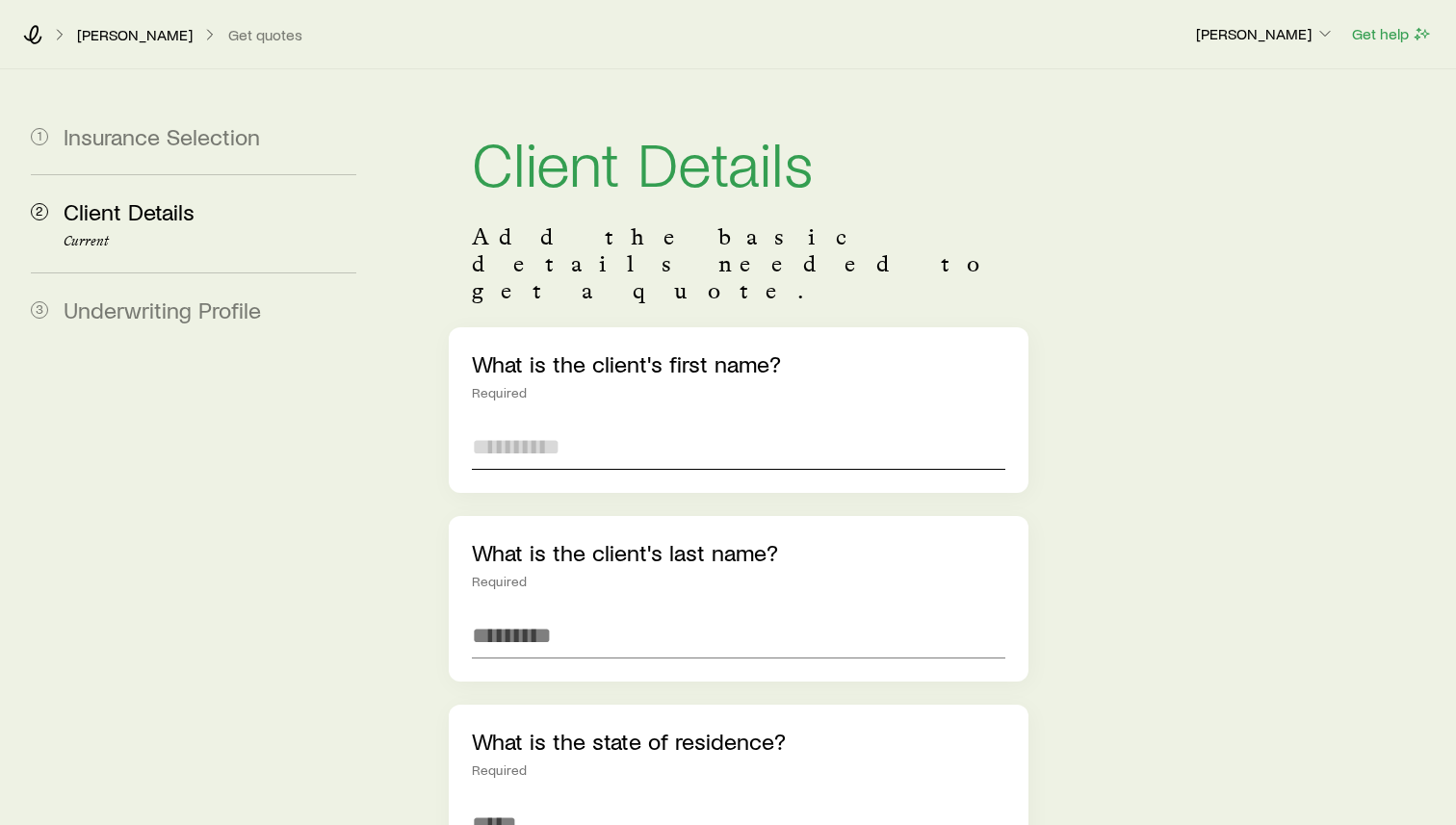
click at [535, 423] on input "text" at bounding box center [738, 446] width 534 height 47
type input "****"
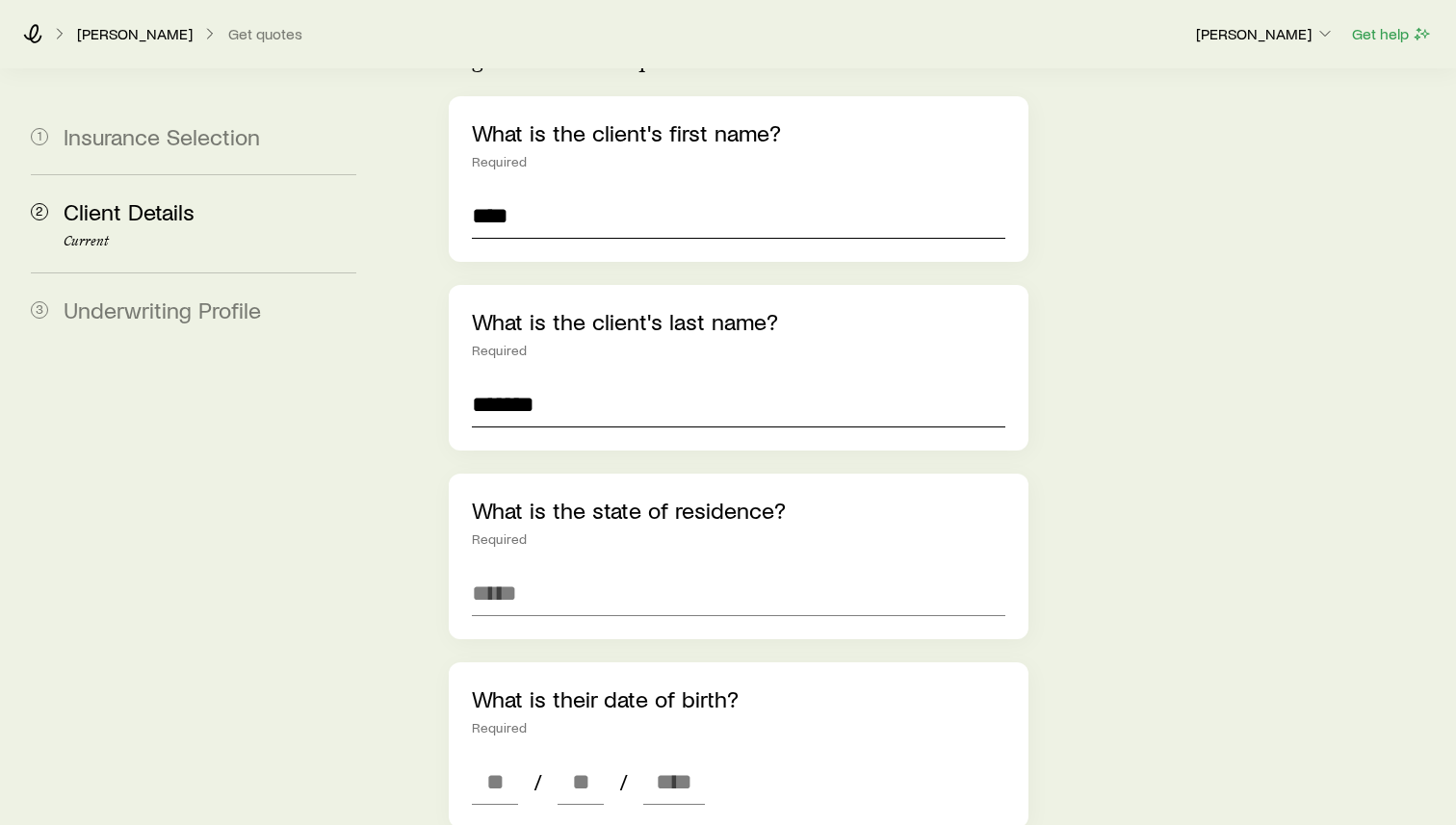
scroll to position [235, 0]
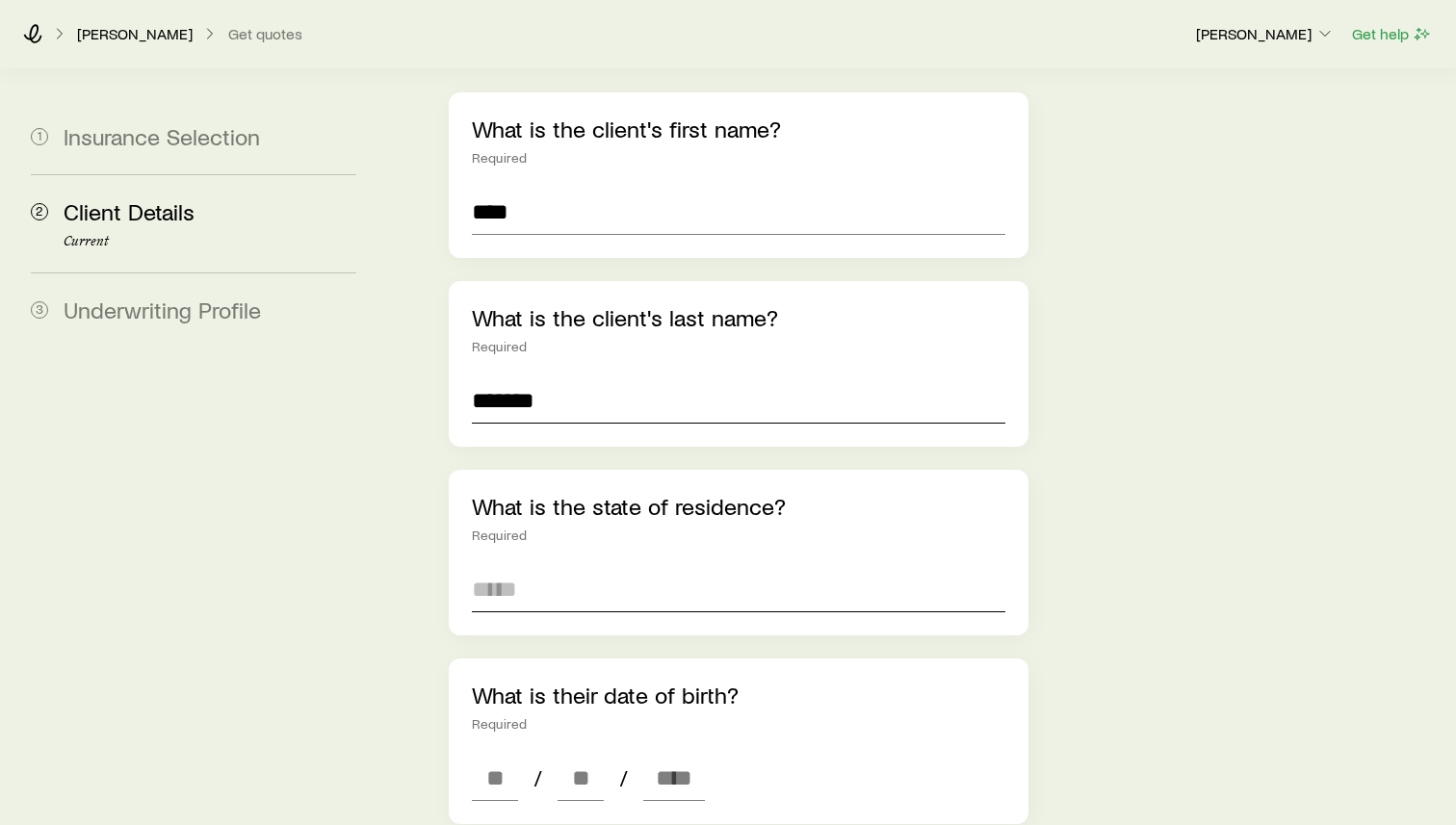
type input "*******"
click at [505, 567] on input at bounding box center [738, 589] width 534 height 47
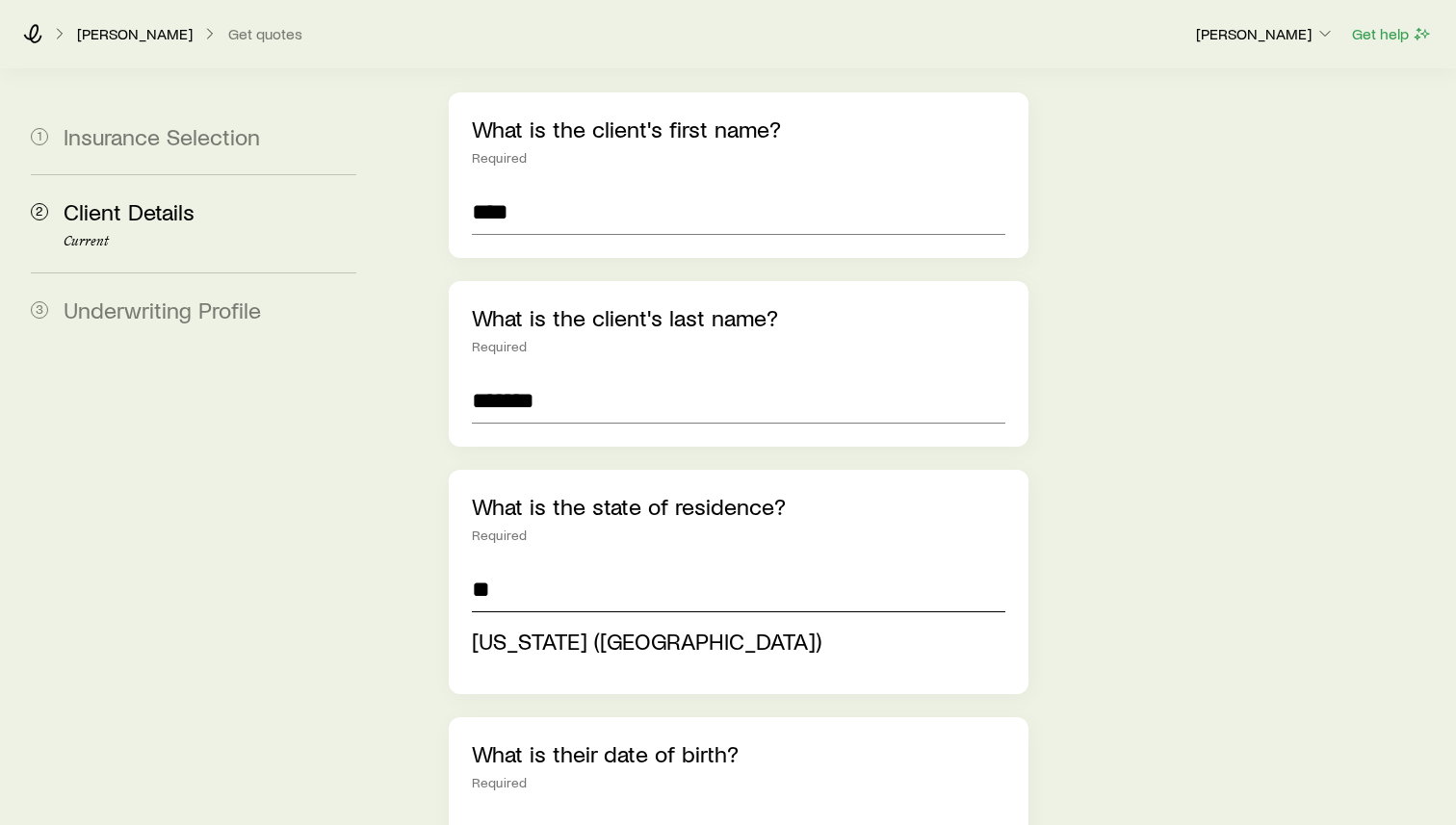
type input "**********"
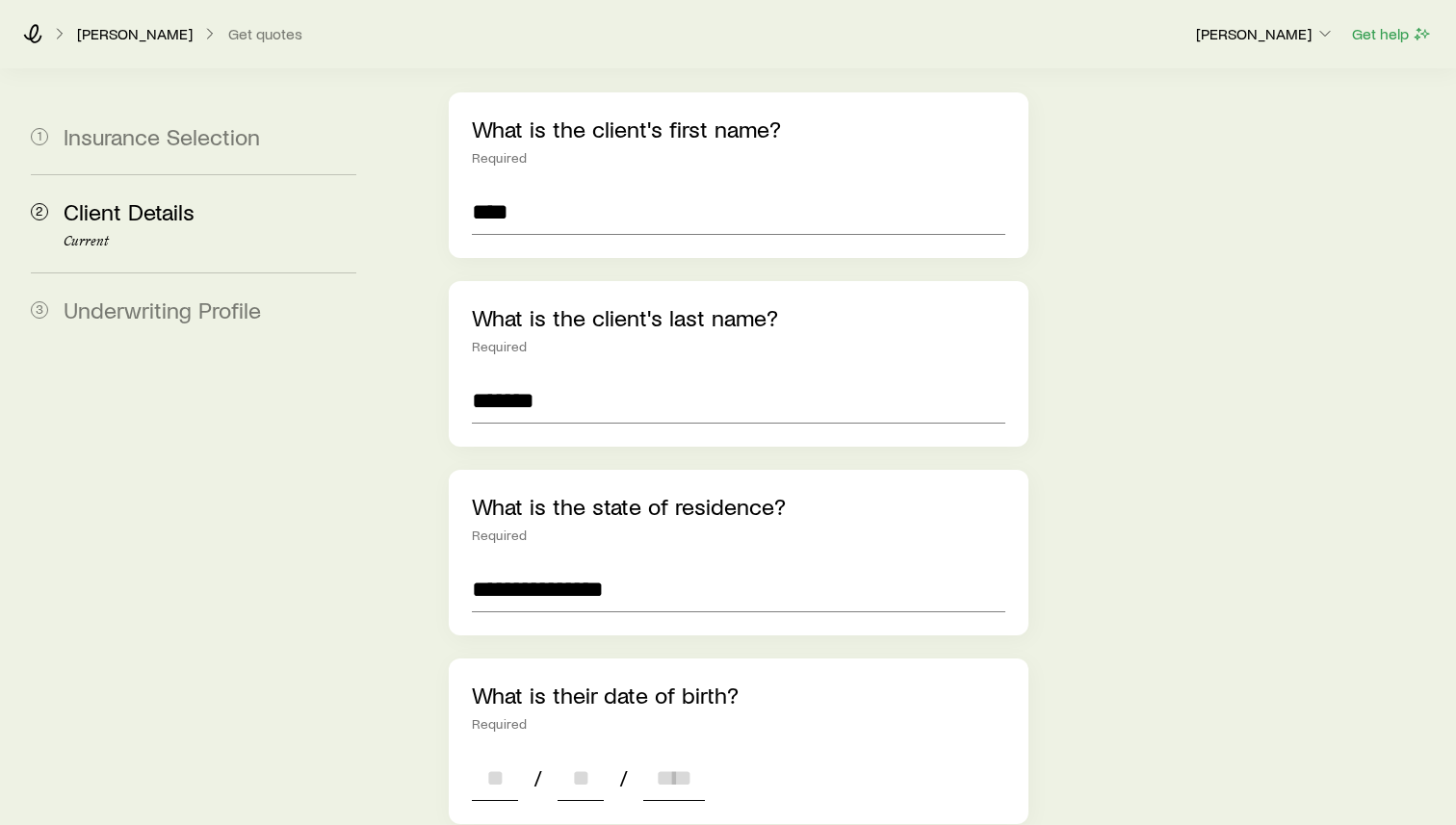
click at [500, 696] on input at bounding box center [495, 778] width 47 height 47
type input "*"
click at [581, 696] on input at bounding box center [580, 778] width 47 height 47
type input "*"
click at [668, 696] on input at bounding box center [674, 778] width 62 height 47
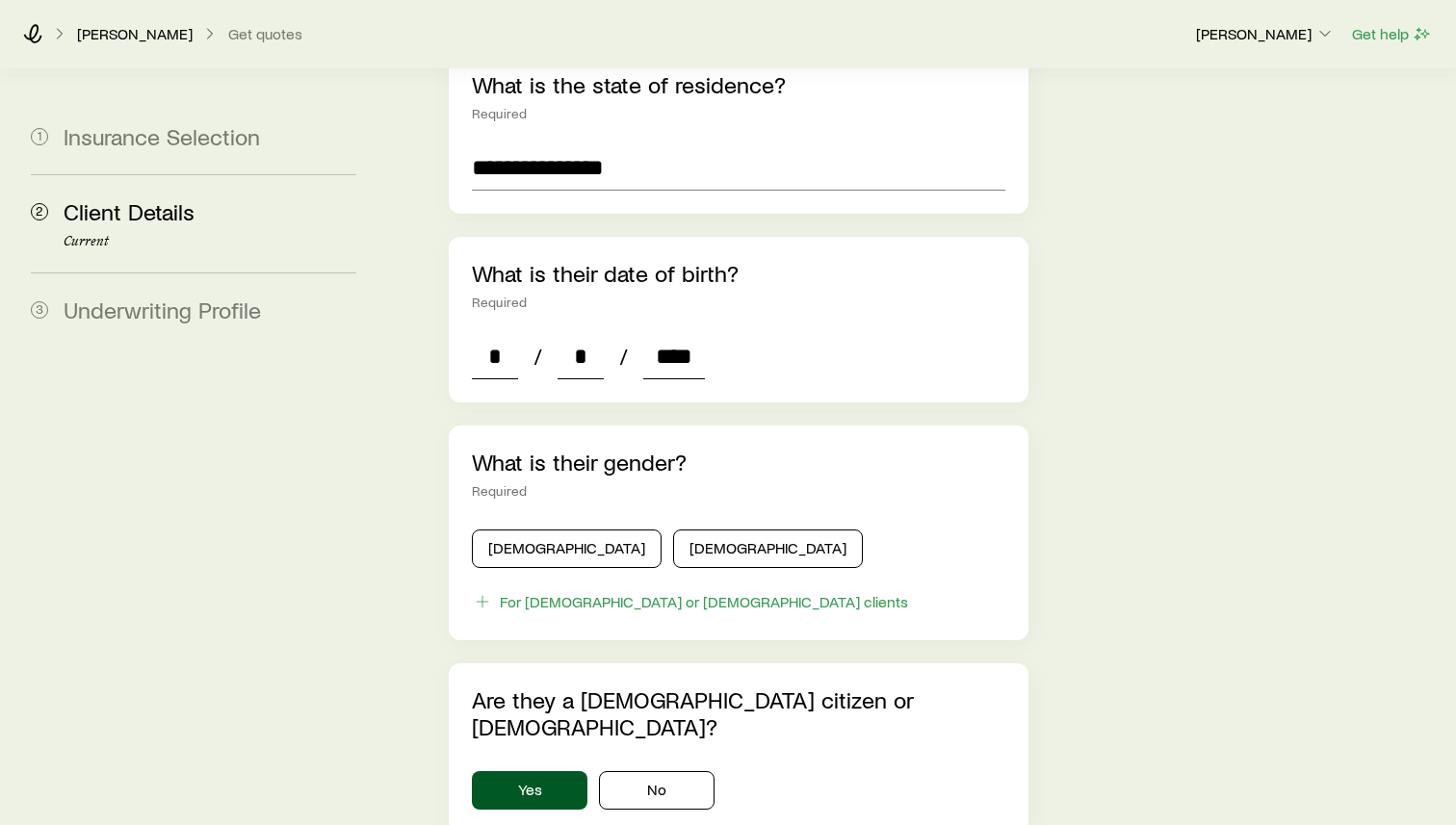
scroll to position [704, 0]
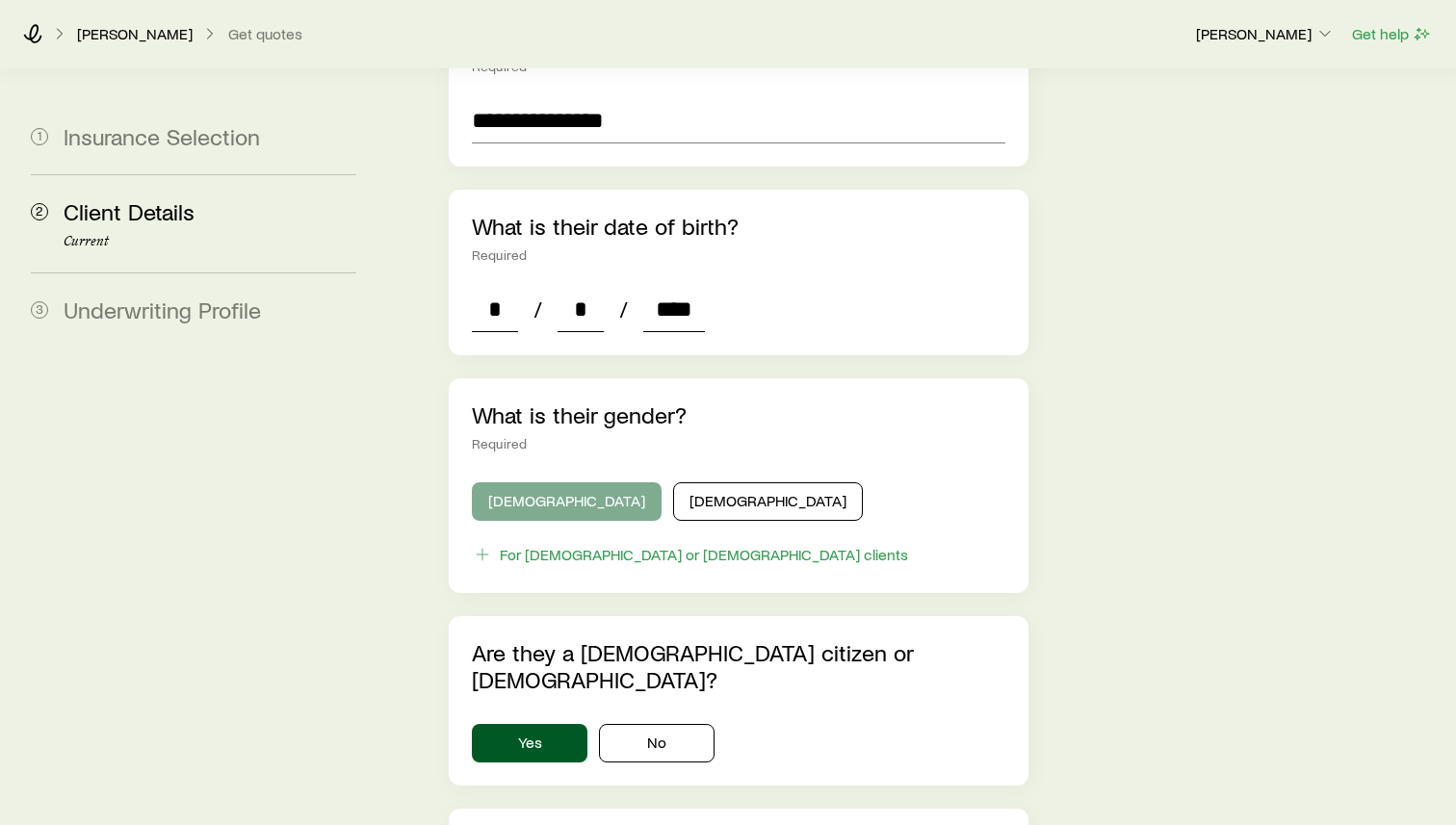
type input "****"
click at [526, 482] on button "[DEMOGRAPHIC_DATA]" at bounding box center [566, 501] width 190 height 39
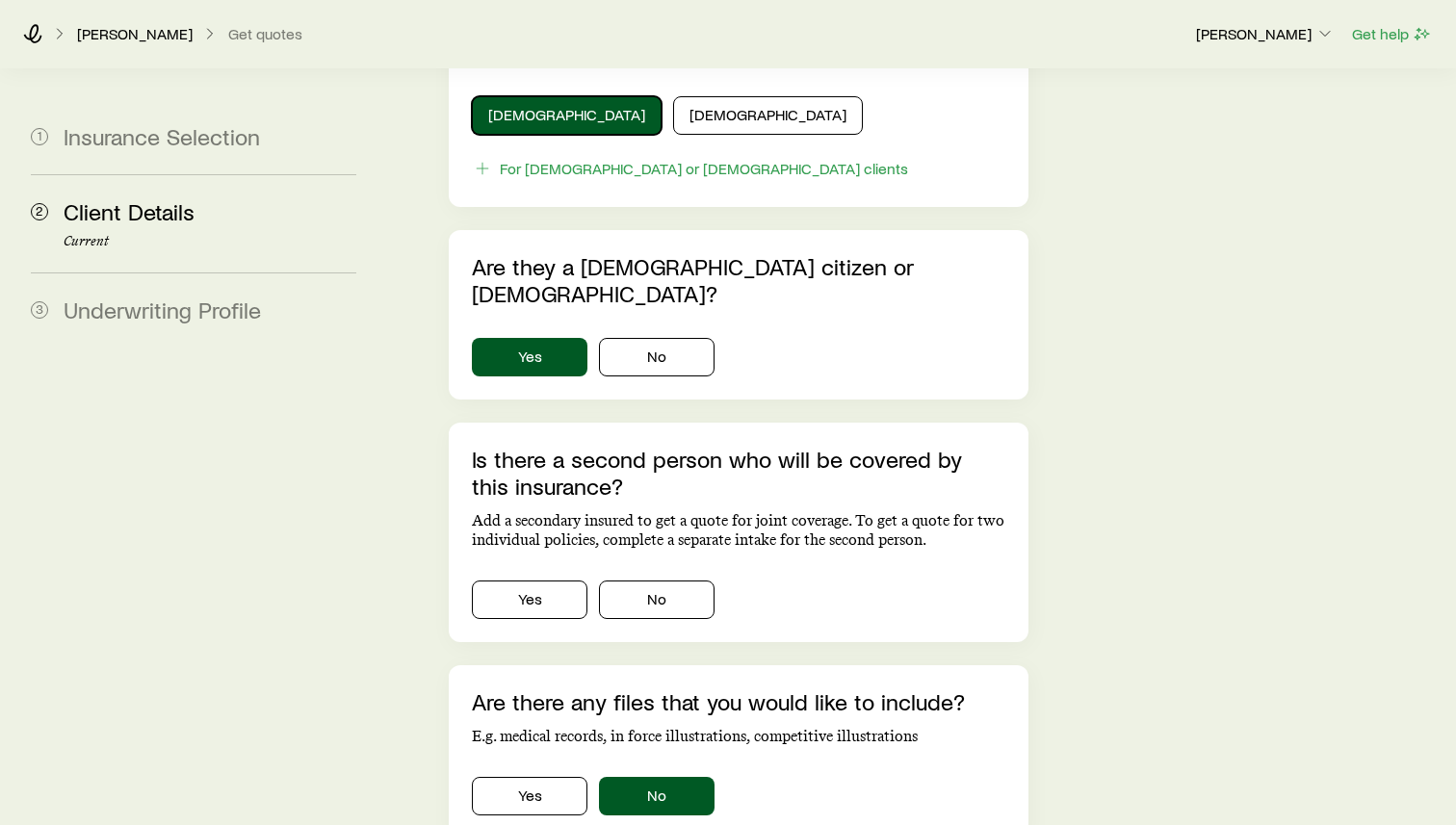
scroll to position [1099, 0]
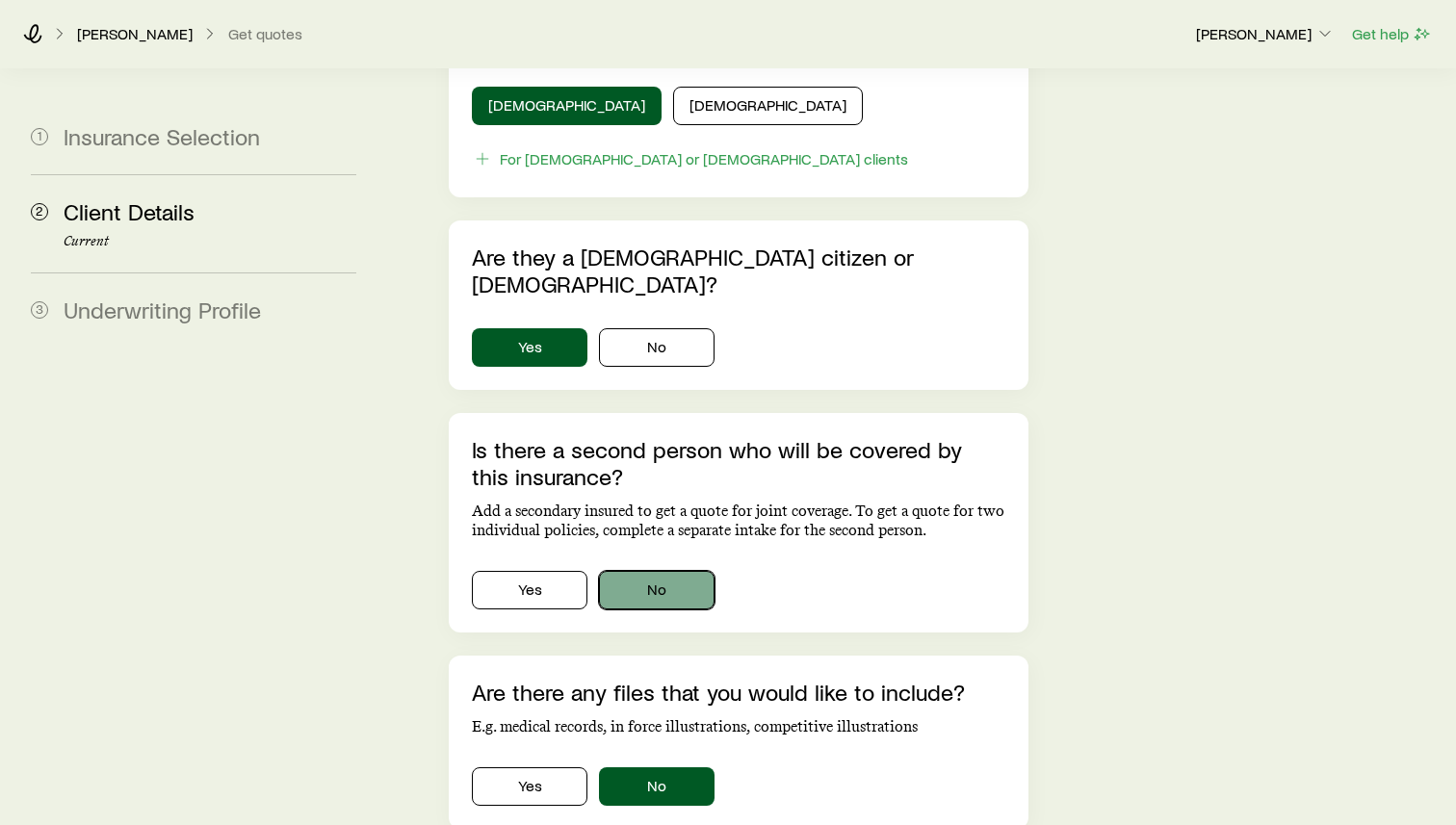
click at [657, 571] on button "No" at bounding box center [657, 589] width 115 height 39
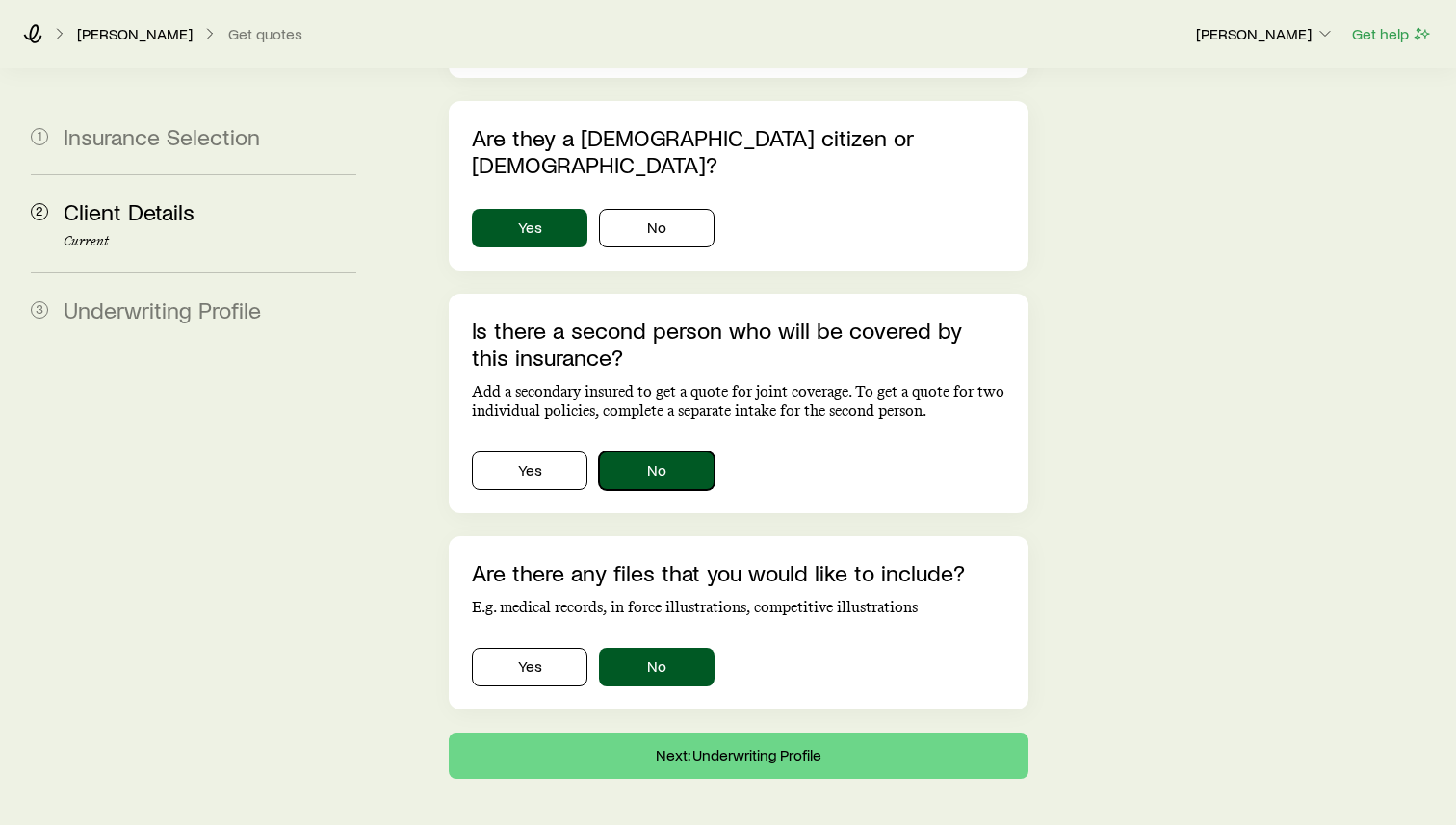
scroll to position [1220, 0]
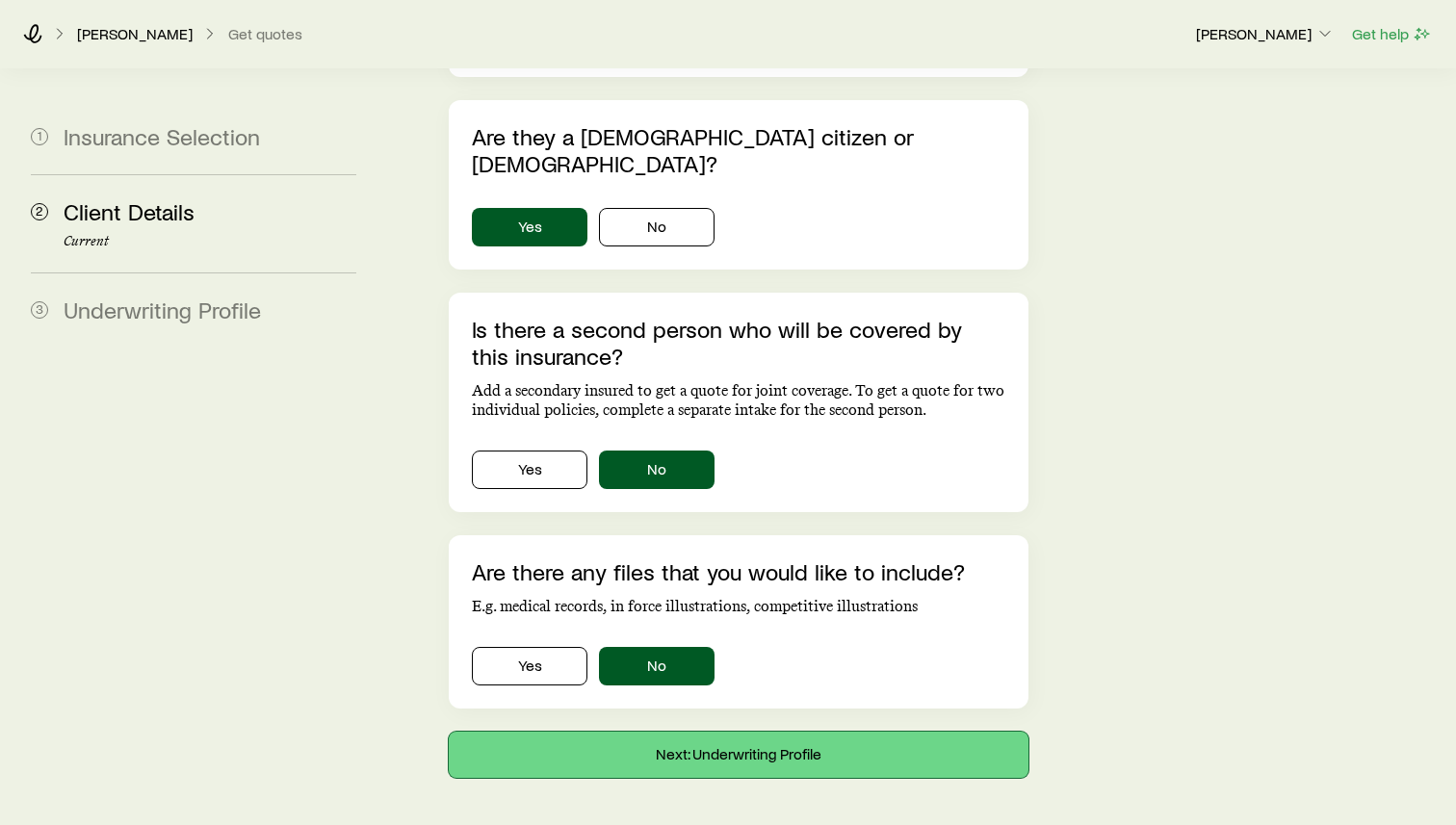
click at [816, 696] on button "Next: Underwriting Profile" at bounding box center [737, 754] width 579 height 47
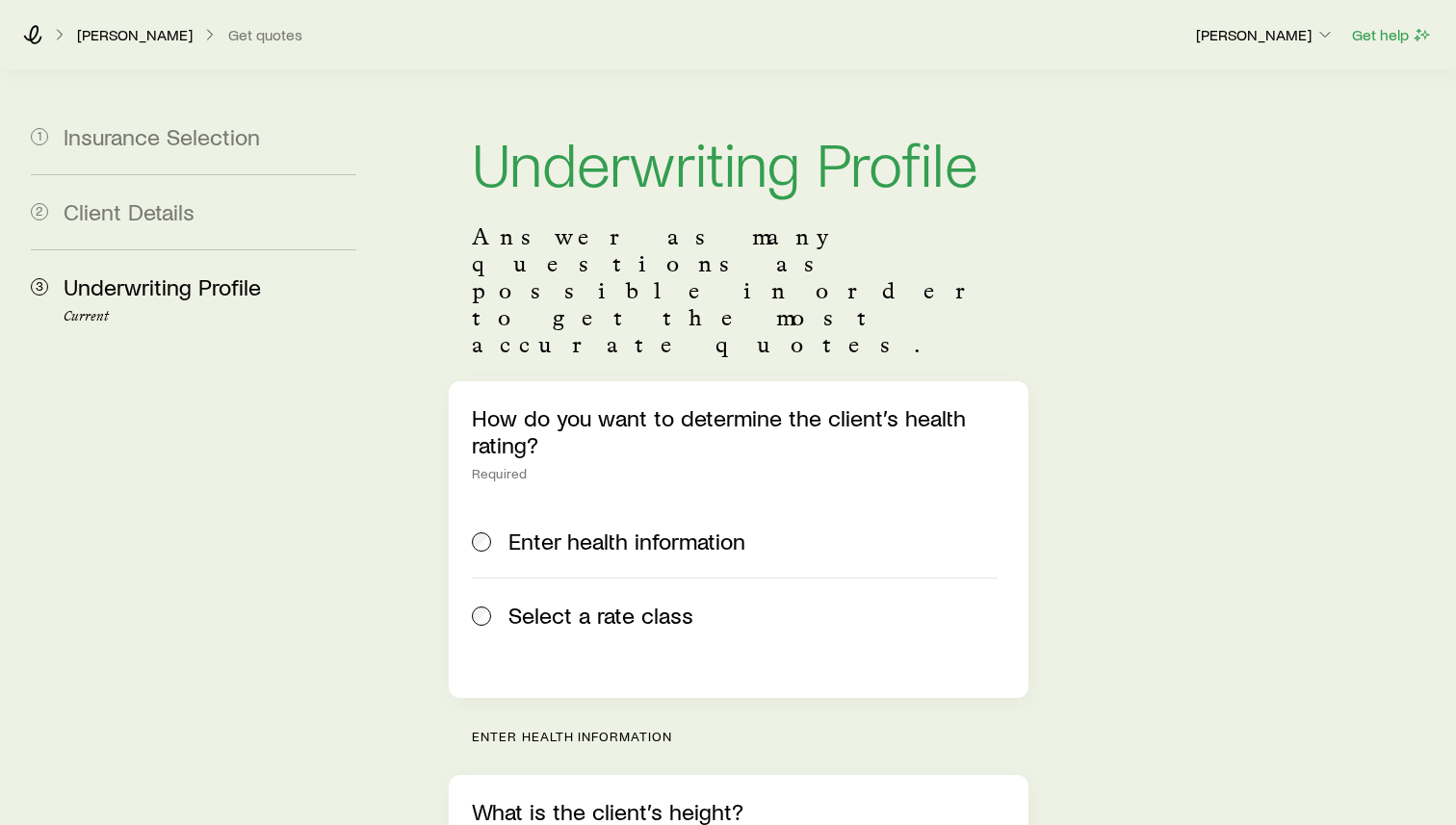
scroll to position [13, 0]
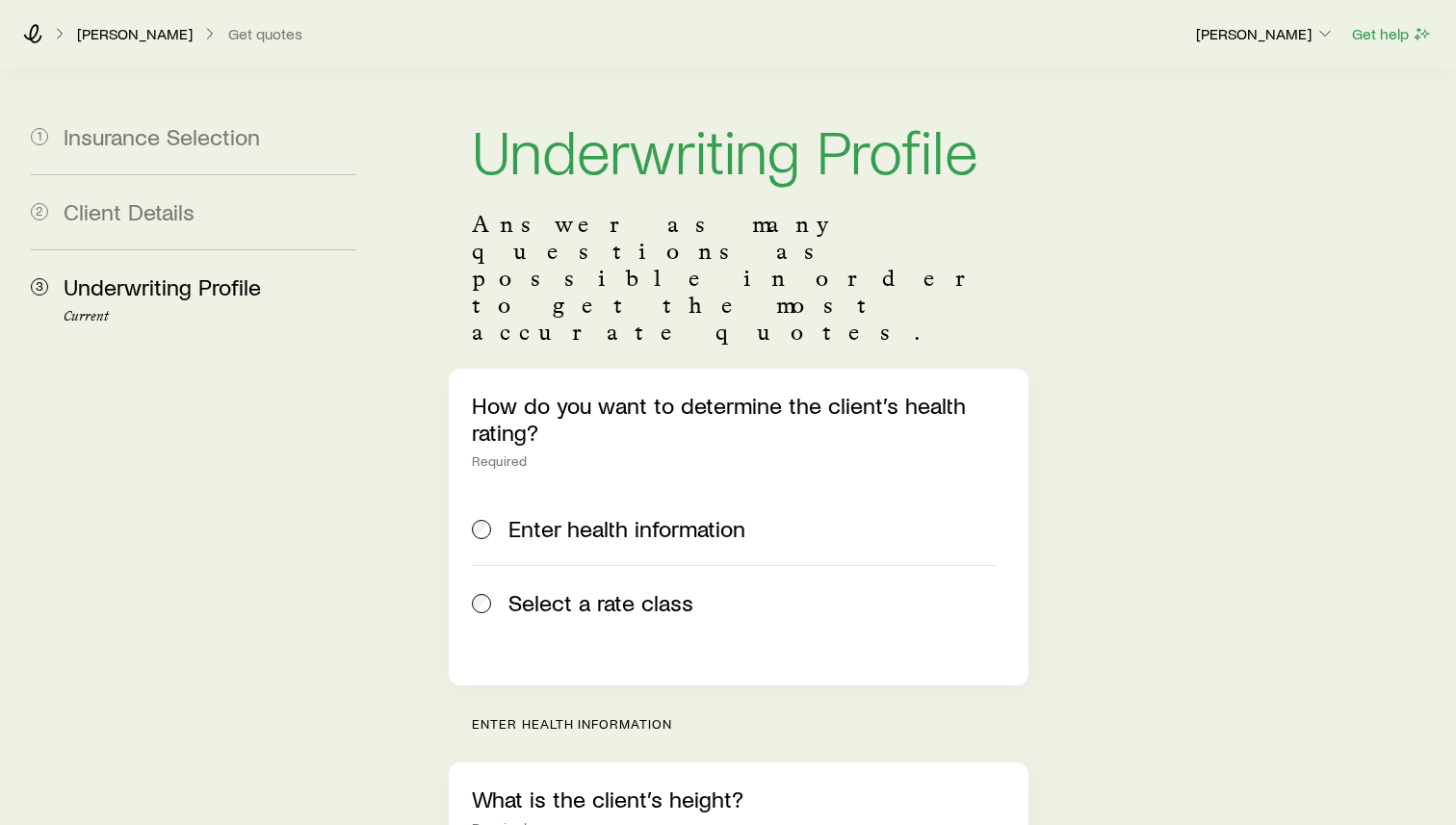
click at [553, 589] on span "Select a rate class" at bounding box center [601, 602] width 185 height 27
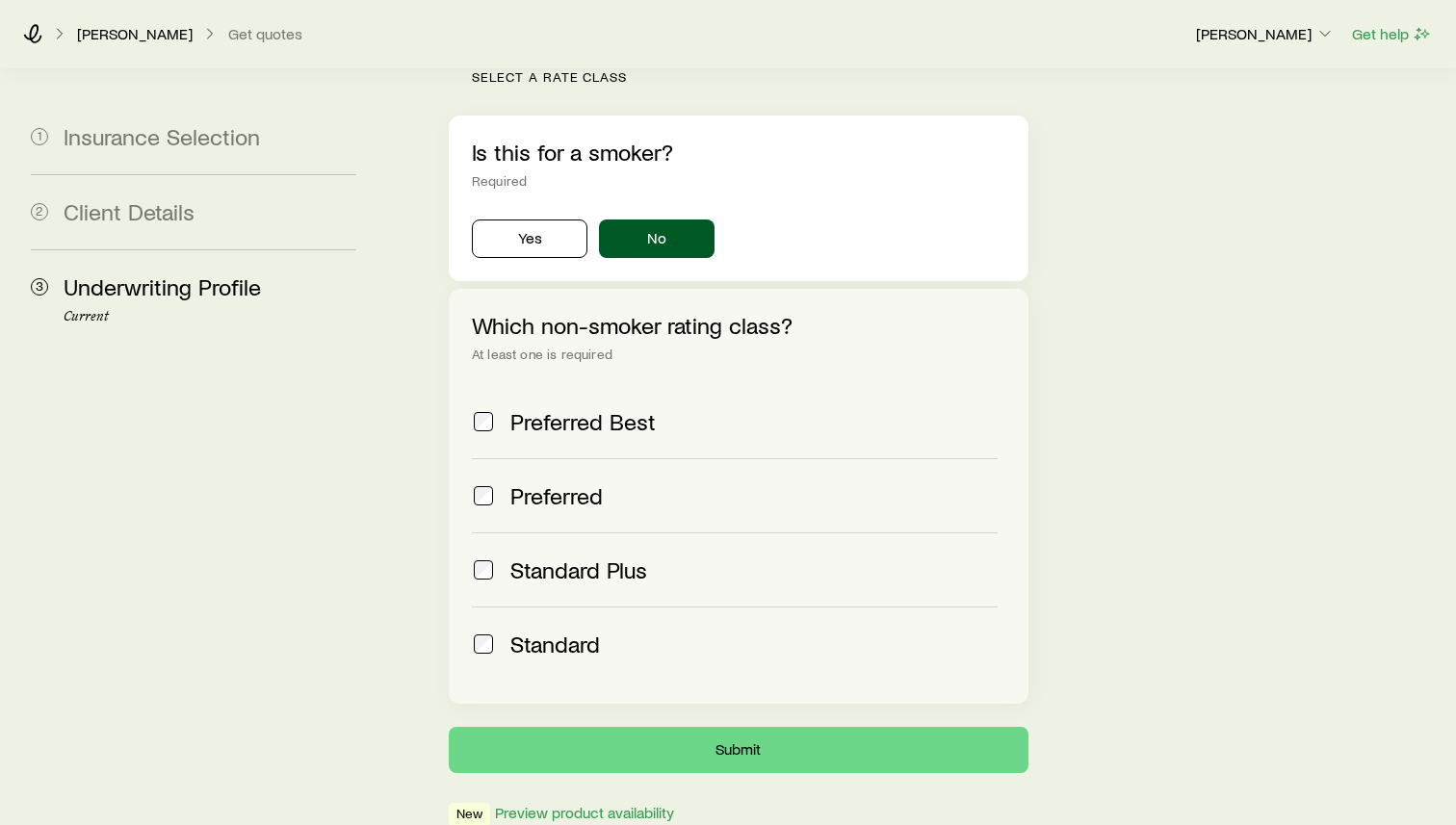
scroll to position [665, 0]
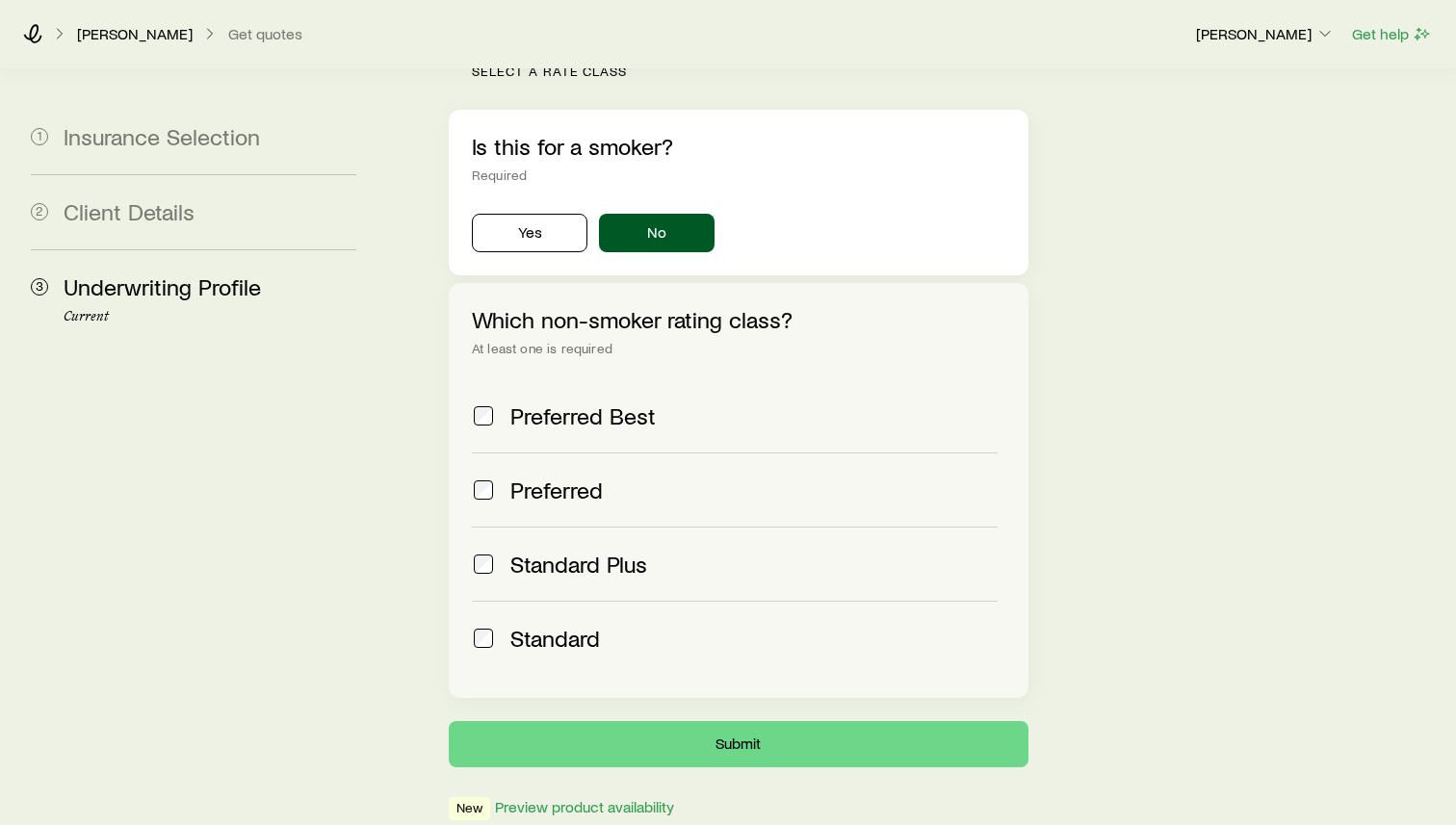
click at [547, 551] on span "Standard Plus" at bounding box center [578, 564] width 137 height 27
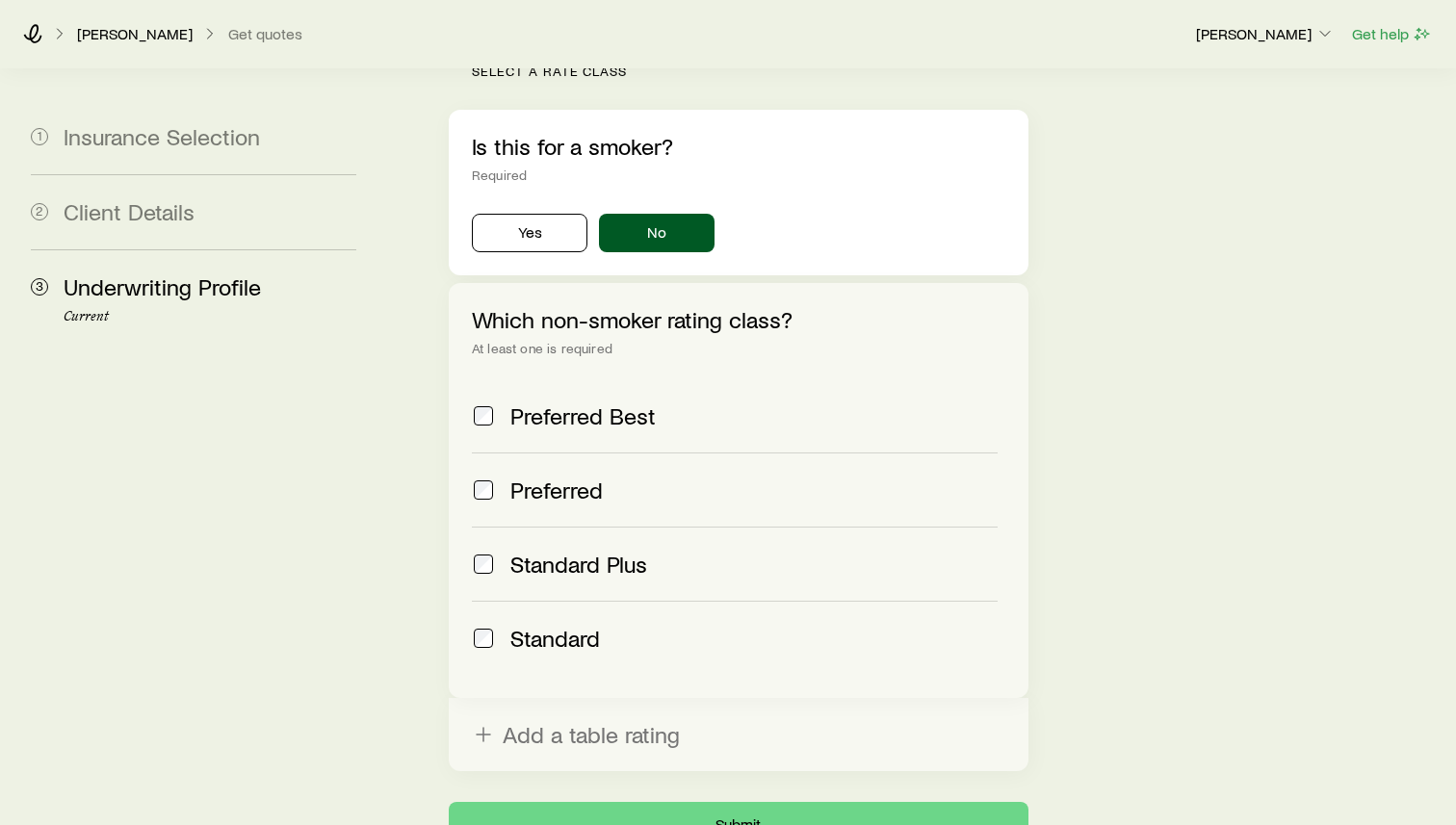
click at [543, 625] on span "Standard" at bounding box center [555, 638] width 89 height 27
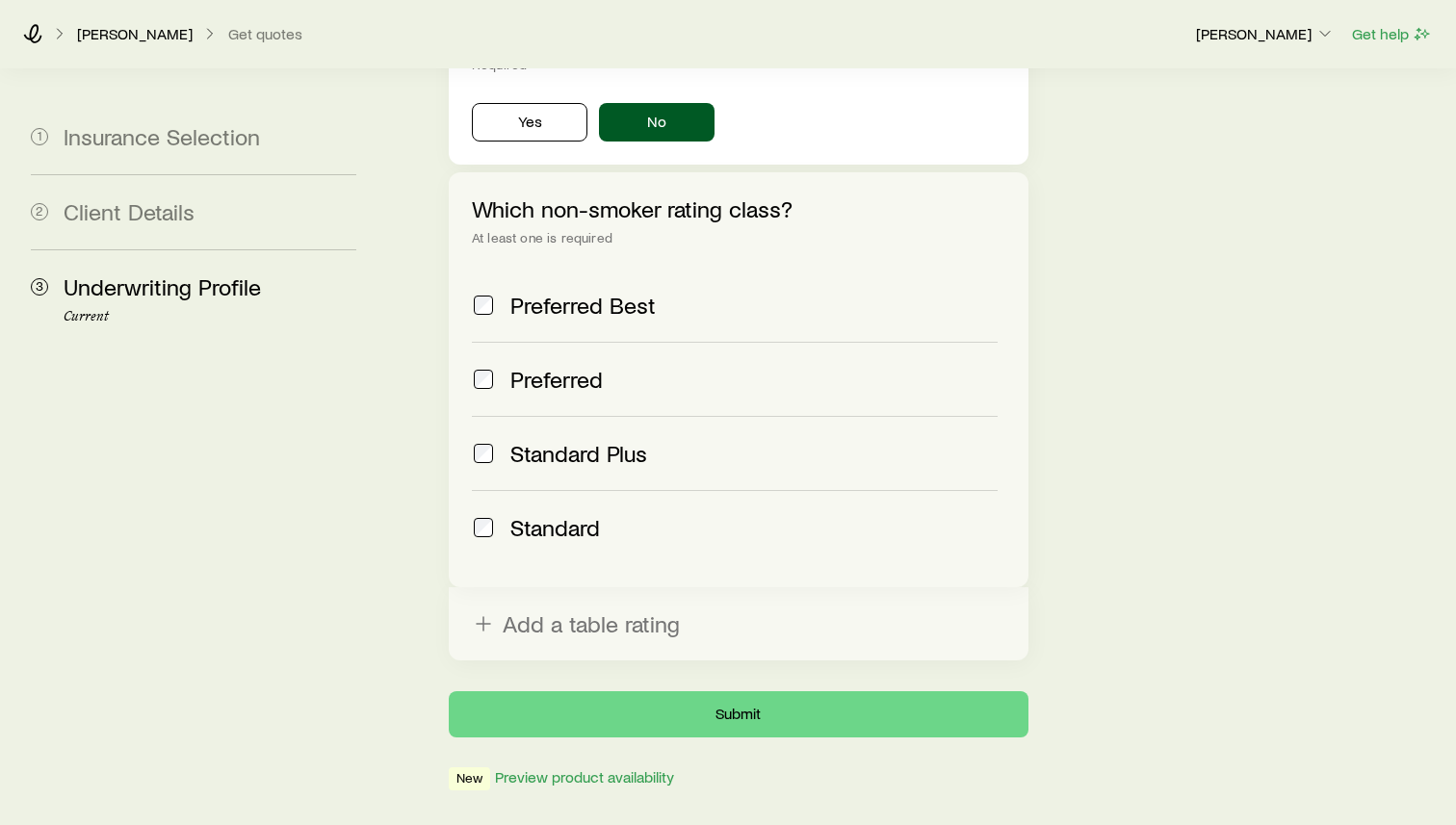
scroll to position [791, 0]
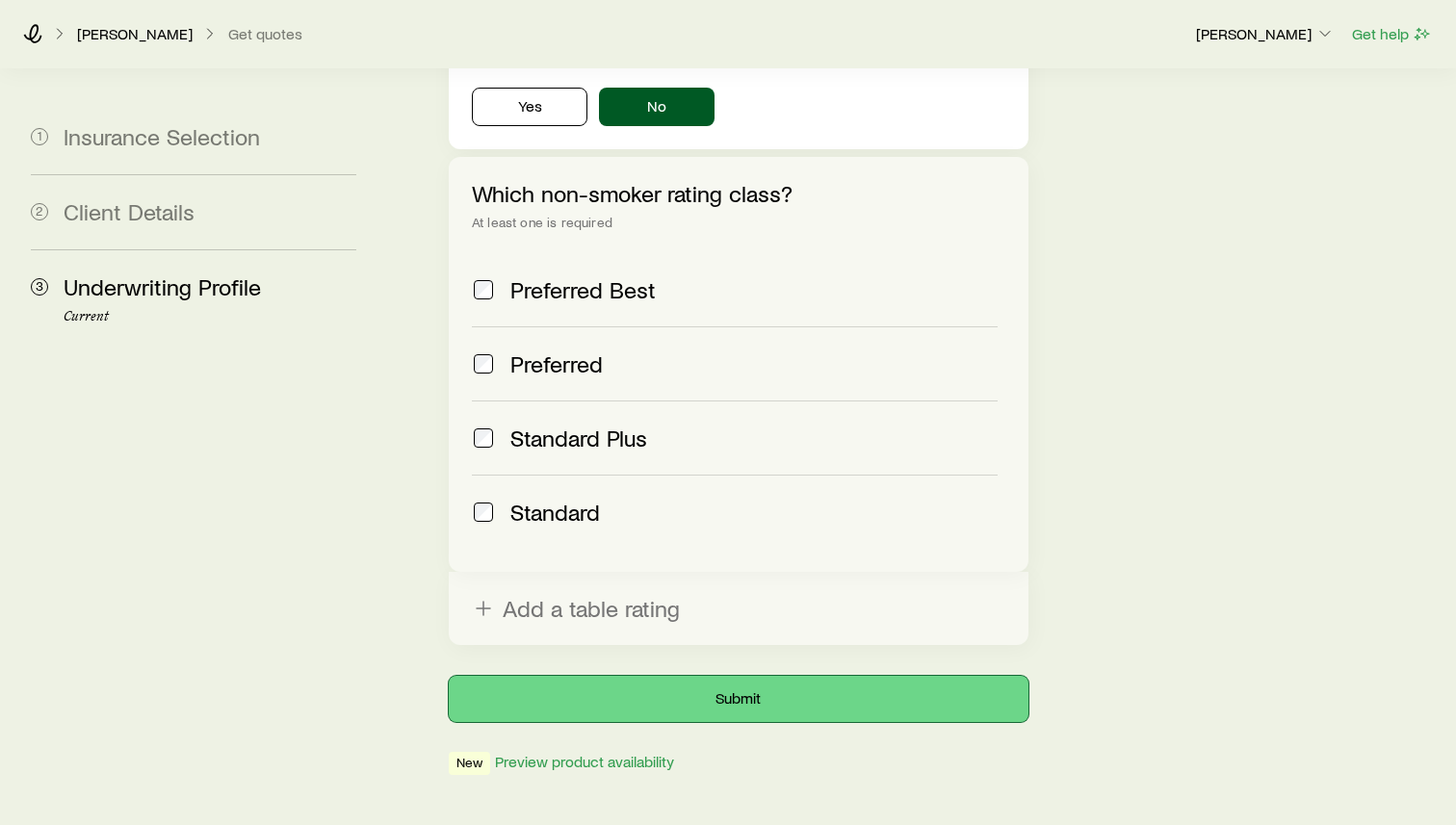
click at [762, 676] on button "Submit" at bounding box center [737, 699] width 579 height 47
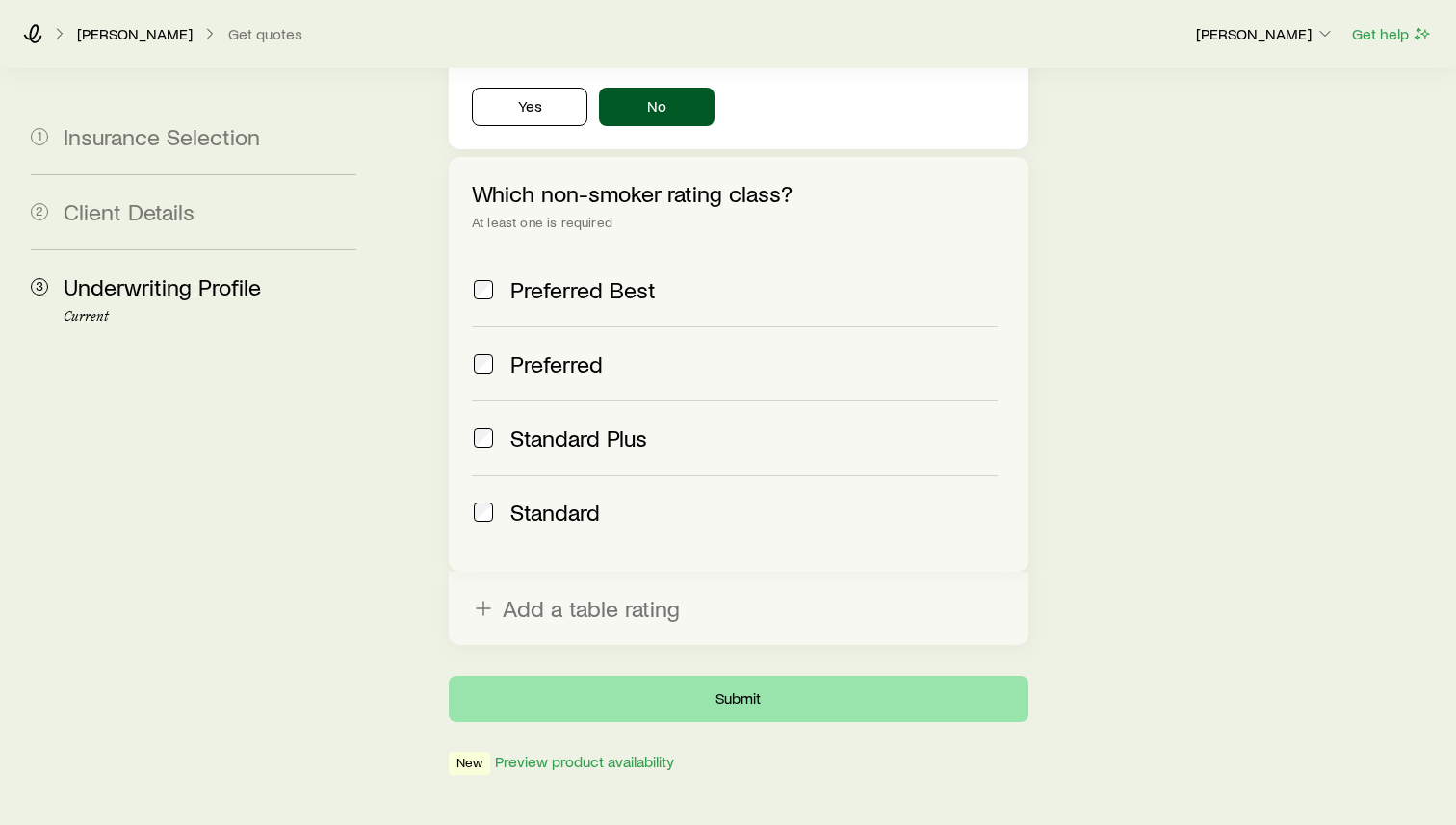
scroll to position [0, 0]
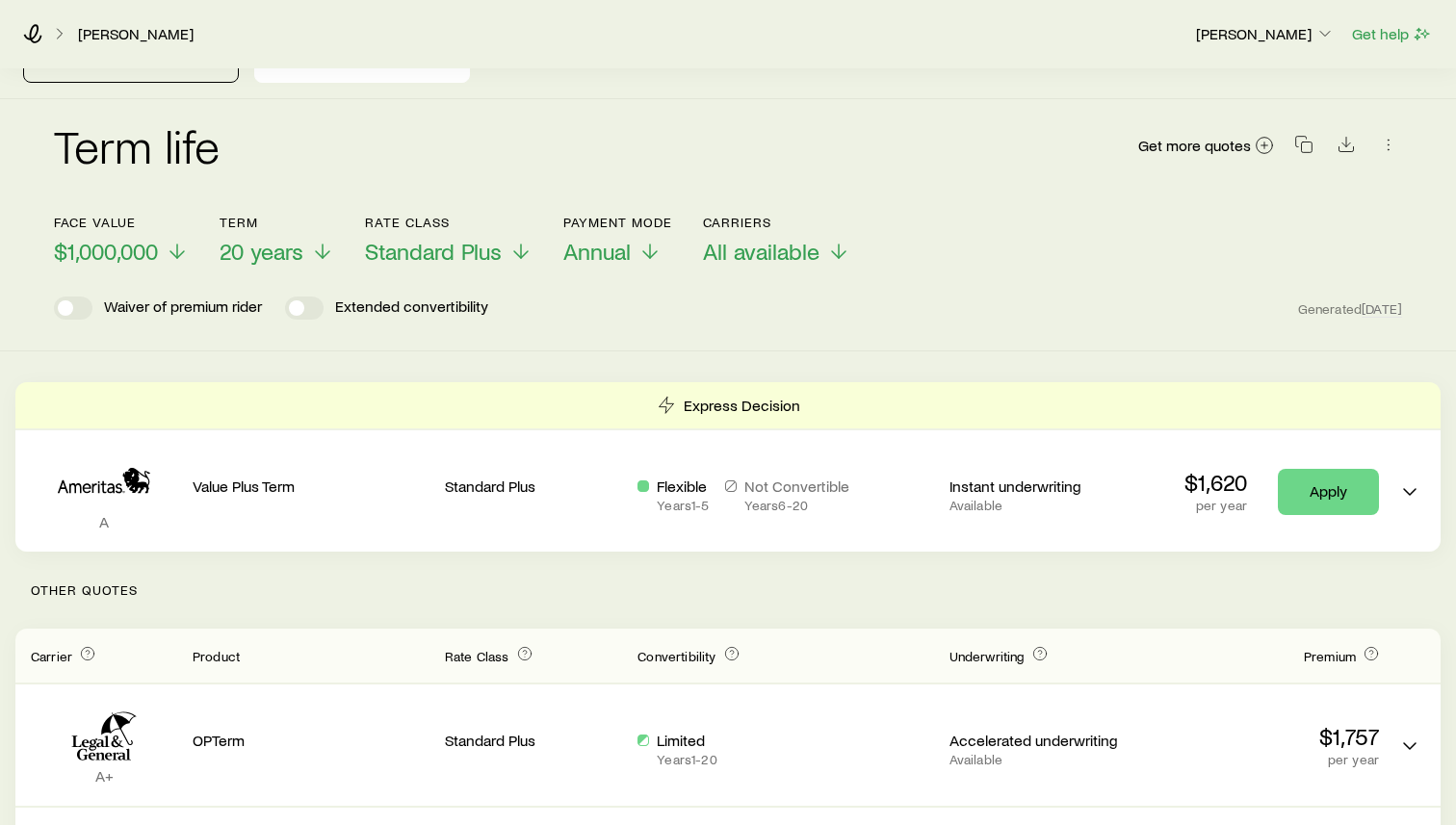
scroll to position [74, 0]
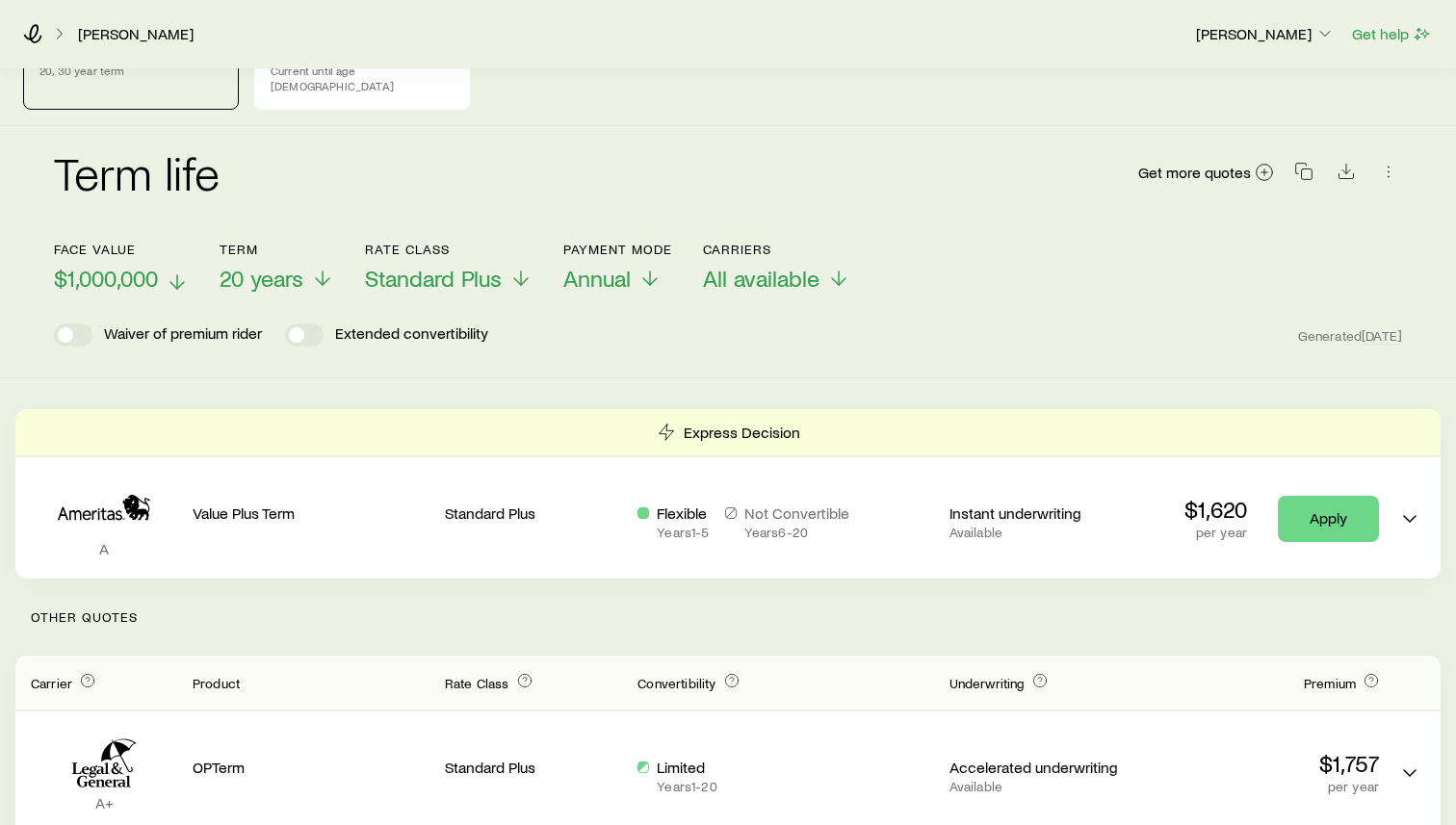
click at [135, 264] on span "$1,000,000" at bounding box center [105, 277] width 104 height 27
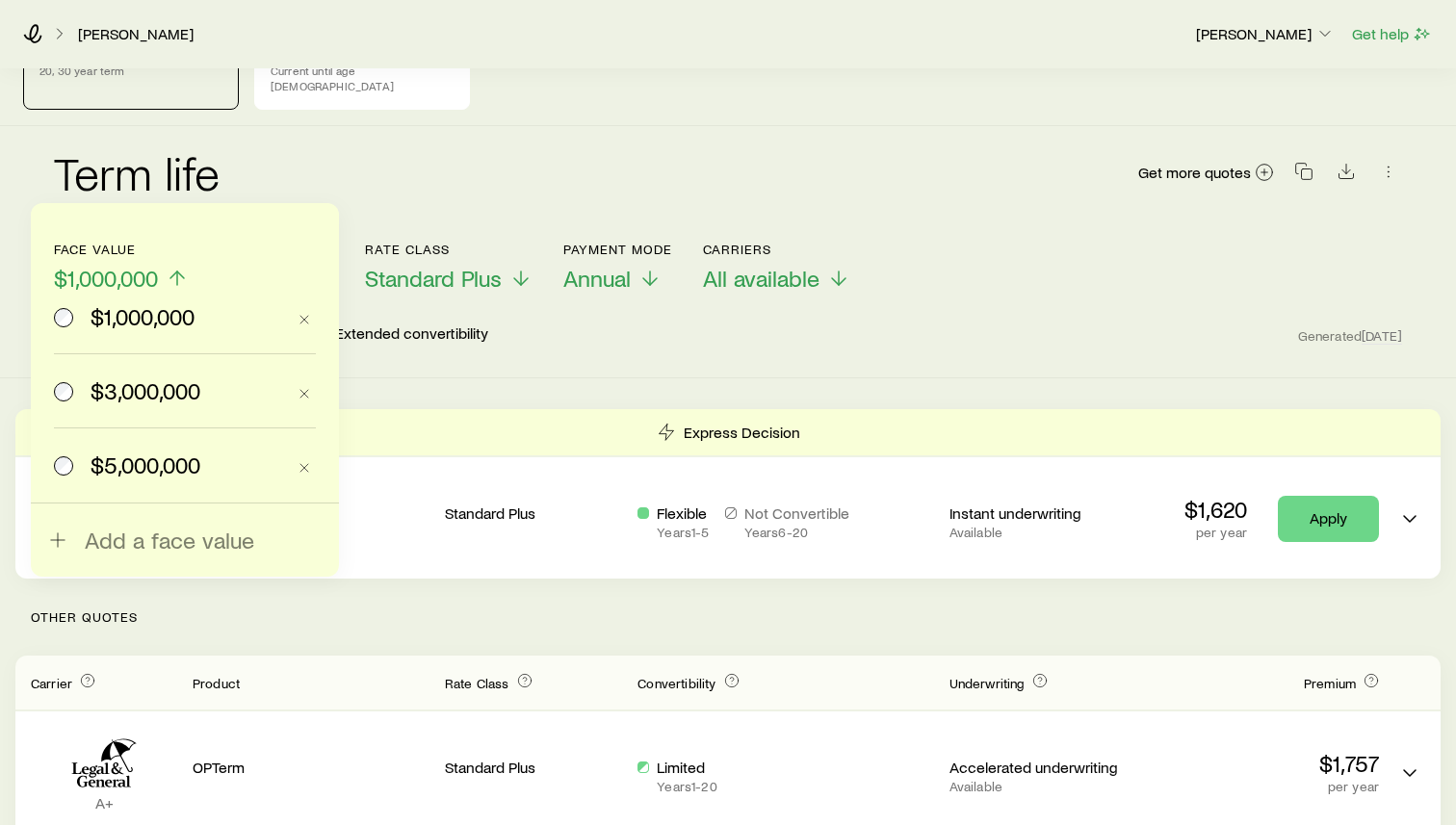
click at [135, 385] on span "$3,000,000" at bounding box center [145, 391] width 109 height 27
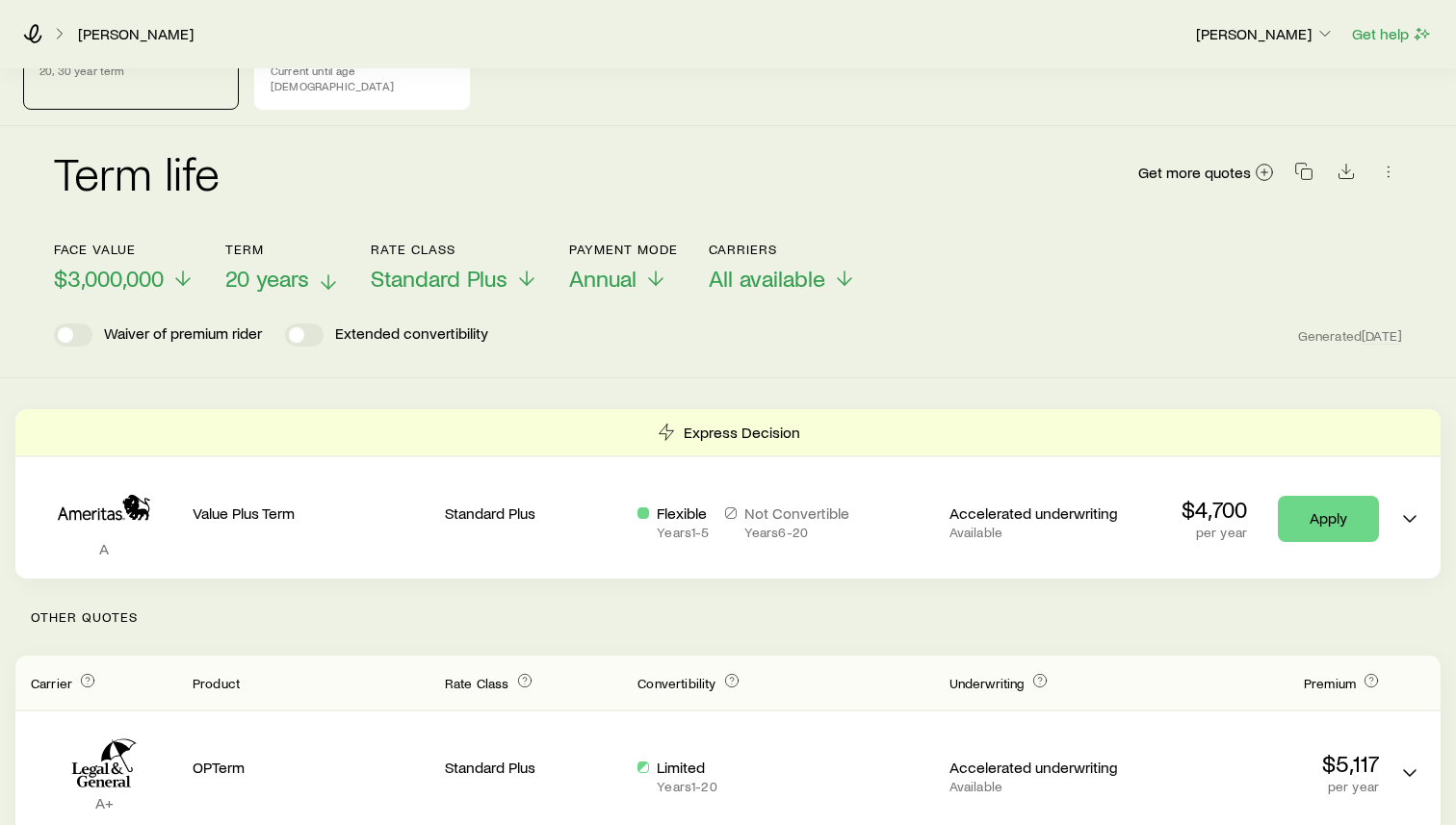
click at [276, 264] on span "20 years" at bounding box center [267, 277] width 83 height 27
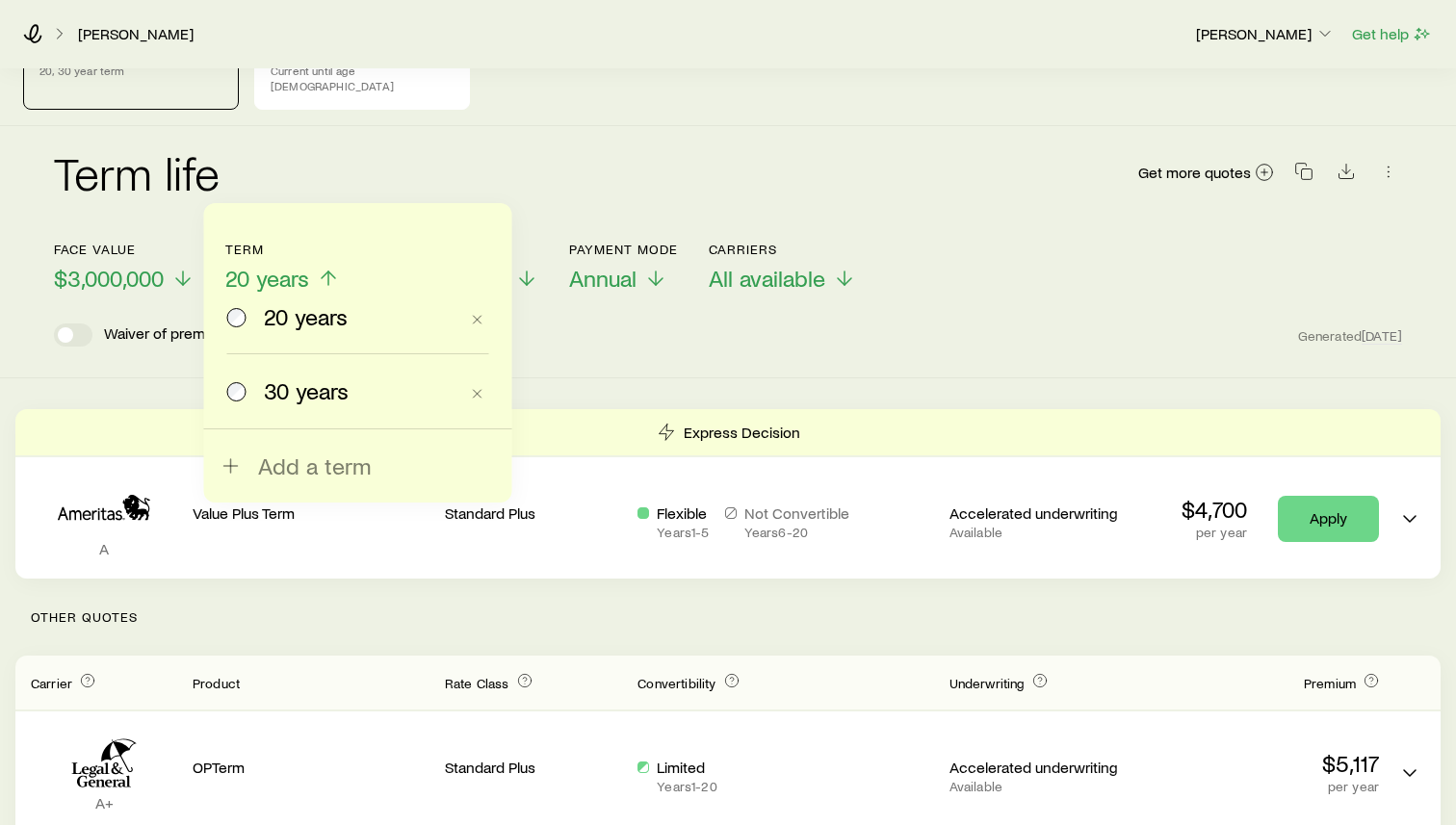
click at [276, 264] on span "20 years" at bounding box center [267, 277] width 83 height 27
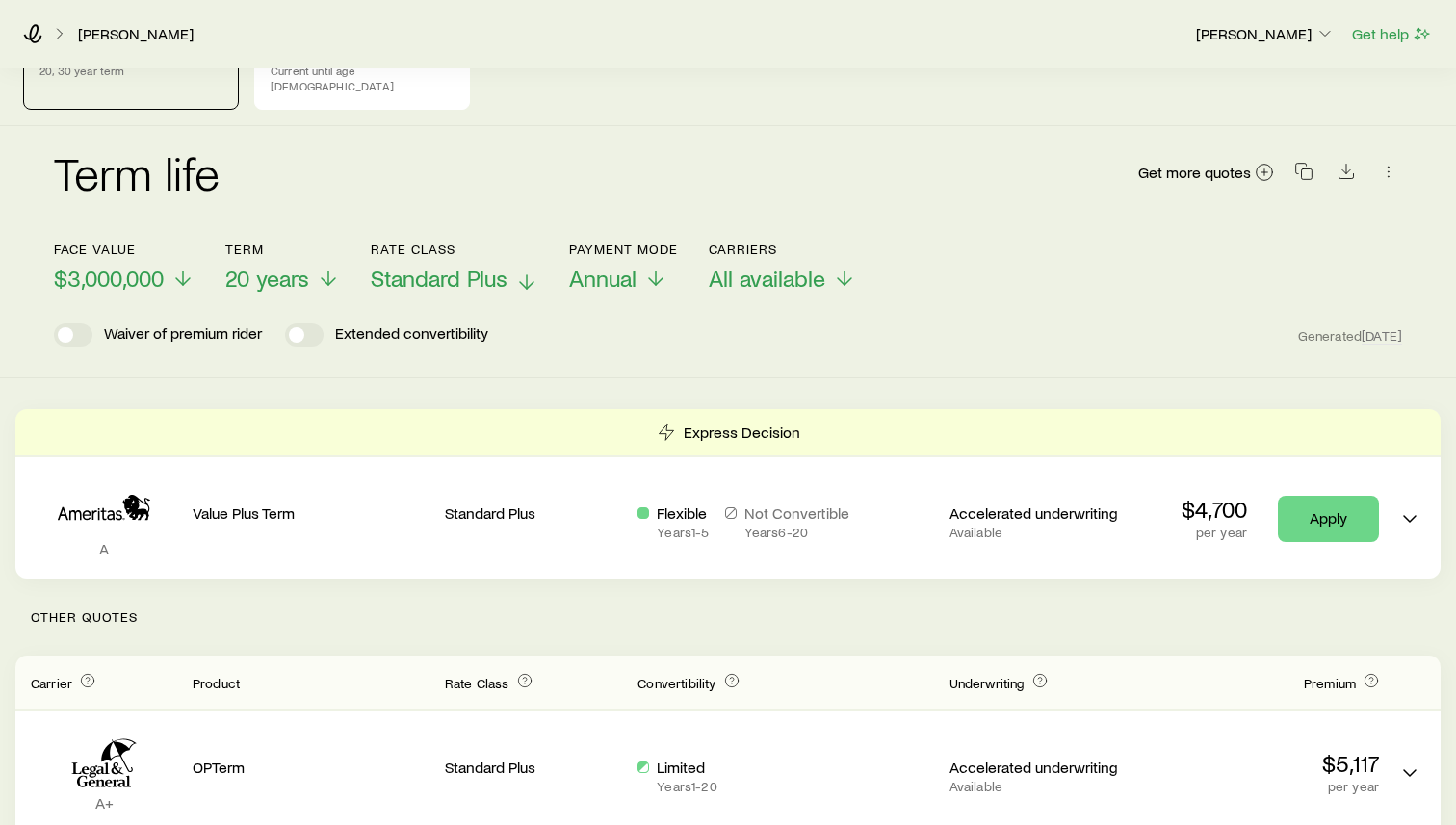
click at [484, 269] on span "Standard Plus" at bounding box center [439, 277] width 137 height 27
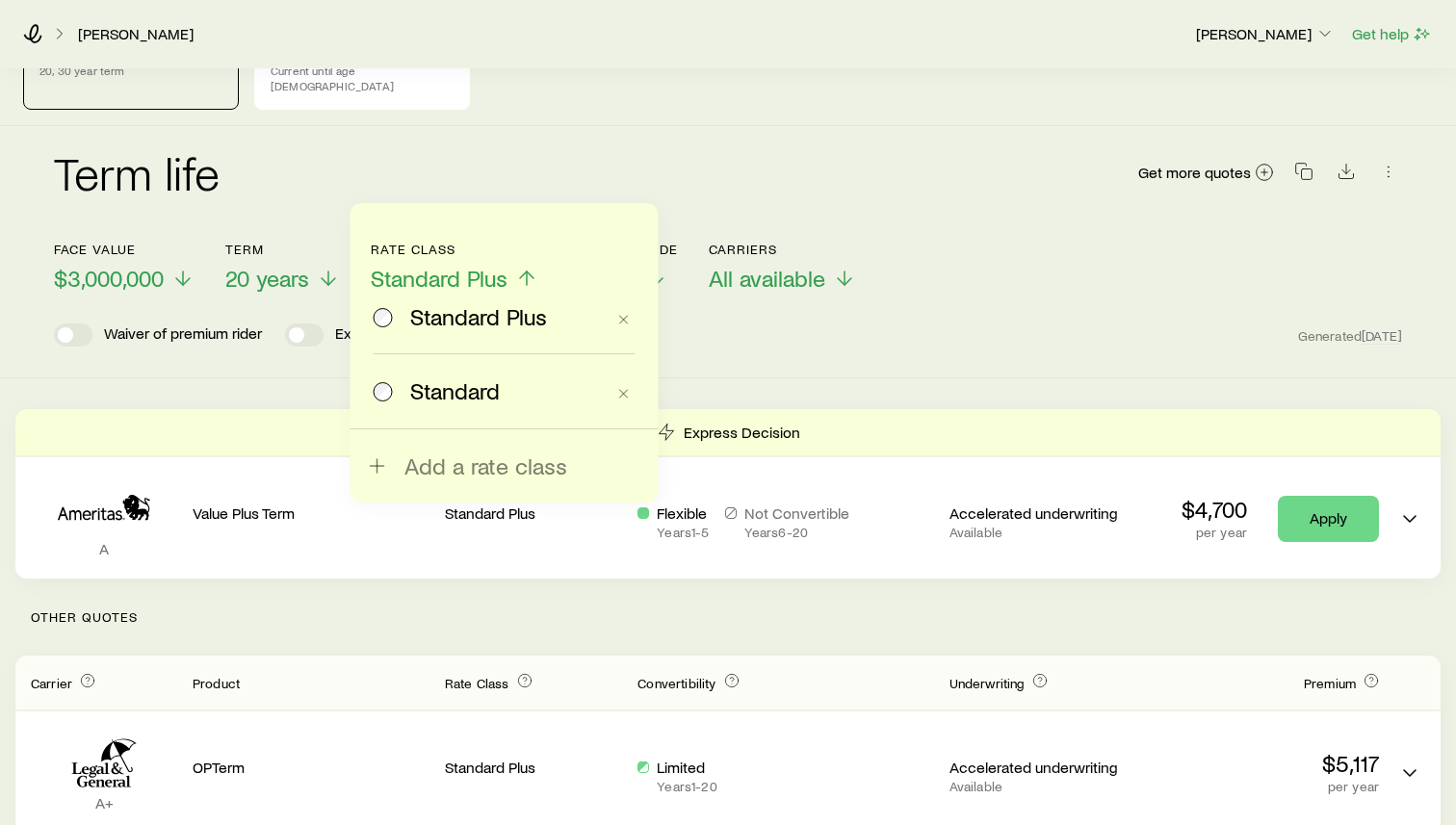
click at [484, 269] on span "Standard Plus" at bounding box center [439, 277] width 137 height 27
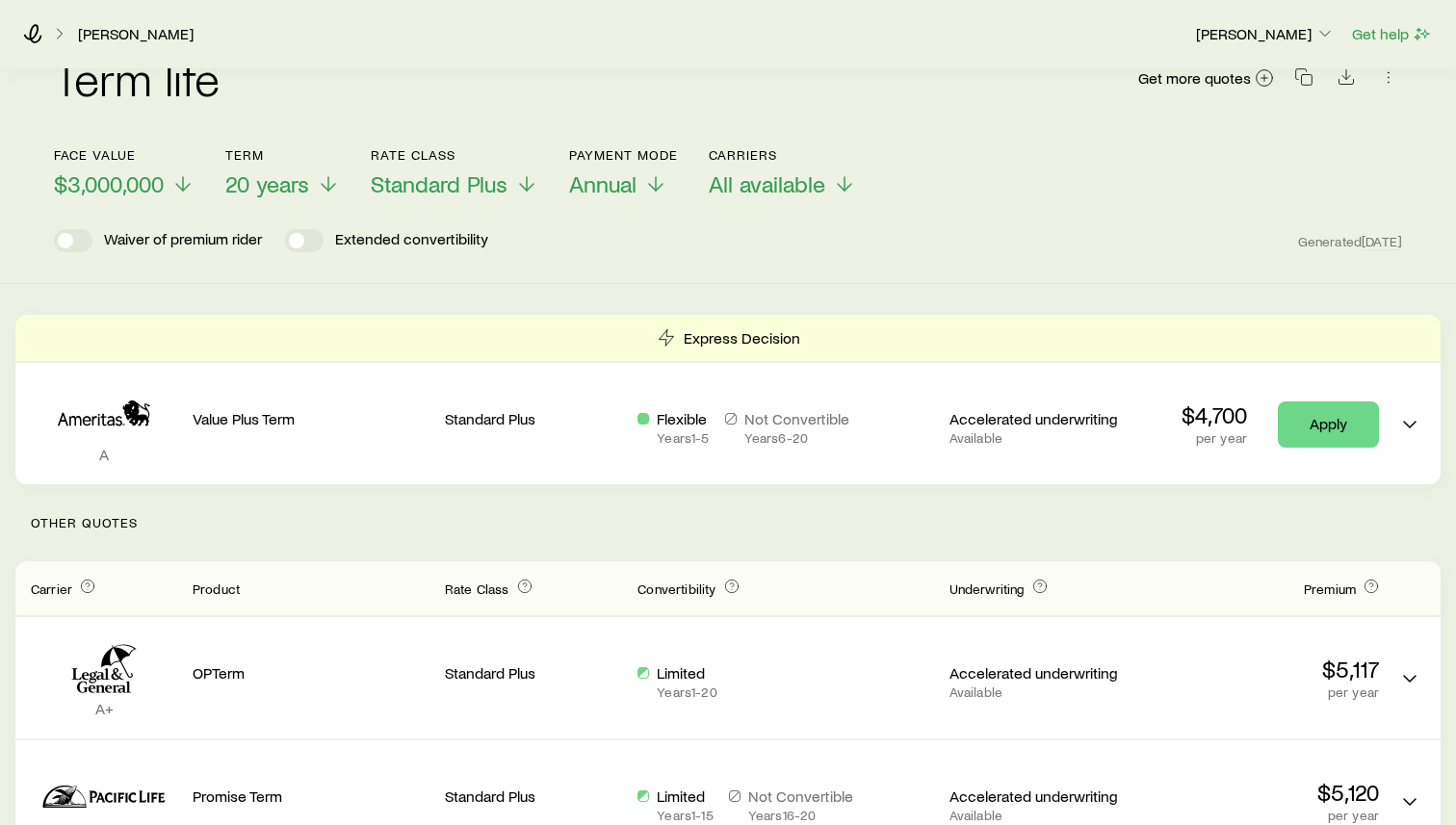
scroll to position [201, 0]
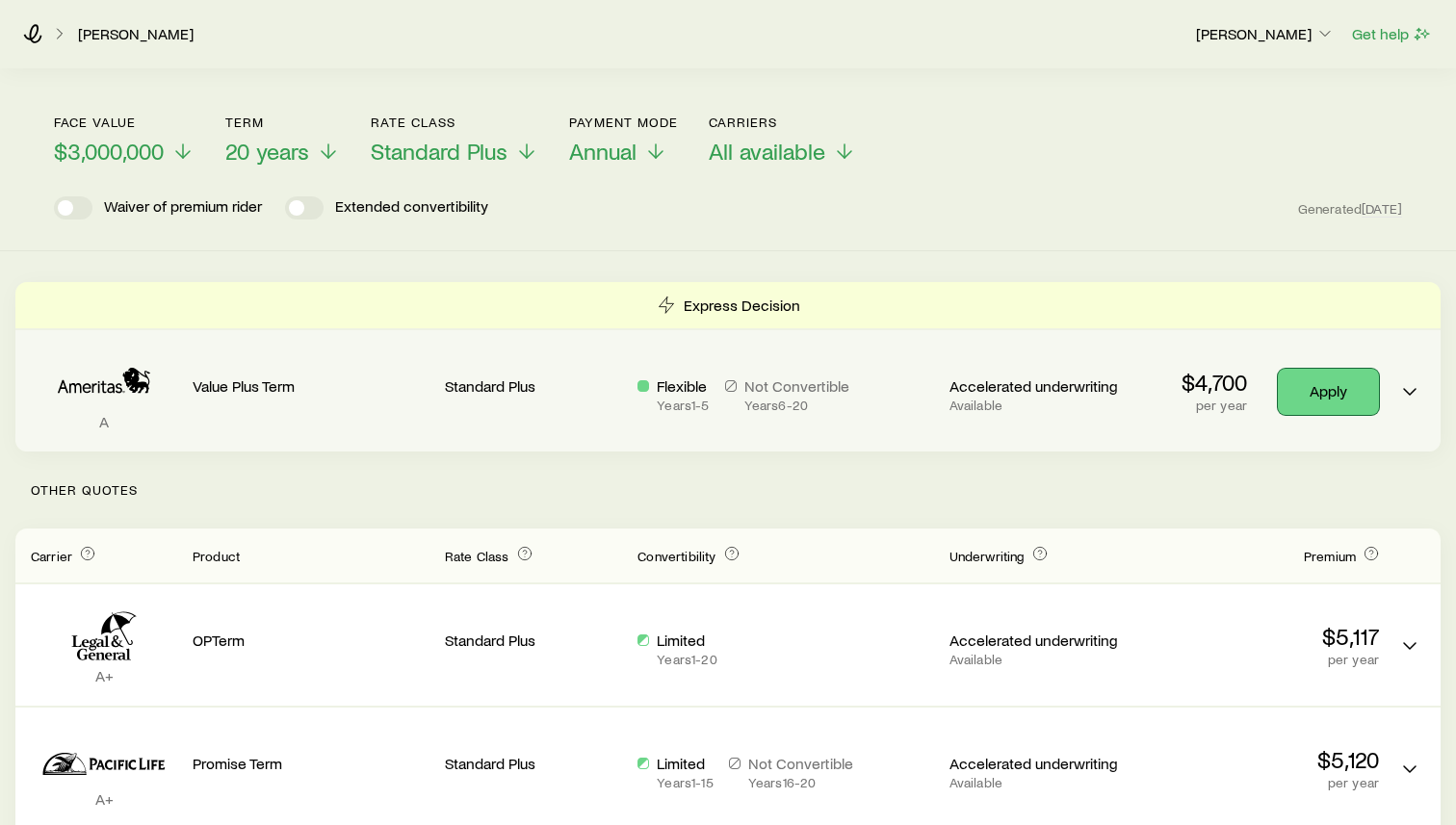
click at [1301, 371] on link "Apply" at bounding box center [1329, 392] width 101 height 47
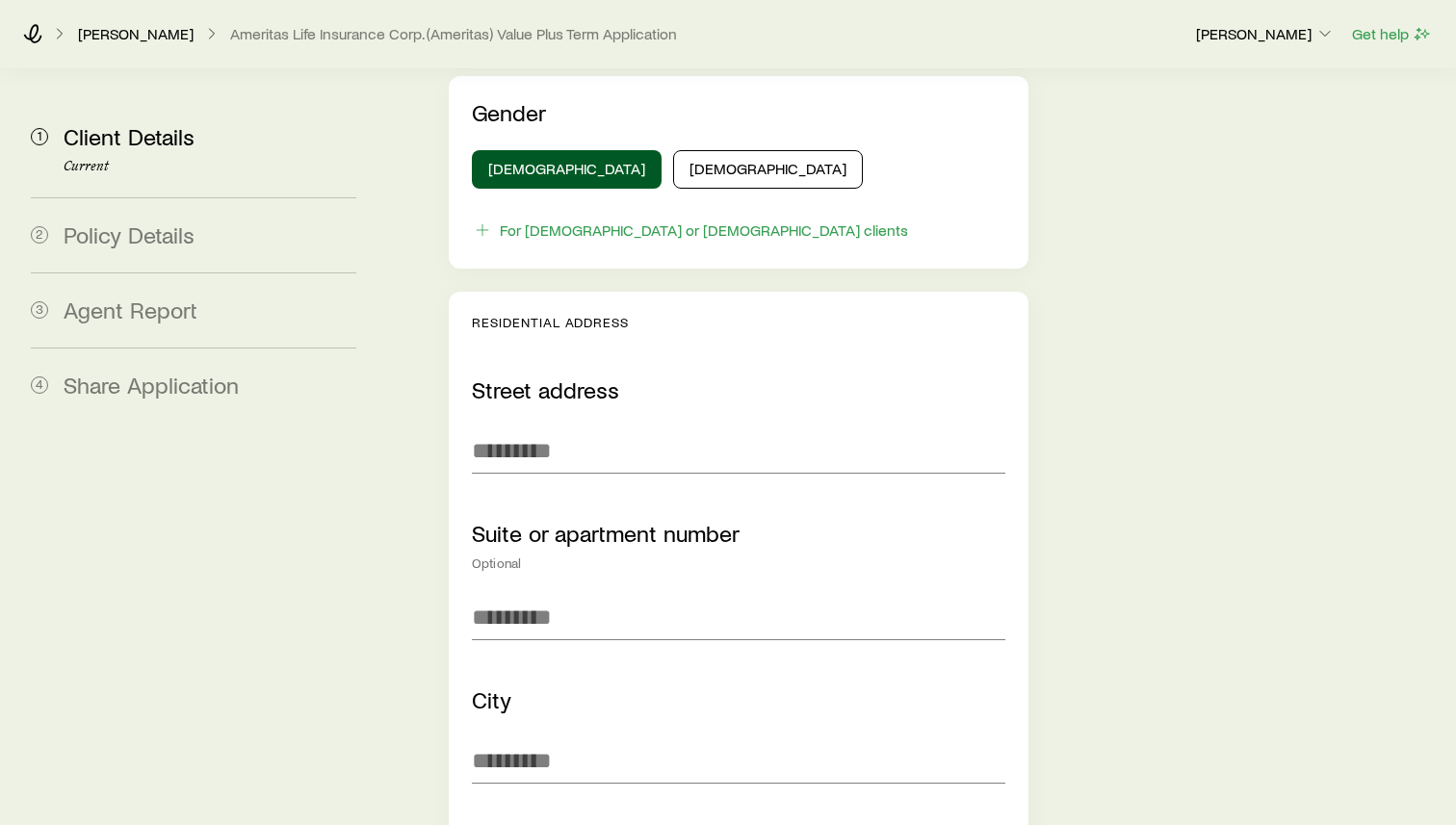
scroll to position [1340, 0]
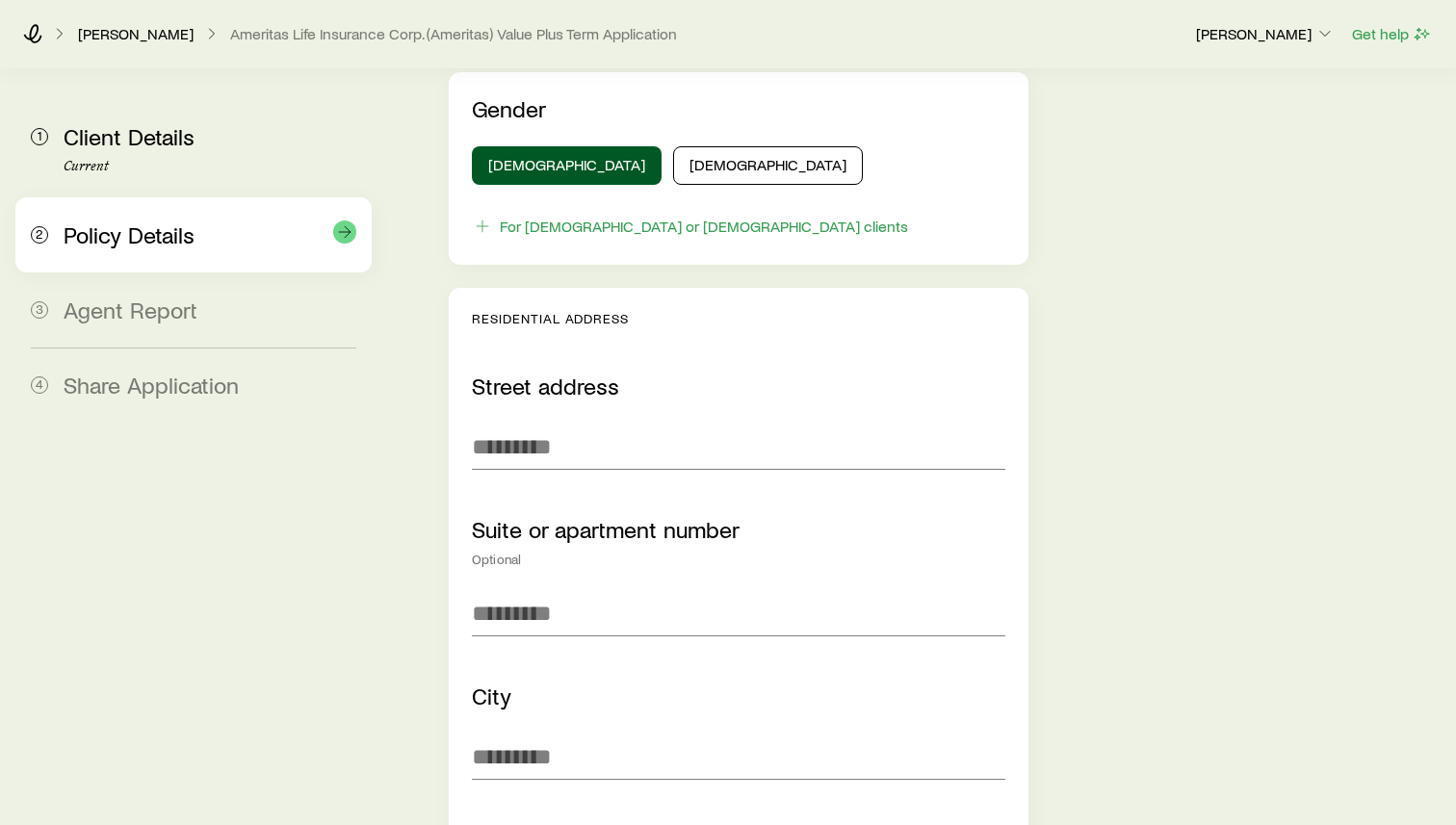
click at [99, 246] on span "Policy Details" at bounding box center [129, 235] width 131 height 28
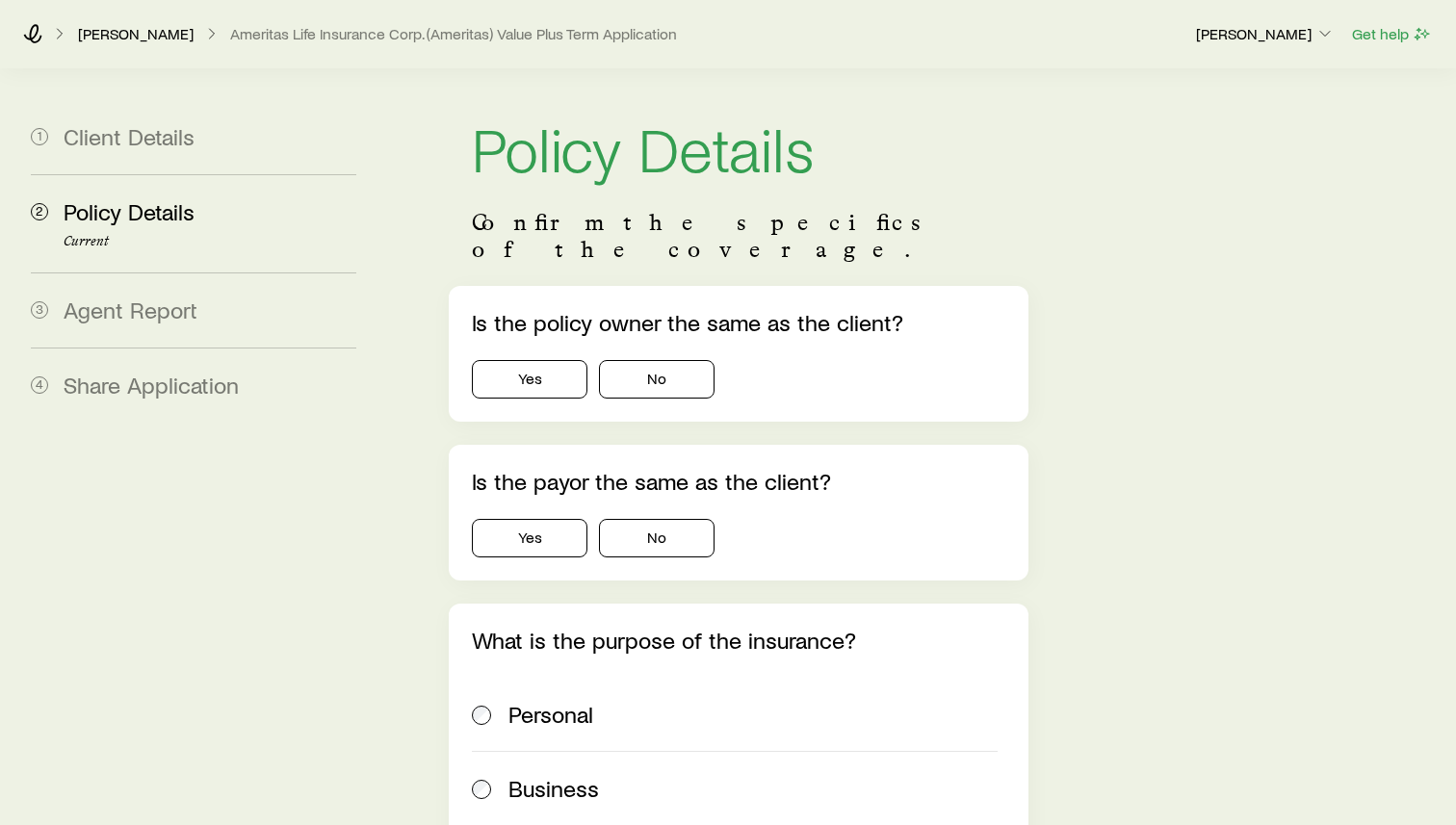
scroll to position [0, 0]
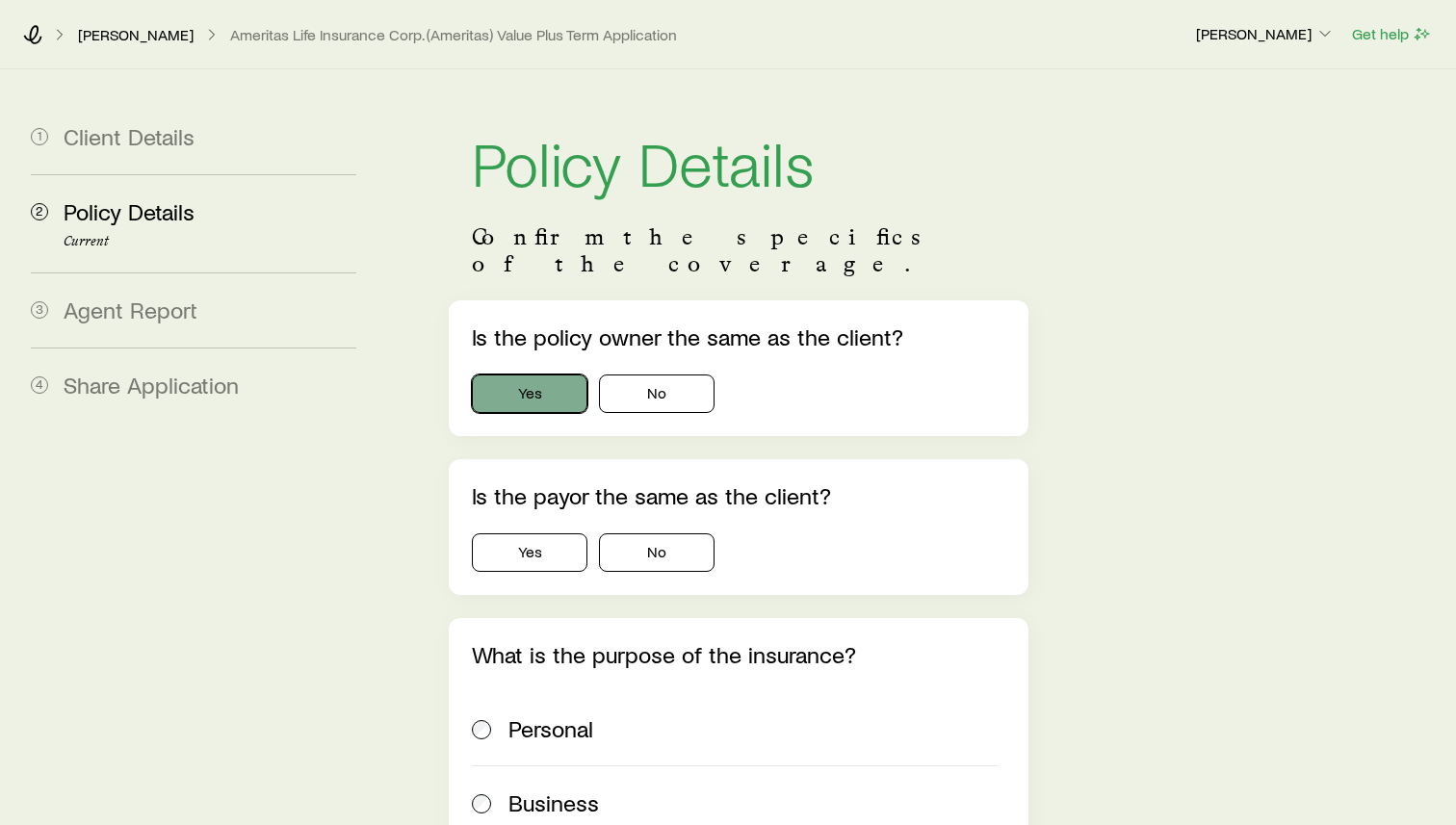
click at [535, 375] on button "Yes" at bounding box center [530, 394] width 115 height 39
click at [644, 378] on button "No" at bounding box center [657, 394] width 115 height 39
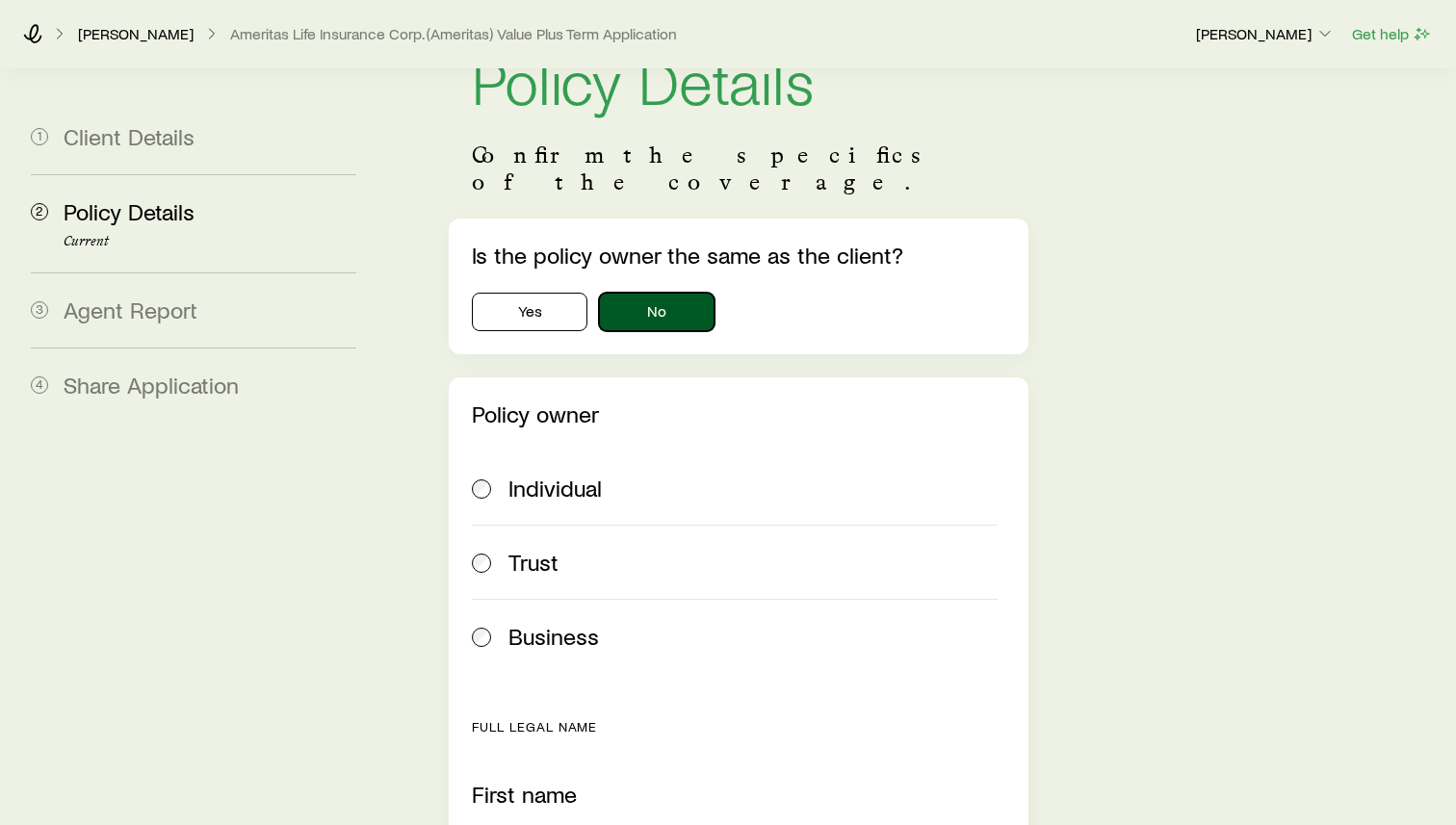
scroll to position [100, 0]
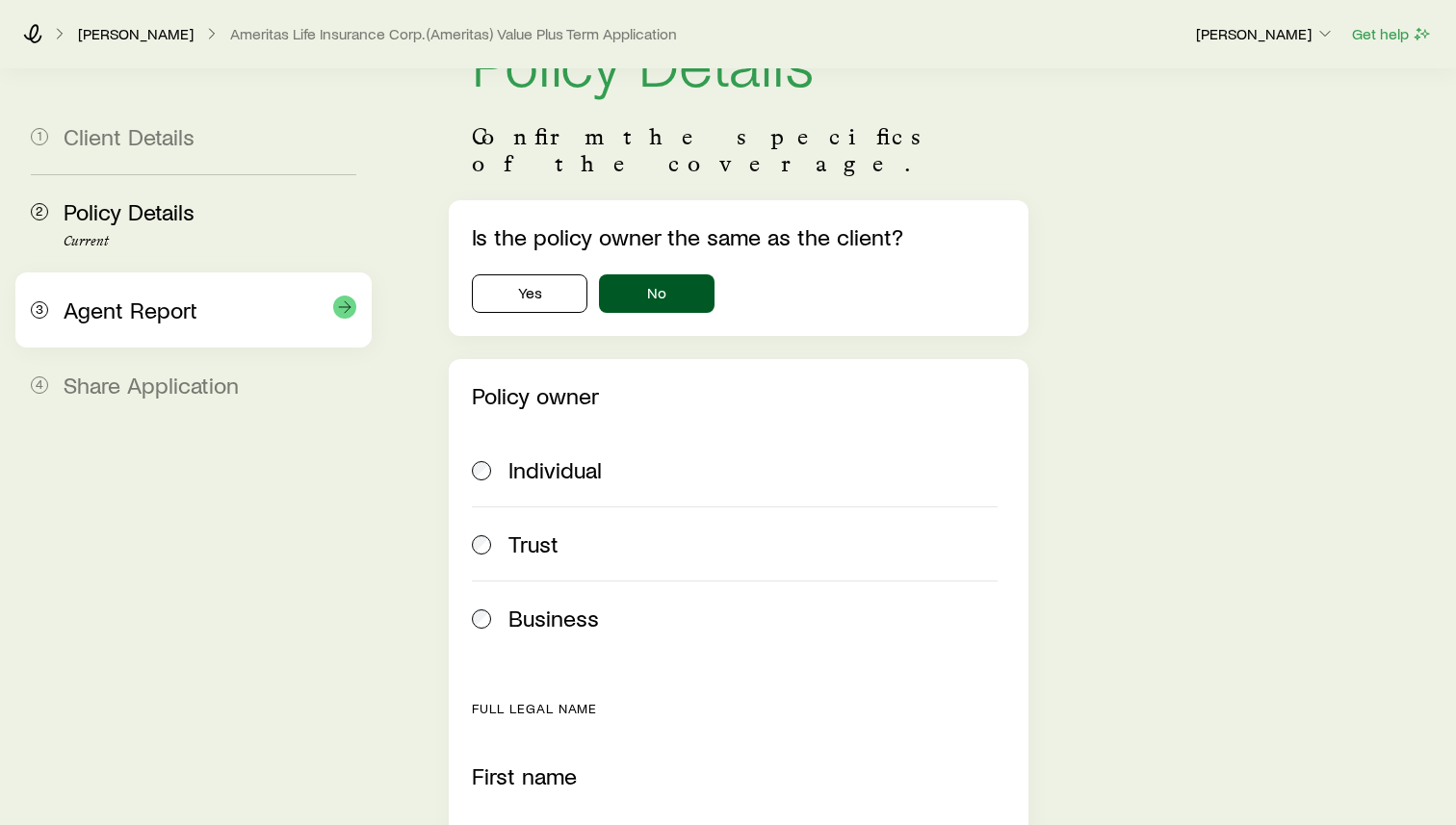
click at [195, 297] on div "Agent Report" at bounding box center [210, 310] width 293 height 28
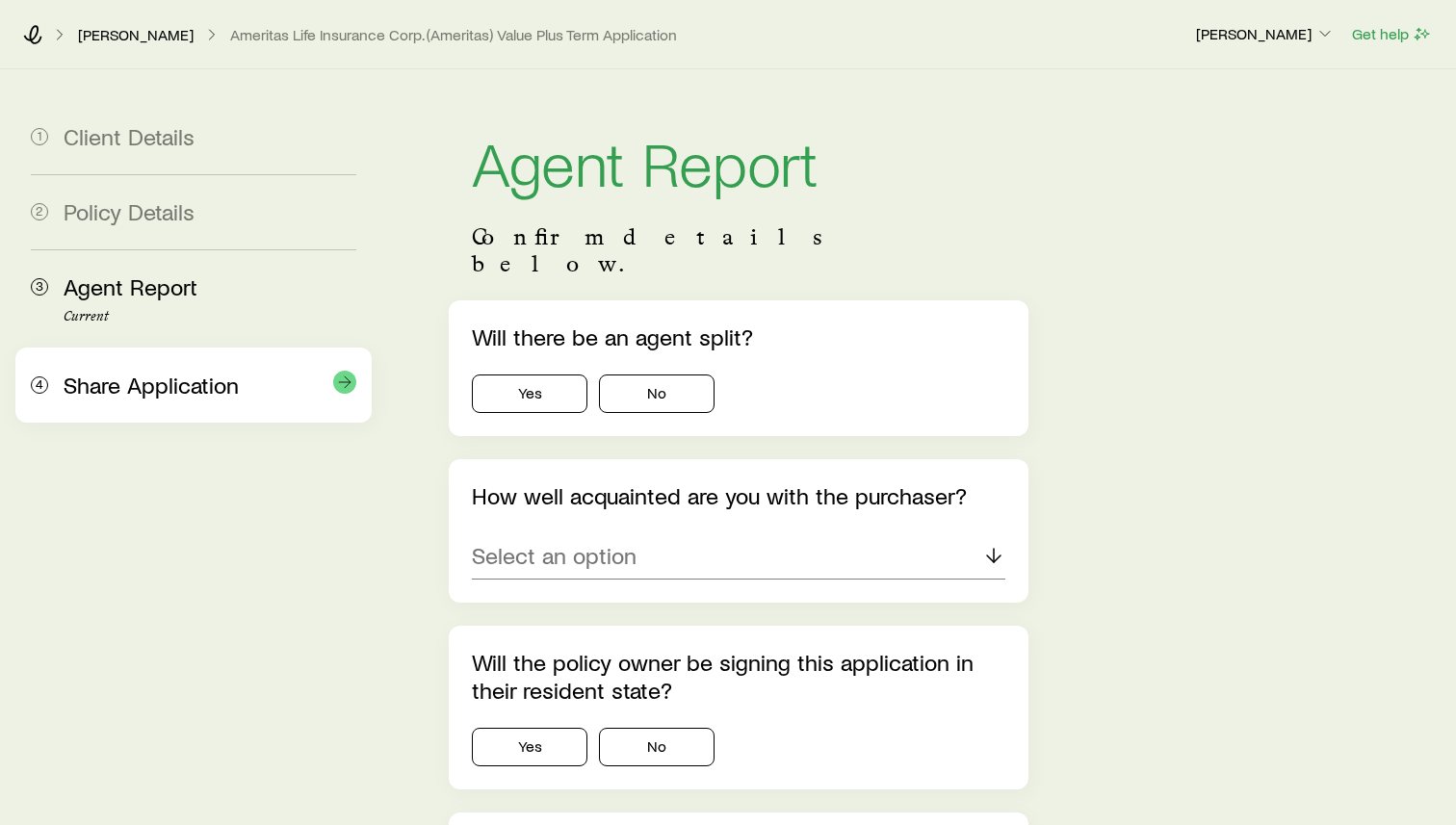
click at [196, 400] on div "4 Share Application" at bounding box center [193, 386] width 325 height 76
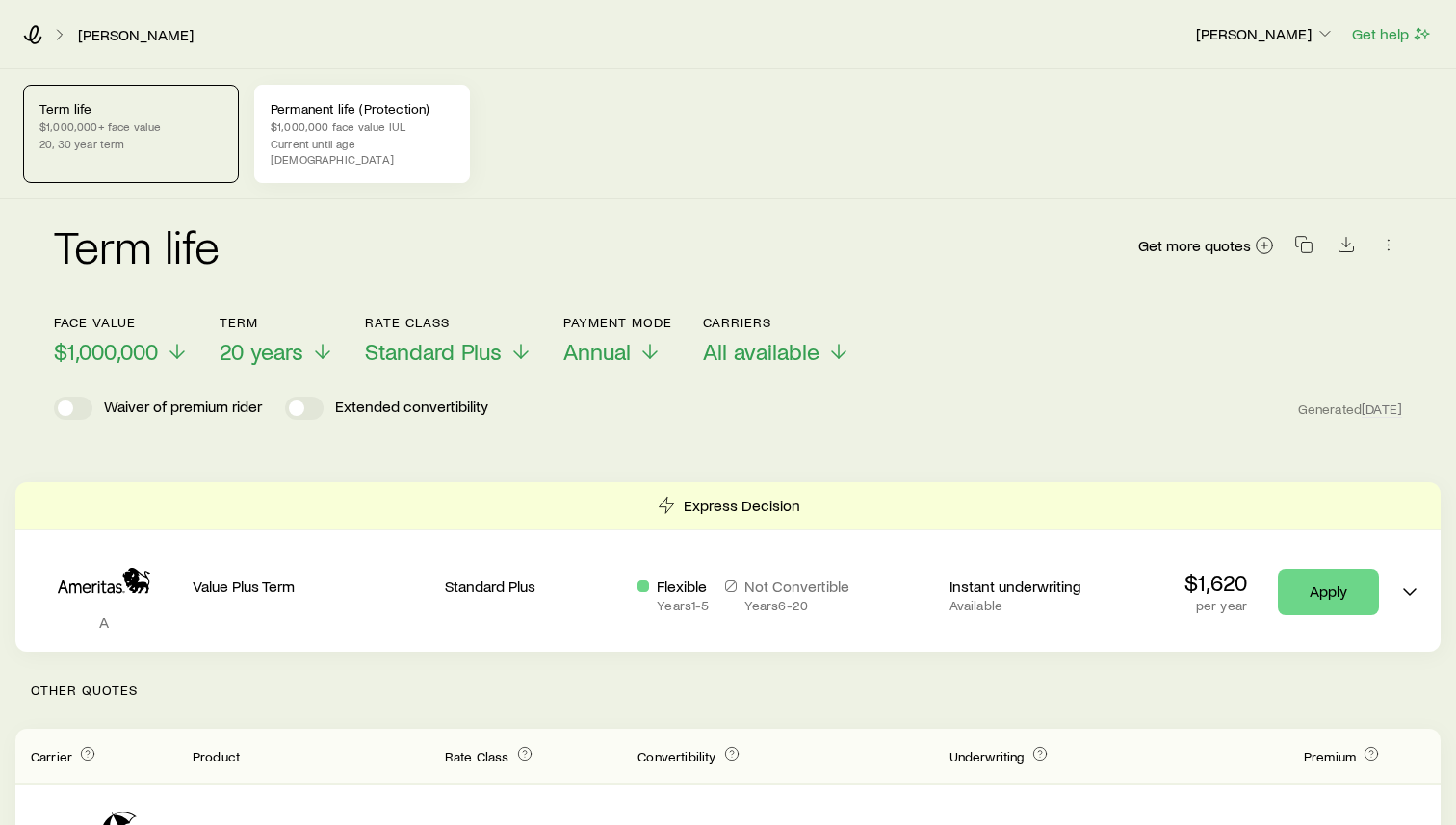
click at [384, 126] on p "$1,000,000 face value IUL" at bounding box center [362, 126] width 183 height 16
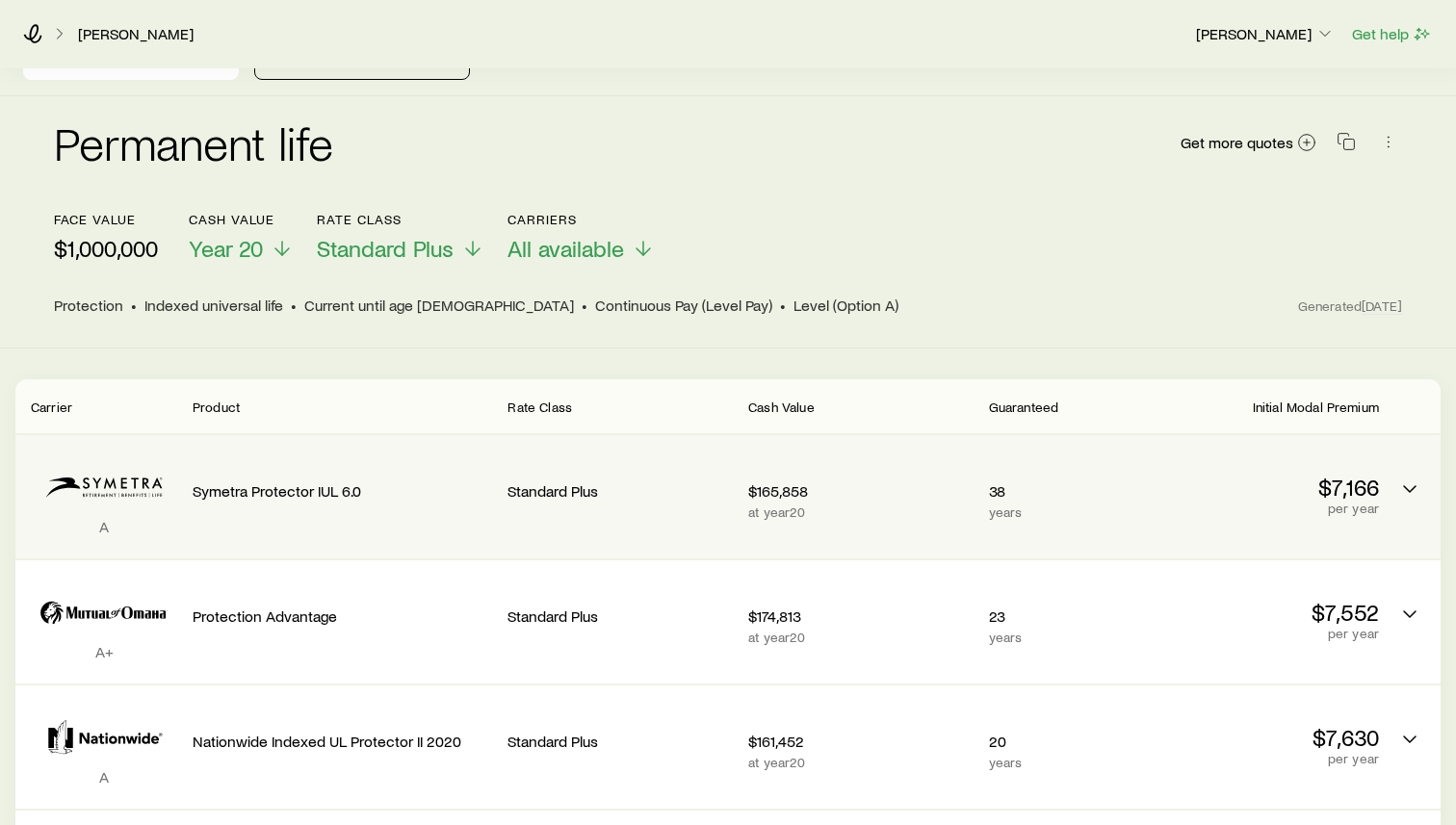
scroll to position [108, 0]
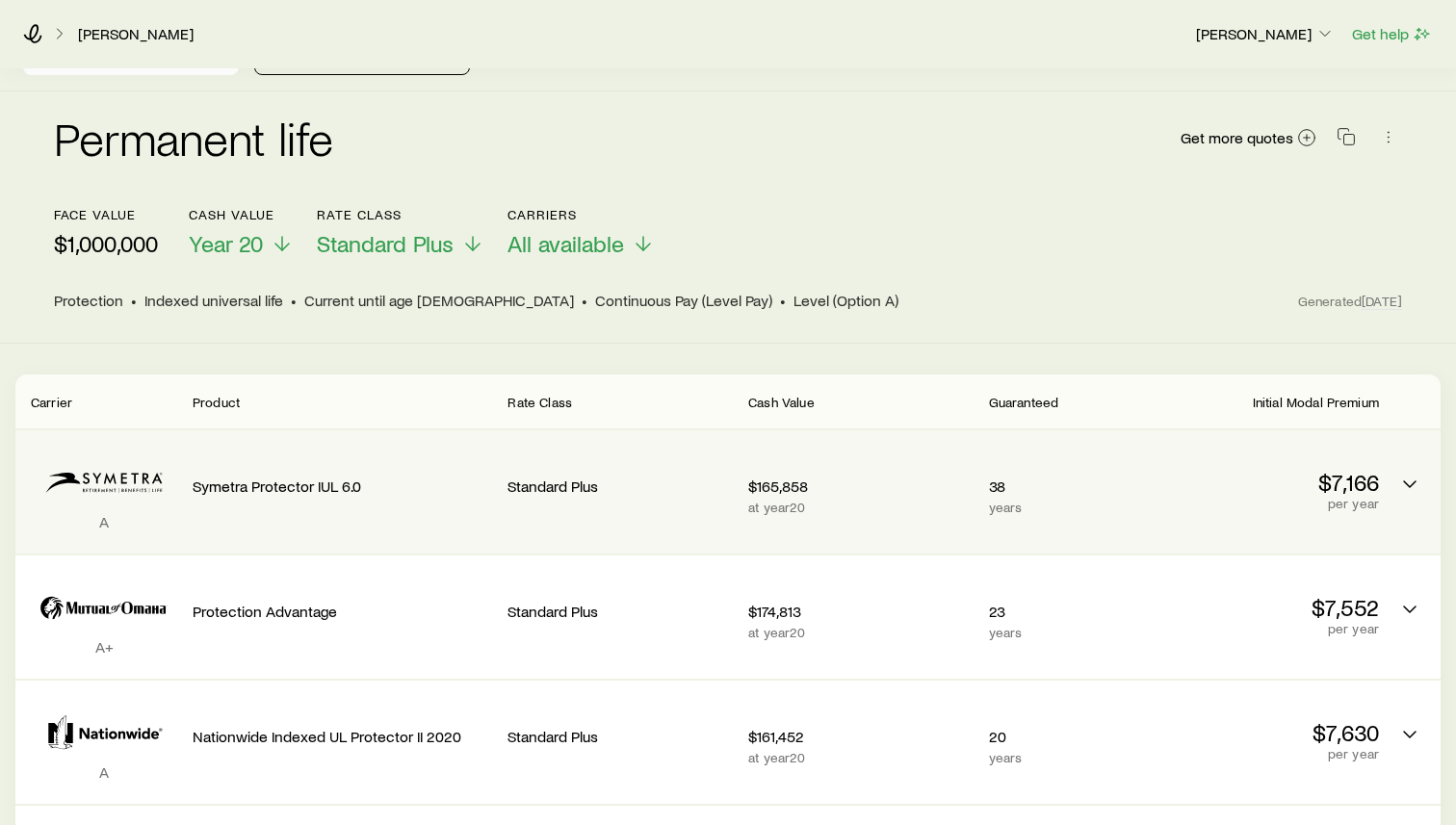
click at [1164, 469] on p "$7,166" at bounding box center [1266, 482] width 226 height 27
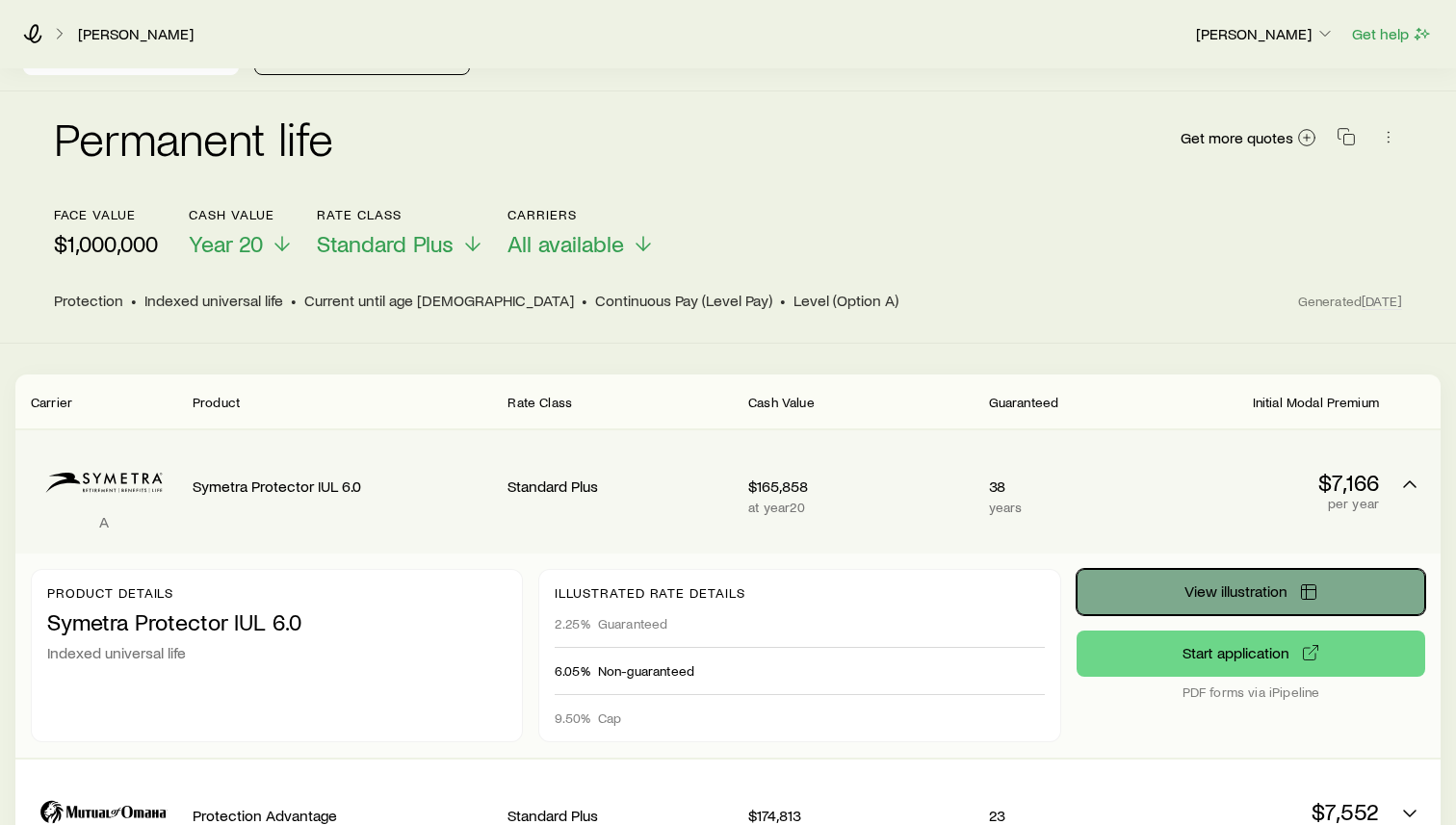
click at [1288, 571] on button "View illustration" at bounding box center [1250, 592] width 349 height 47
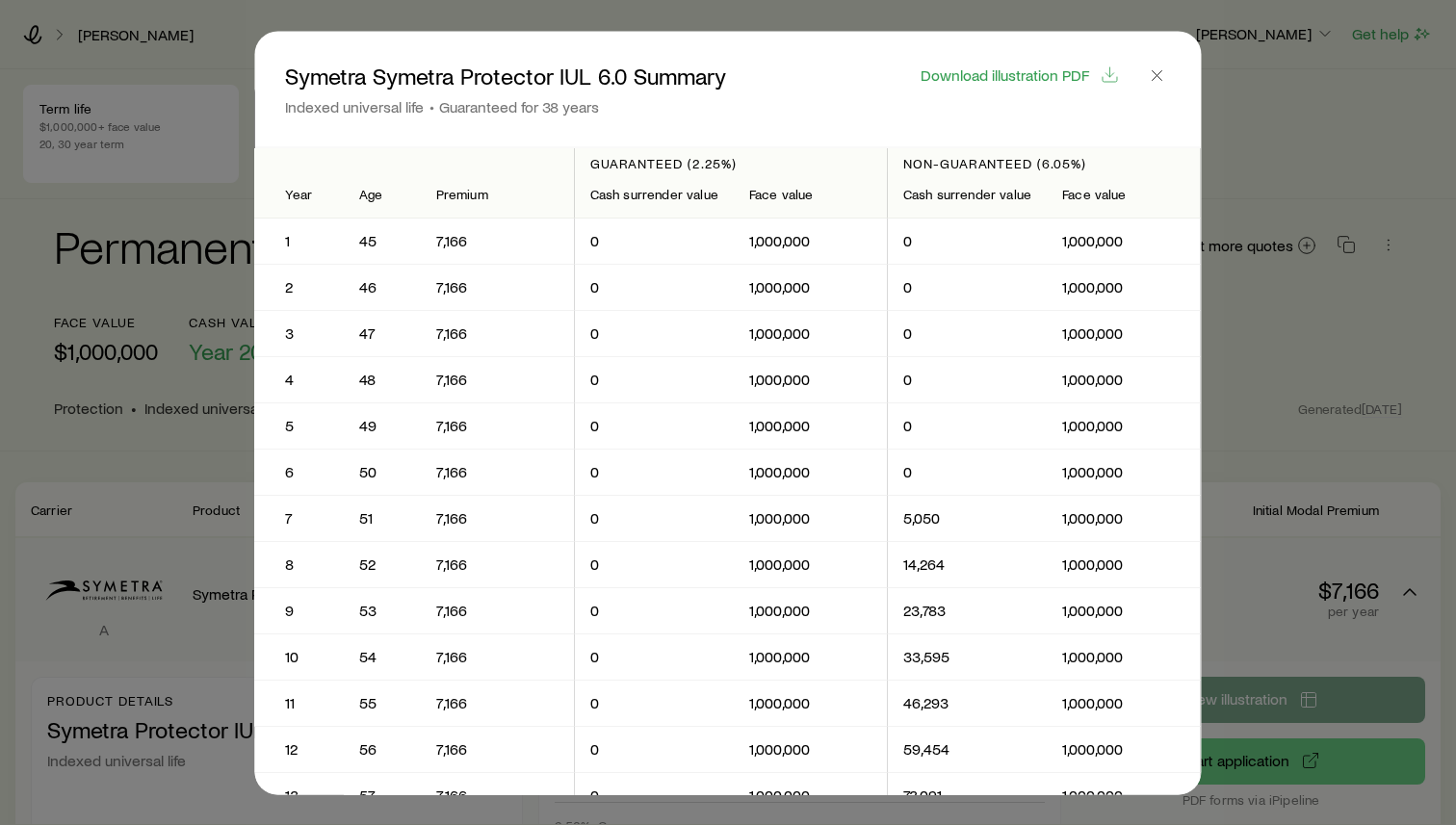
scroll to position [0, 0]
click at [1150, 77] on icon "button" at bounding box center [1157, 75] width 19 height 19
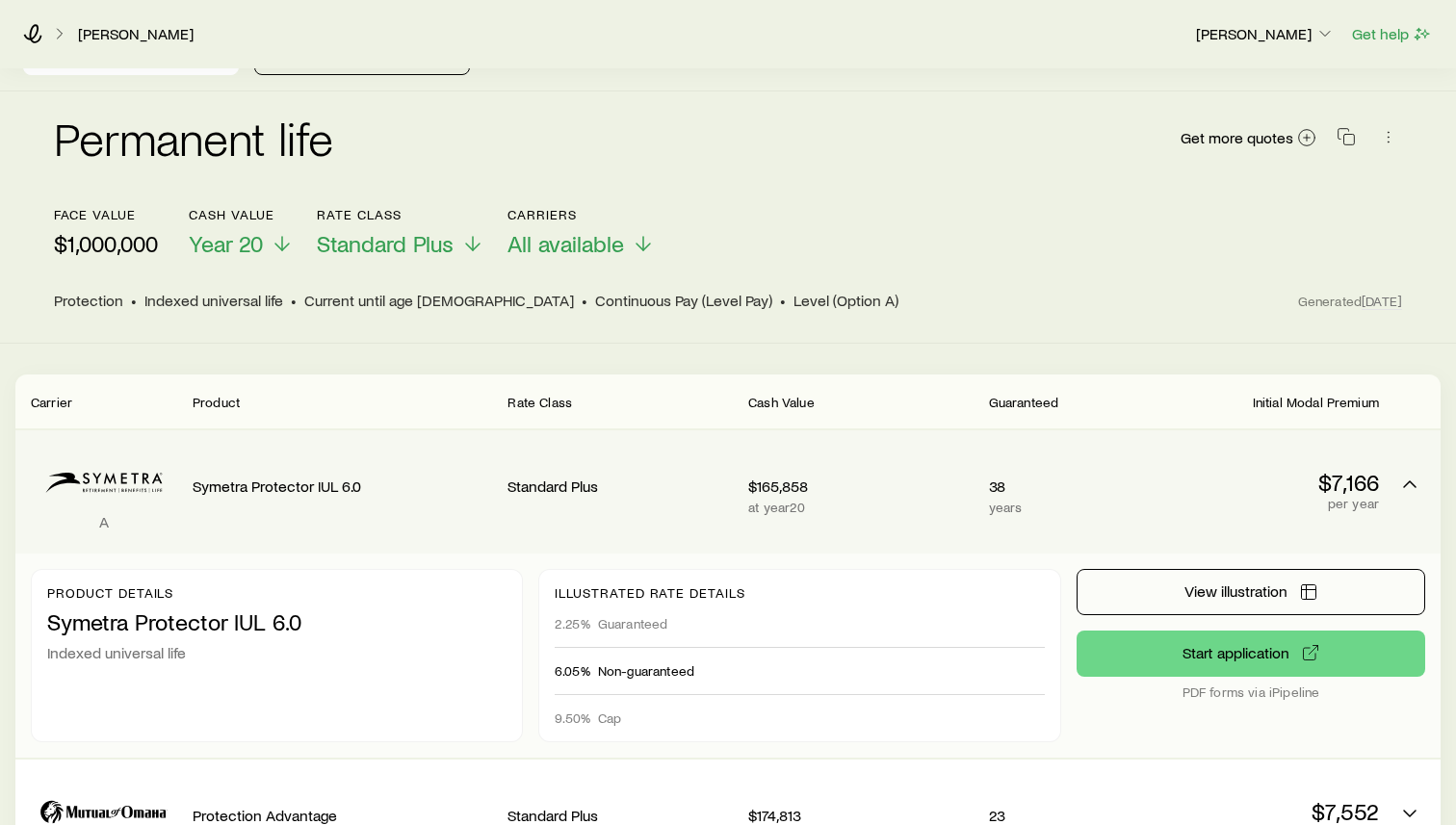
click at [1191, 496] on p "per year" at bounding box center [1266, 504] width 226 height 16
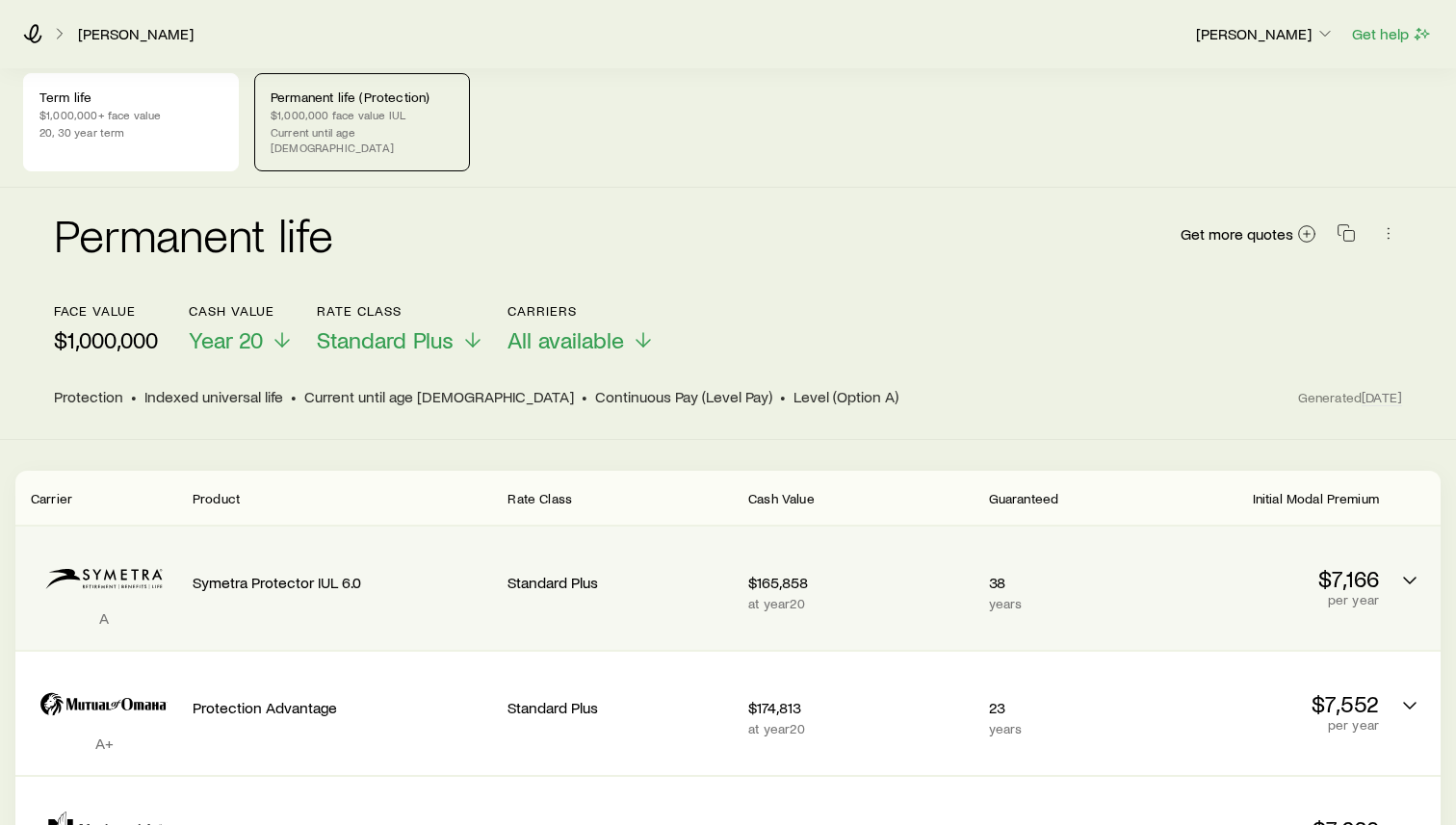
scroll to position [0, 0]
